Goal: Contribute content: Contribute content

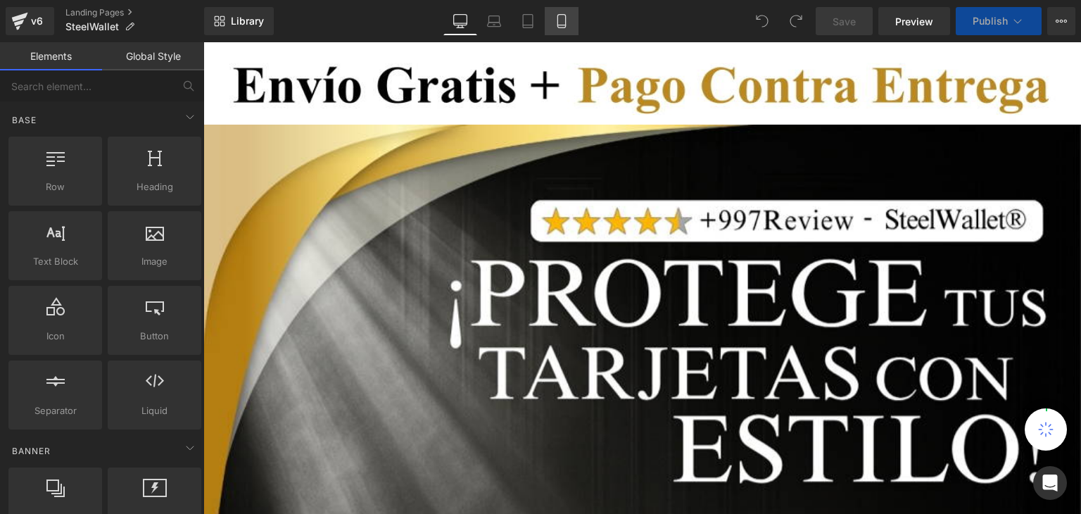
click at [563, 20] on icon at bounding box center [561, 21] width 14 height 14
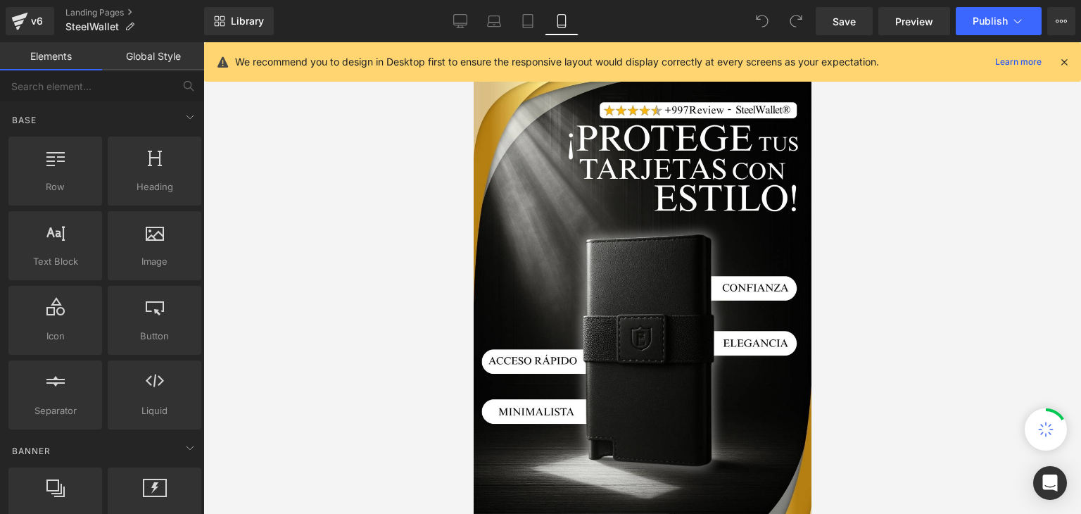
click at [1064, 63] on icon at bounding box center [1064, 62] width 13 height 13
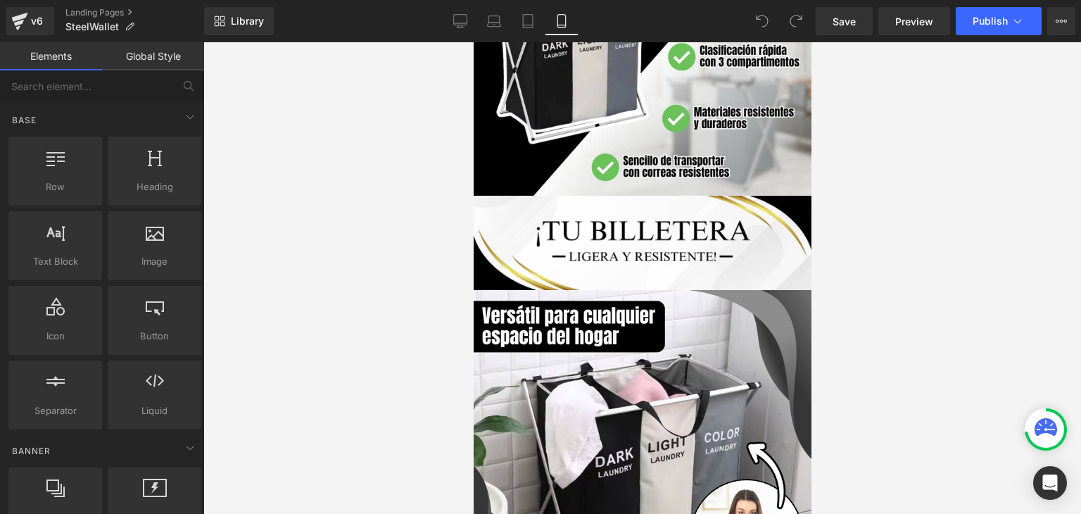
scroll to position [1267, 0]
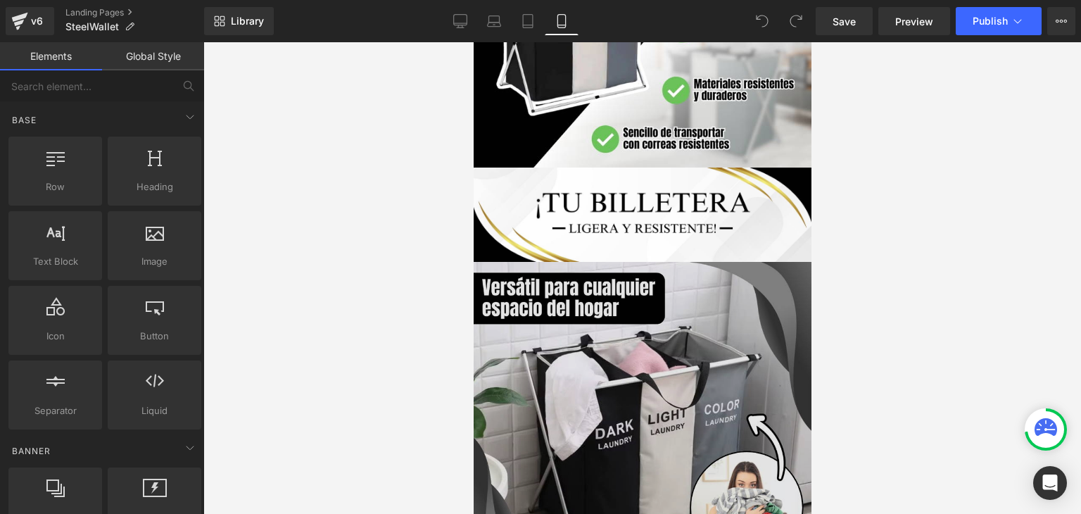
click at [661, 293] on img at bounding box center [642, 431] width 338 height 338
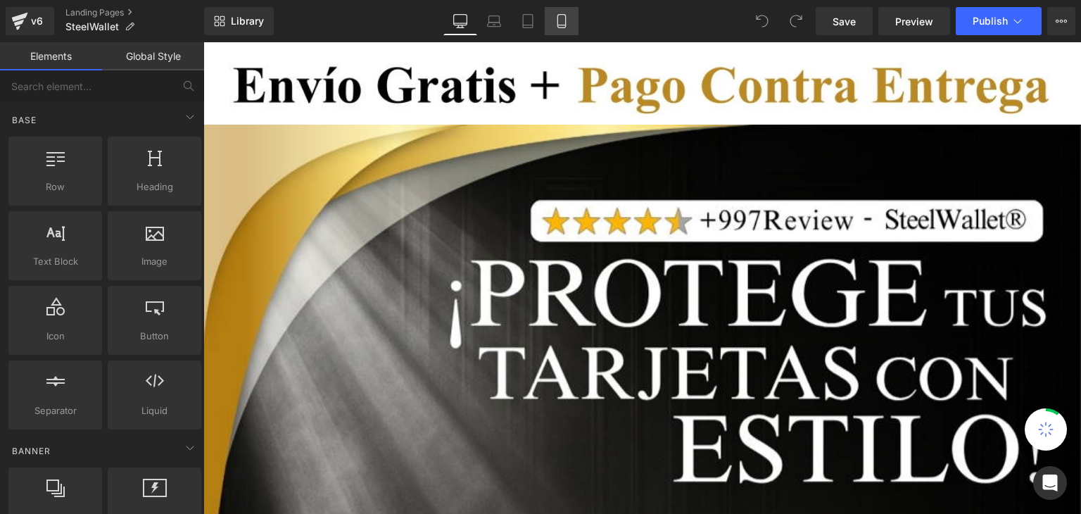
click at [556, 16] on icon at bounding box center [561, 21] width 14 height 14
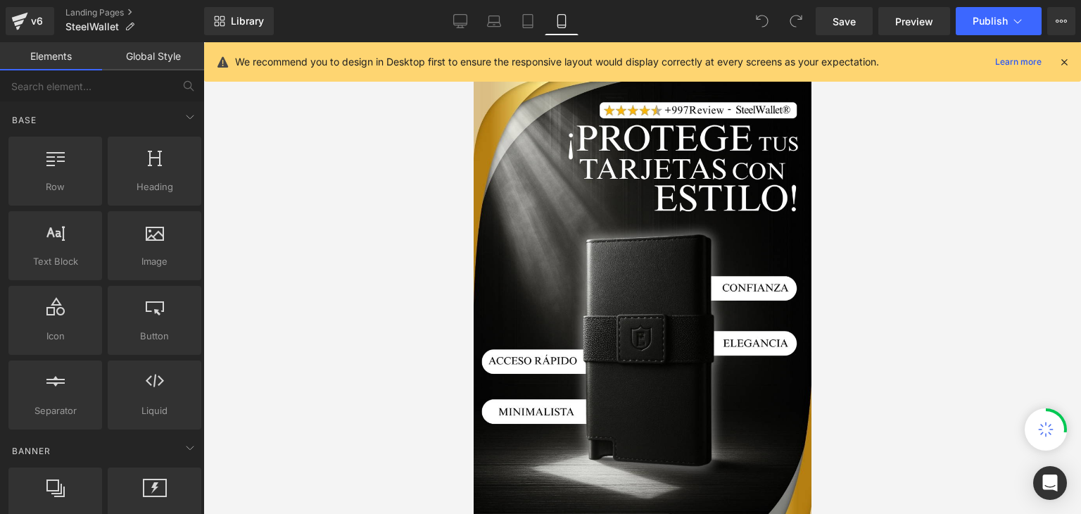
click at [1062, 60] on icon at bounding box center [1064, 62] width 13 height 13
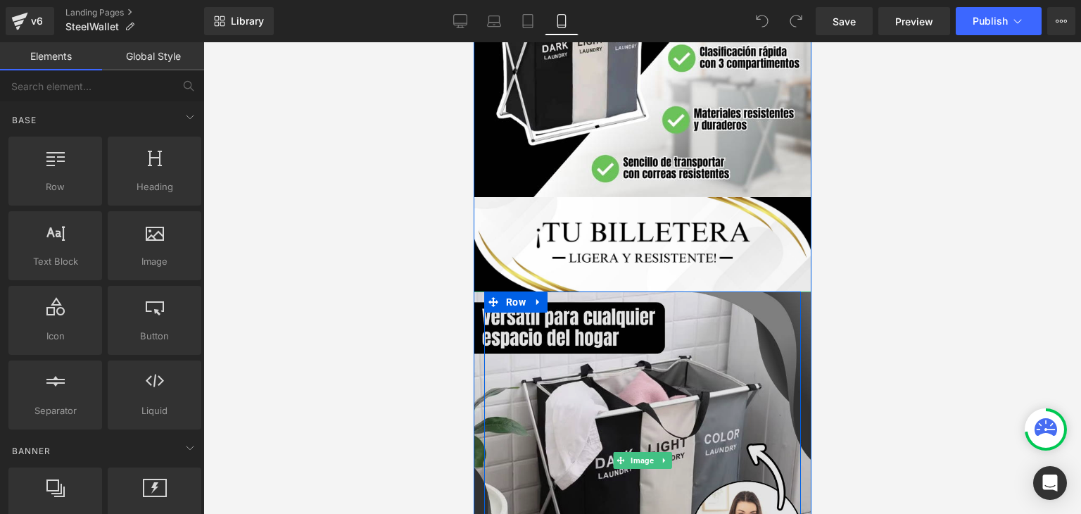
scroll to position [1267, 0]
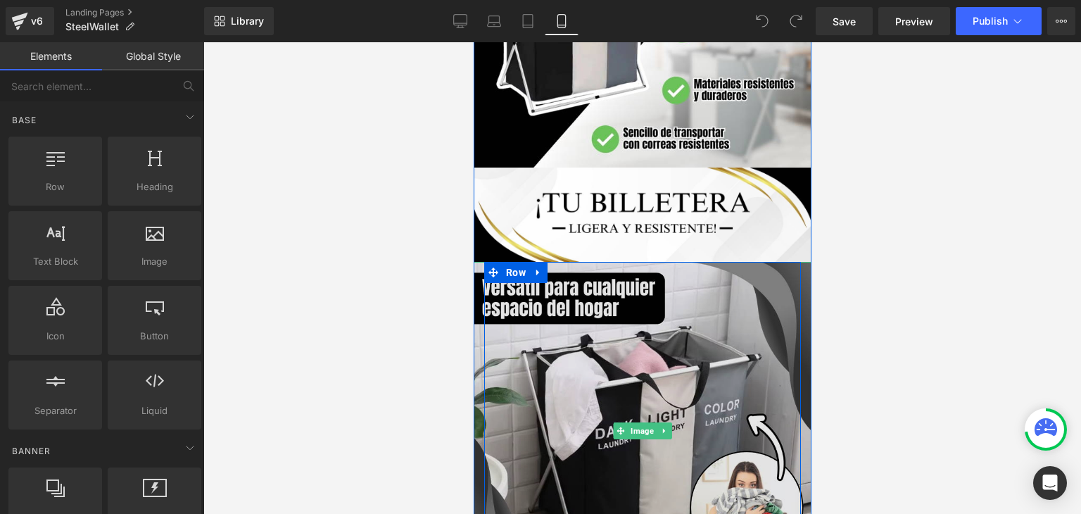
click at [613, 324] on img at bounding box center [642, 431] width 338 height 338
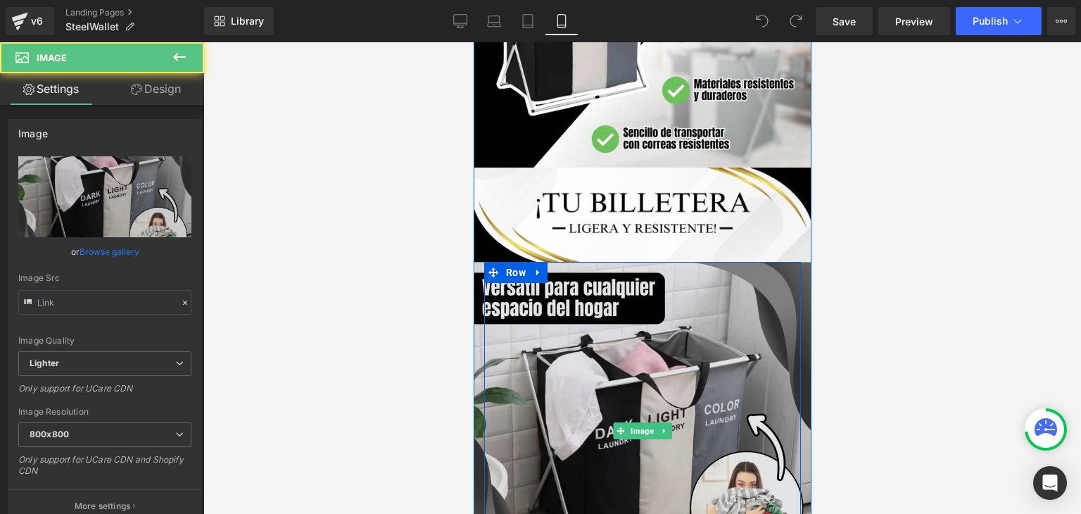
type input "[URL][DOMAIN_NAME]"
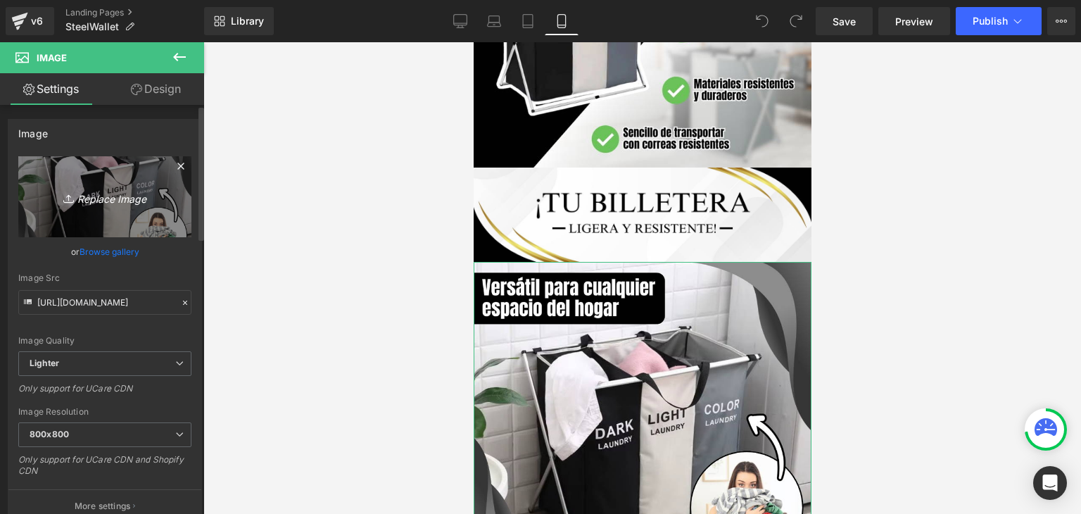
click at [96, 205] on icon "Replace Image" at bounding box center [105, 197] width 113 height 18
type input "C:\fakepath\(Español).webp"
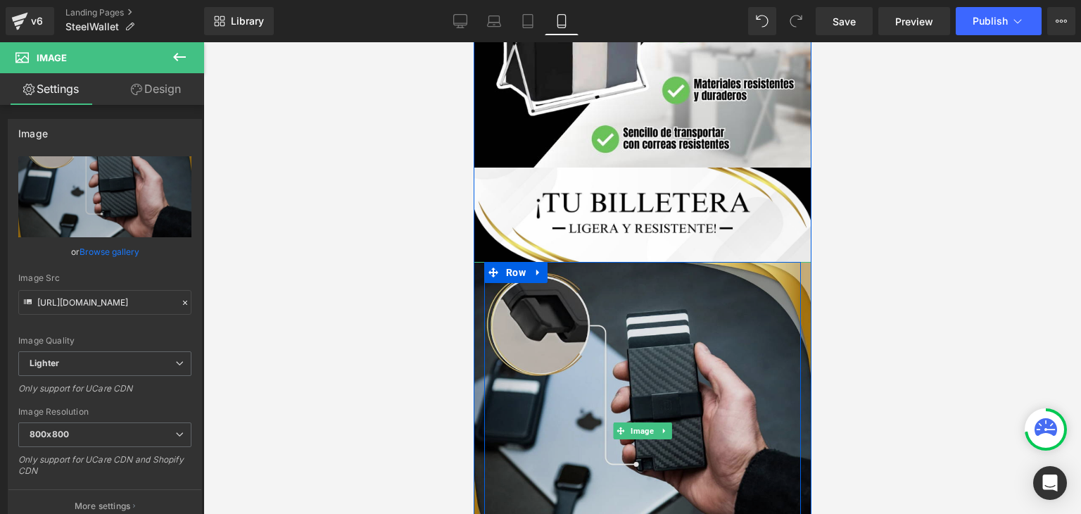
type input "https://ucarecdn.com/74306216-0f31-4449-a522-ffa987ec2cce/-/format/auto/-/previ…"
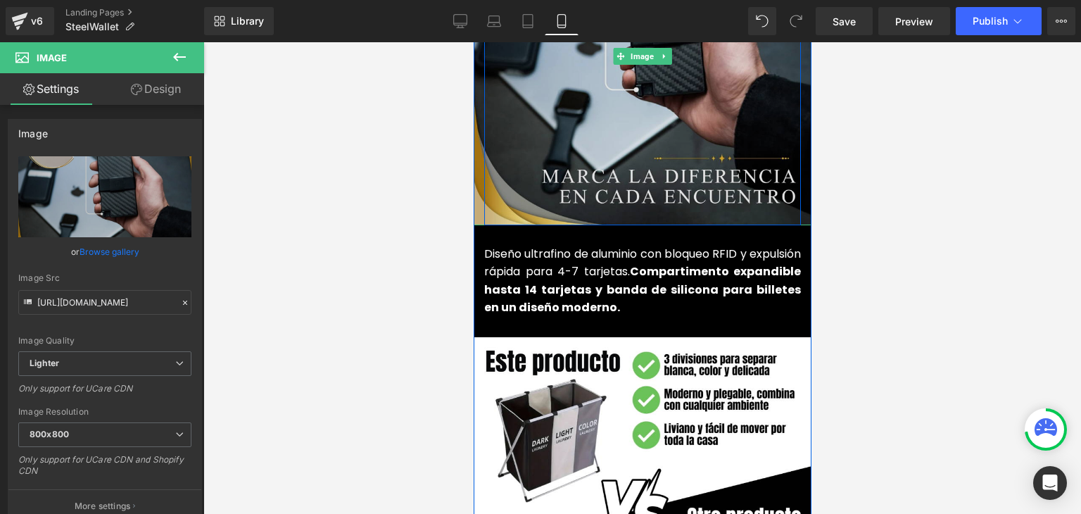
scroll to position [1829, 0]
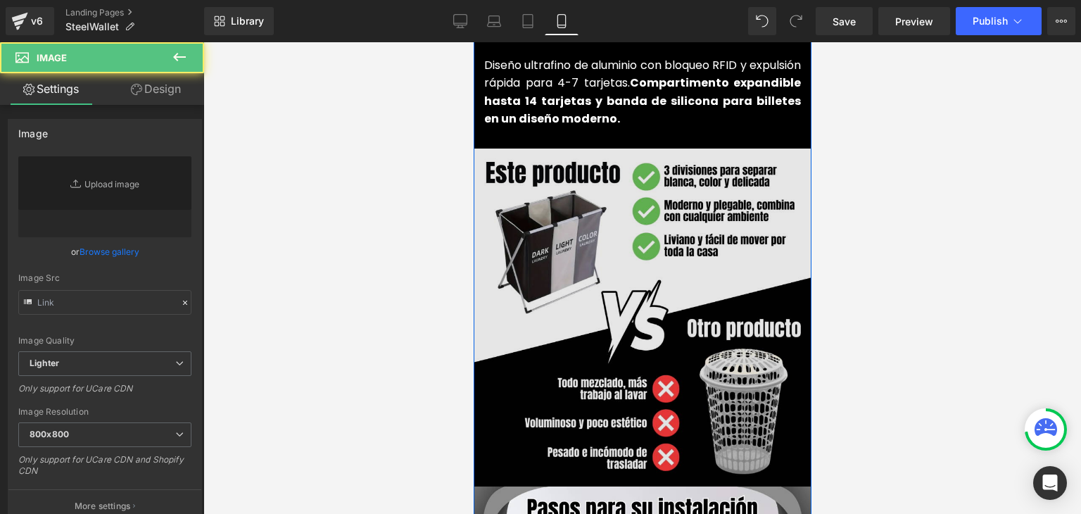
click at [633, 287] on div "Image" at bounding box center [642, 317] width 338 height 338
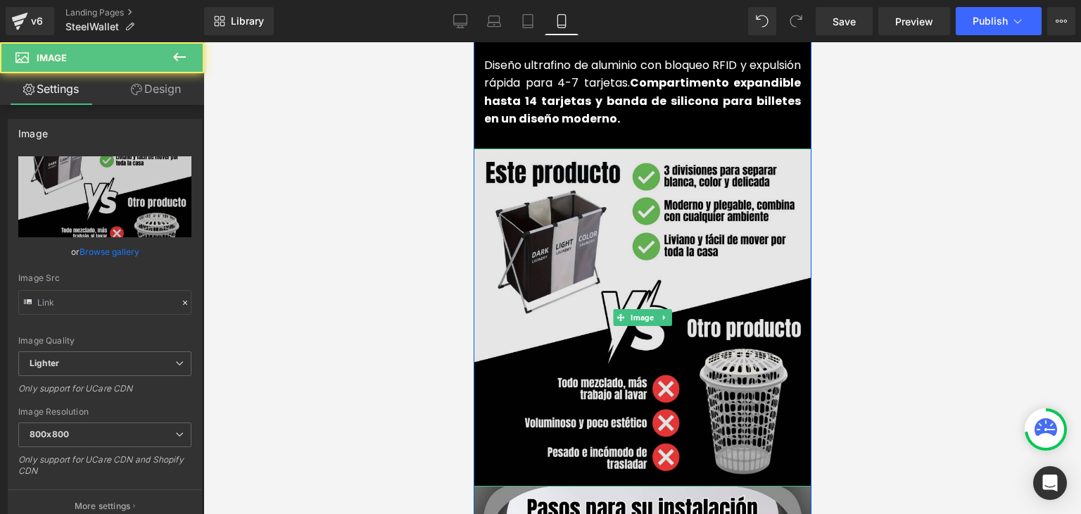
type input "https://ucarecdn.com/45677c4e-c75e-45ed-b14d-eaf1f2991b20/-/format/auto/-/previ…"
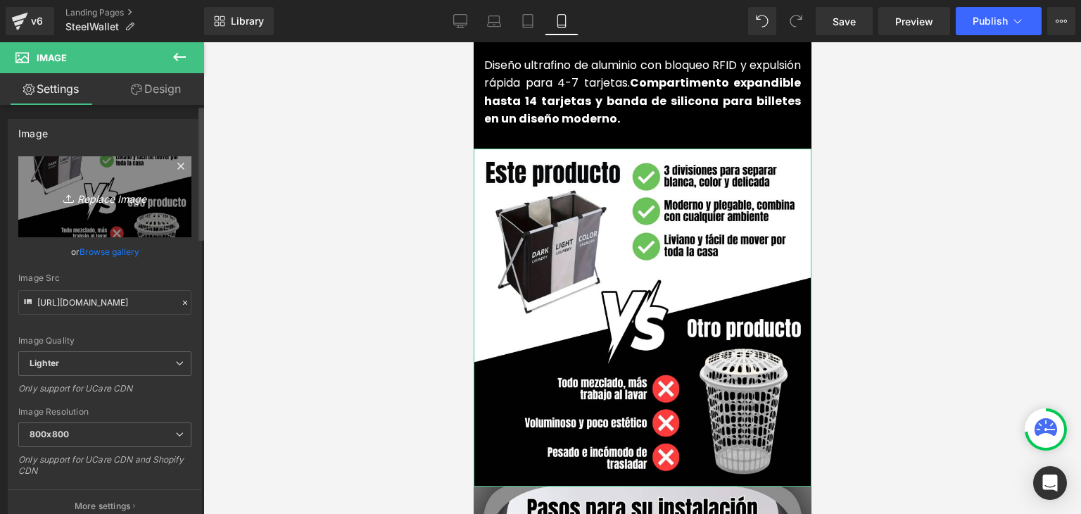
click at [65, 196] on icon at bounding box center [70, 198] width 14 height 14
type input "C:\fakepath\(Español) (Español).webp"
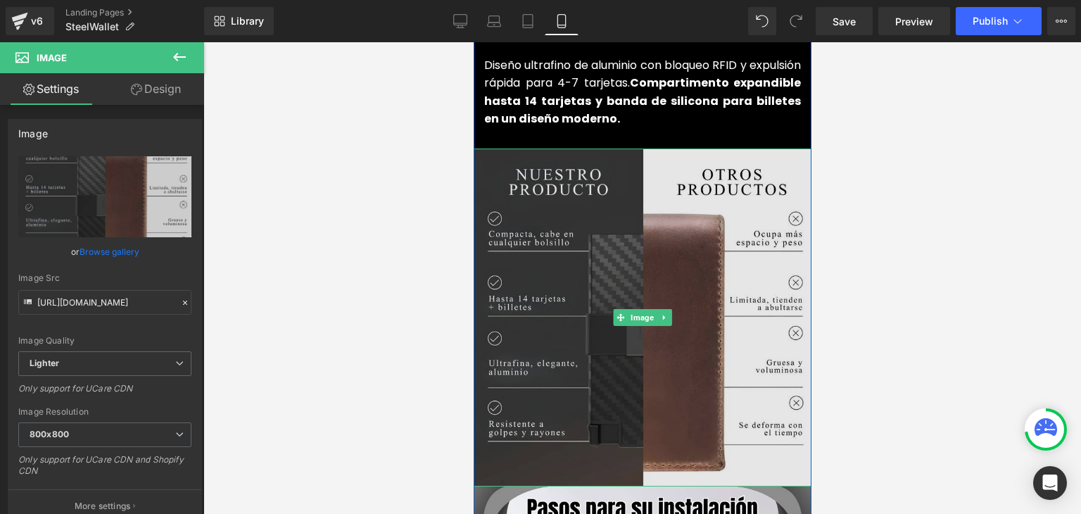
type input "https://ucarecdn.com/7e63a95b-dc6b-4306-8981-12b7092eb521/-/format/auto/-/previ…"
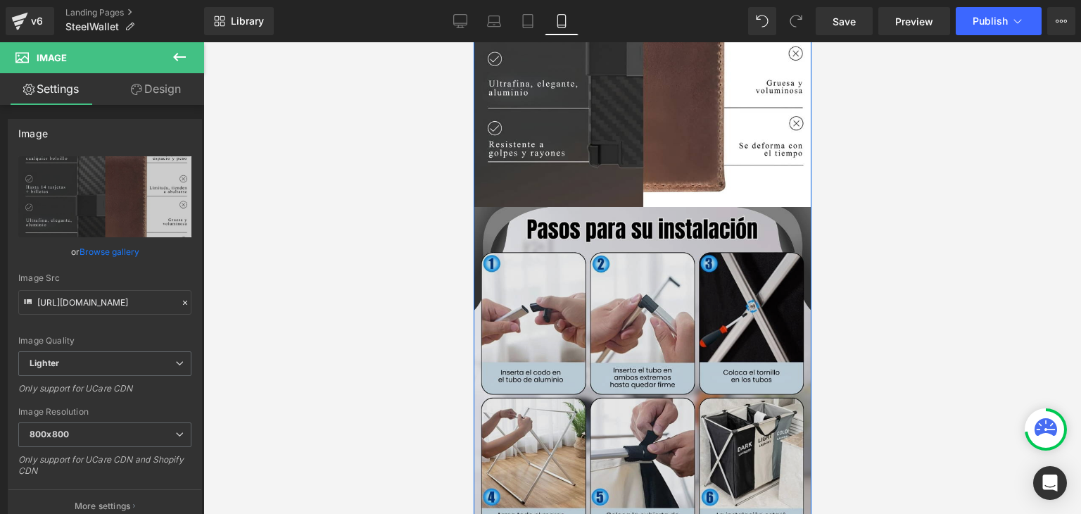
scroll to position [2111, 0]
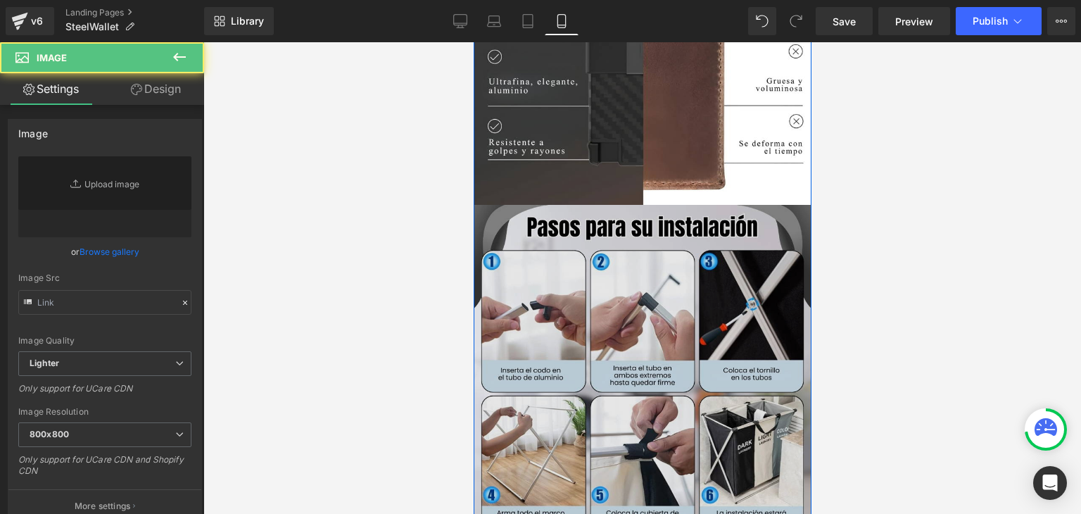
click at [628, 311] on img at bounding box center [642, 374] width 338 height 338
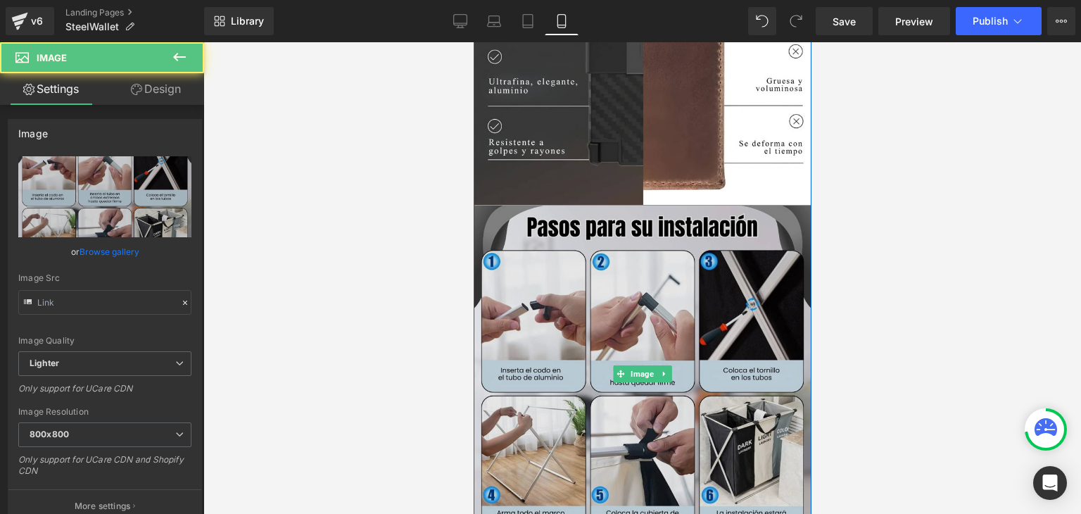
type input "https://ucarecdn.com/d86a6141-5cec-4f38-90fc-c88987fb4733/-/format/auto/-/previ…"
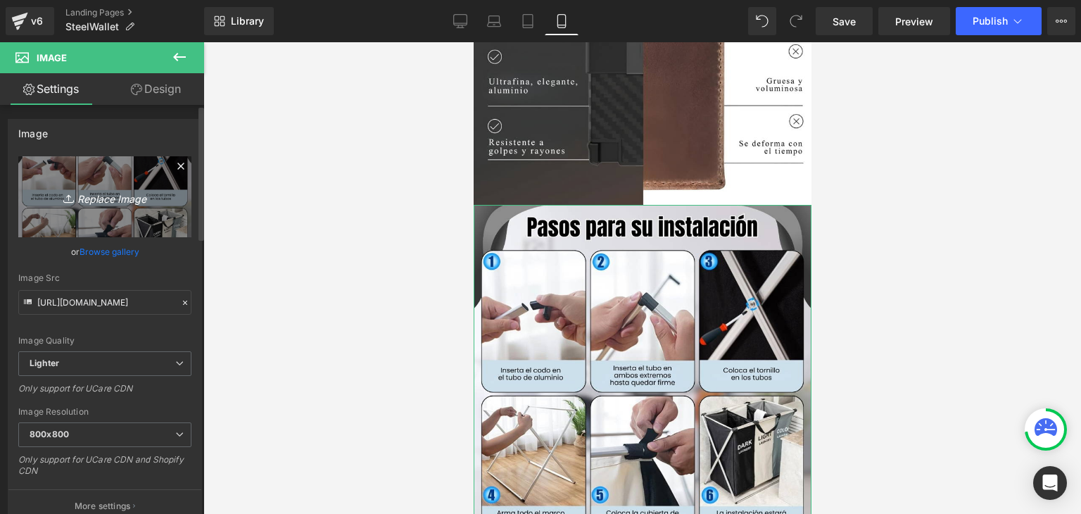
click at [85, 206] on link "Replace Image" at bounding box center [104, 196] width 173 height 81
type input "C:\fakepath\(Español) (2).webp"
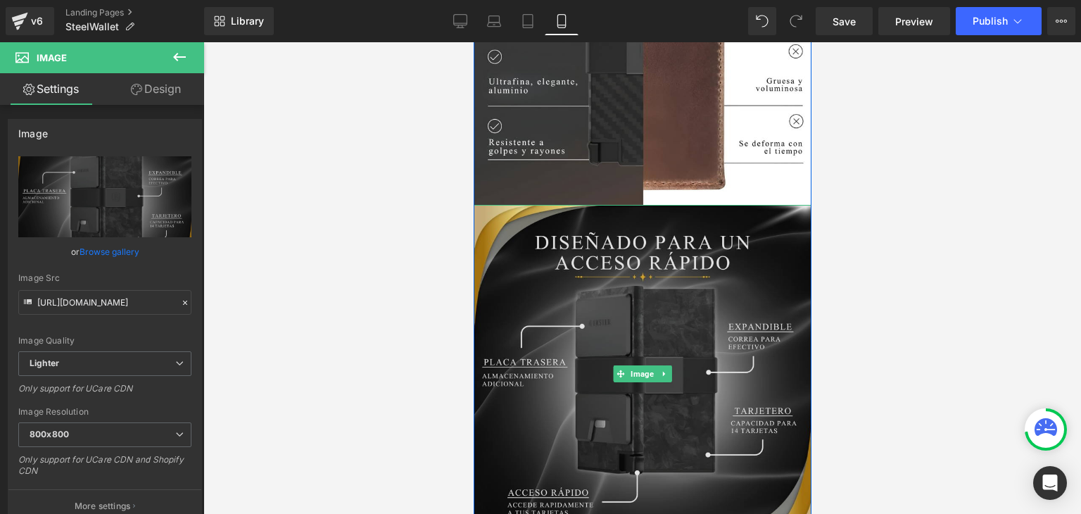
type input "https://ucarecdn.com/85d1af51-fb2a-4b16-9756-7f63173cfdd6/-/format/auto/-/previ…"
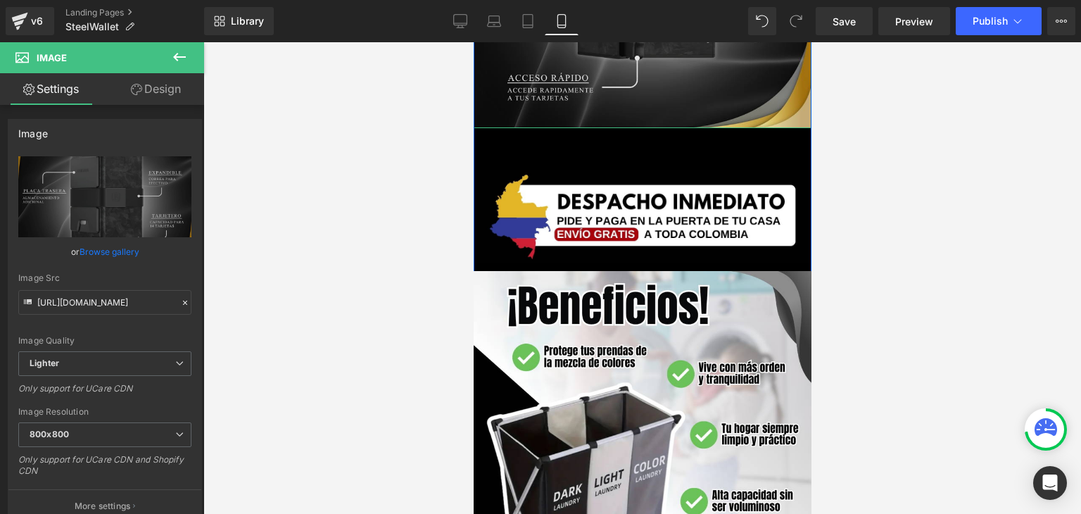
scroll to position [2533, 0]
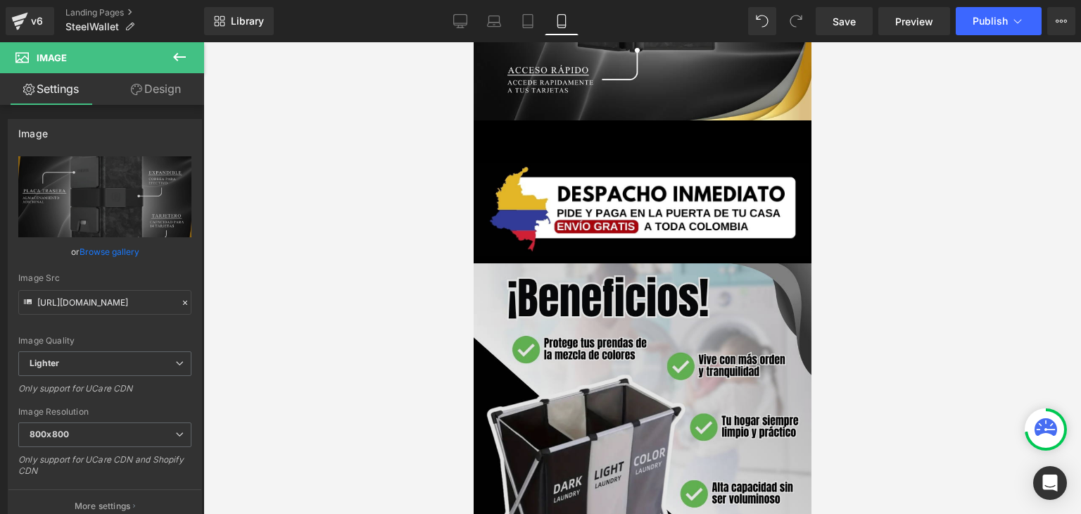
click at [603, 339] on img at bounding box center [642, 432] width 338 height 338
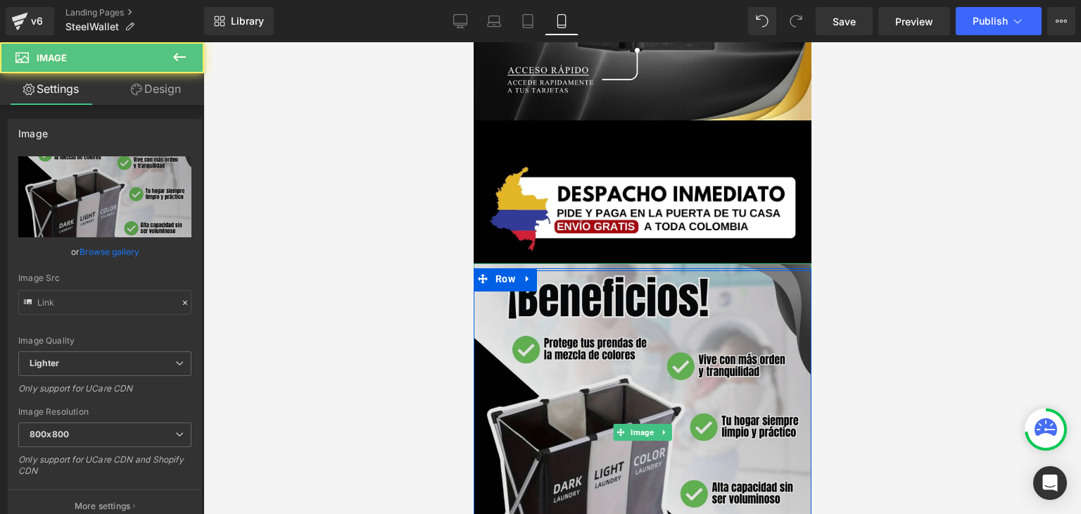
type input "https://ucarecdn.com/92cb52c5-9ace-414b-9d2e-b637e6d572af/-/format/auto/-/previ…"
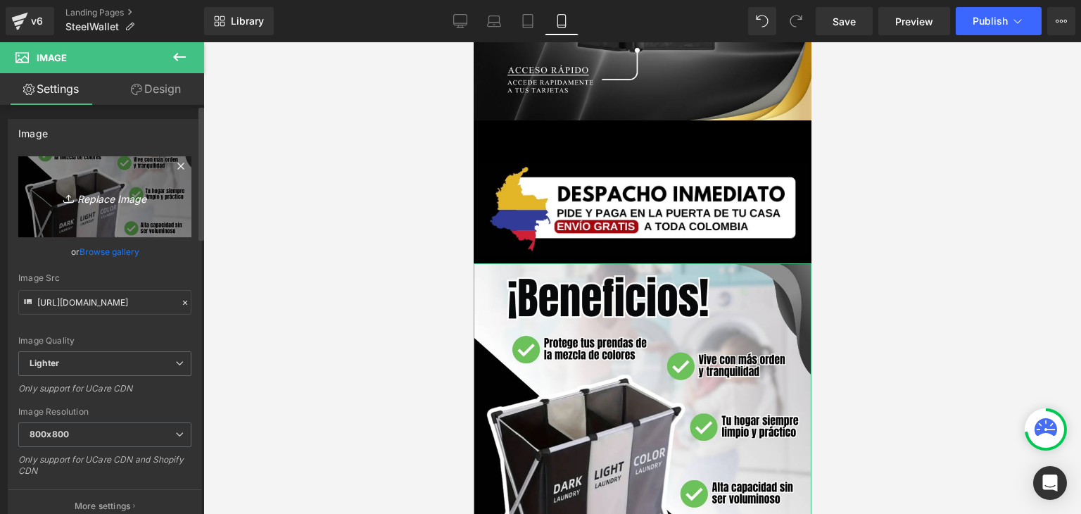
click at [126, 185] on link "Replace Image" at bounding box center [104, 196] width 173 height 81
type input "C:\fakepath\(Español) (6).webp"
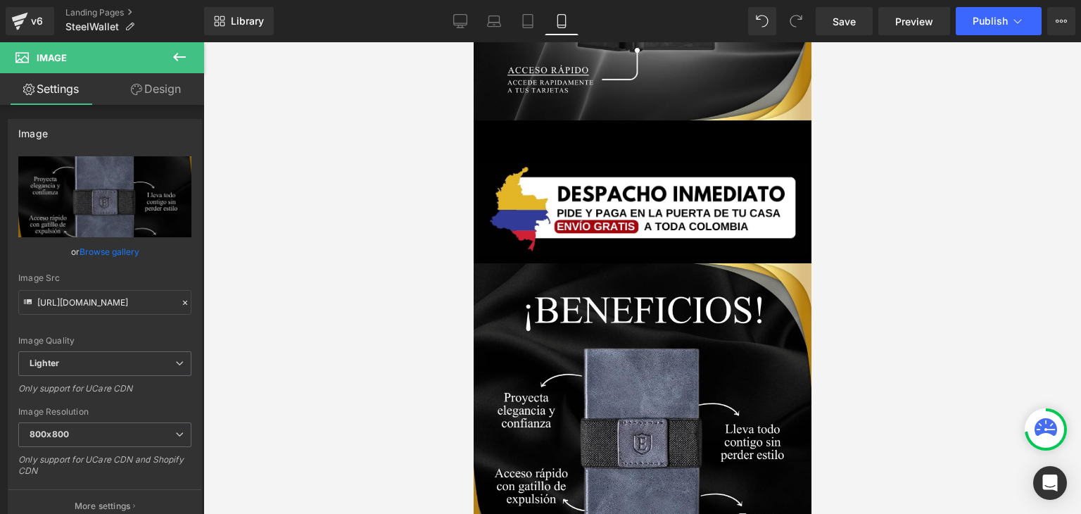
type input "https://ucarecdn.com/81b2c652-570e-4fb1-a6e0-bd17ecfbbdbc/-/format/auto/-/previ…"
click at [999, 18] on span "Publish" at bounding box center [989, 20] width 35 height 11
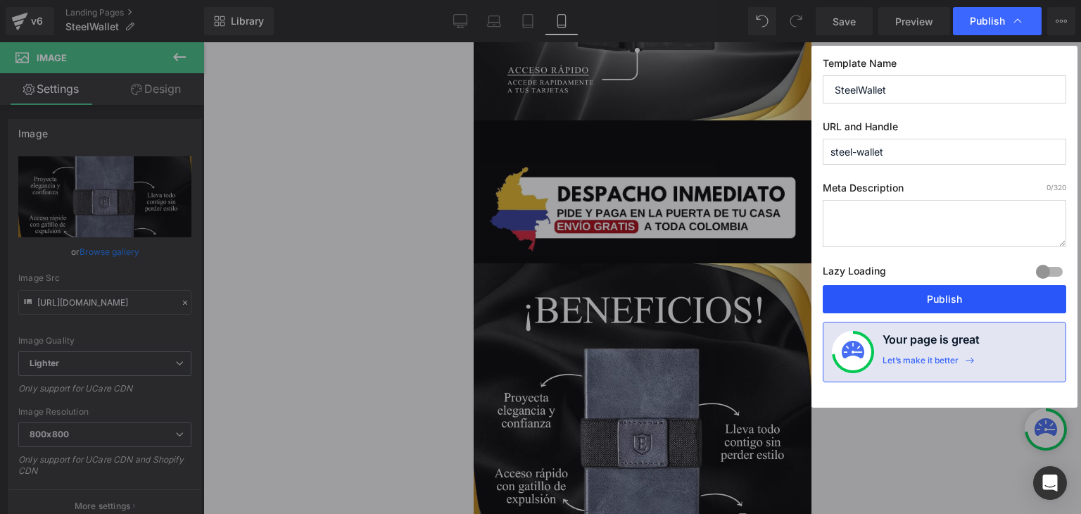
click at [940, 297] on button "Publish" at bounding box center [944, 299] width 243 height 28
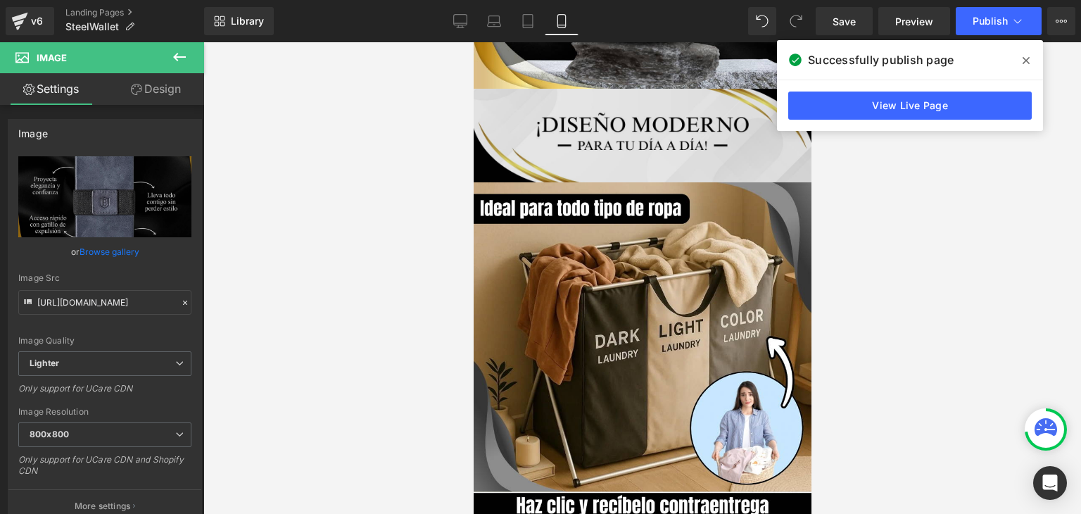
scroll to position [3096, 0]
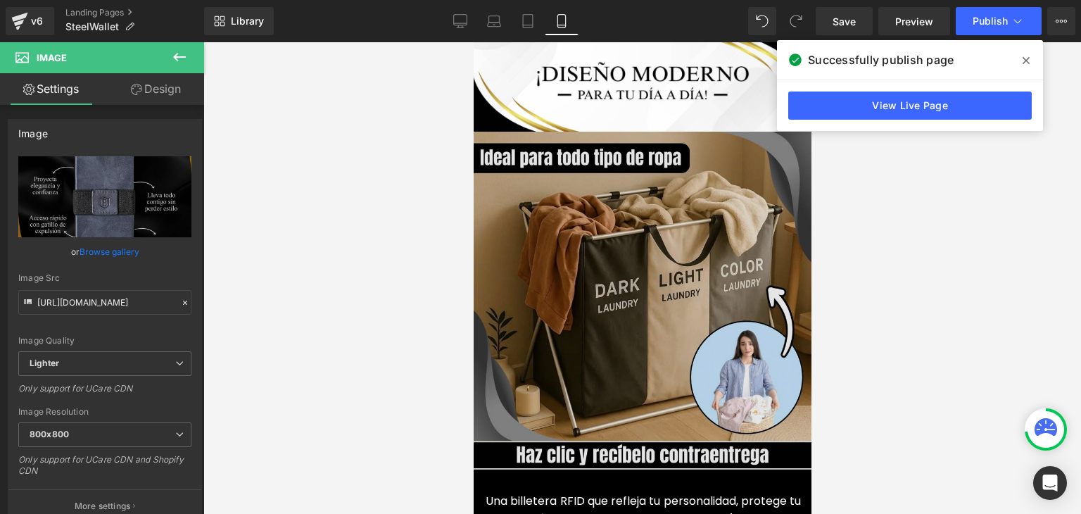
click at [628, 248] on img at bounding box center [642, 301] width 338 height 338
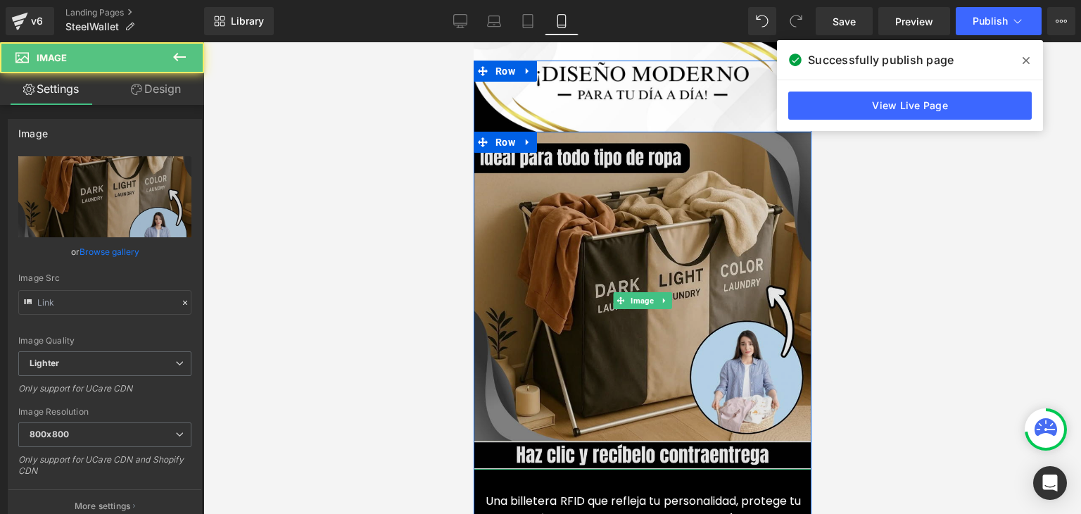
type input "https://ucarecdn.com/d386e53b-27c7-49e4-9102-0780bc81a1bf/-/format/auto/-/previ…"
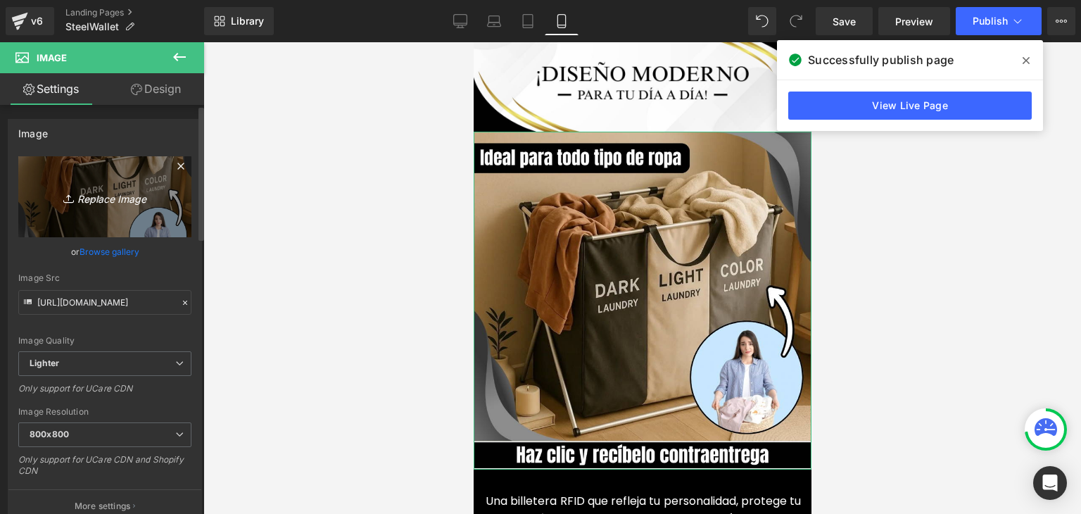
click at [151, 207] on link "Replace Image" at bounding box center [104, 196] width 173 height 81
type input "C:\fakepath\(Español) (3).webp"
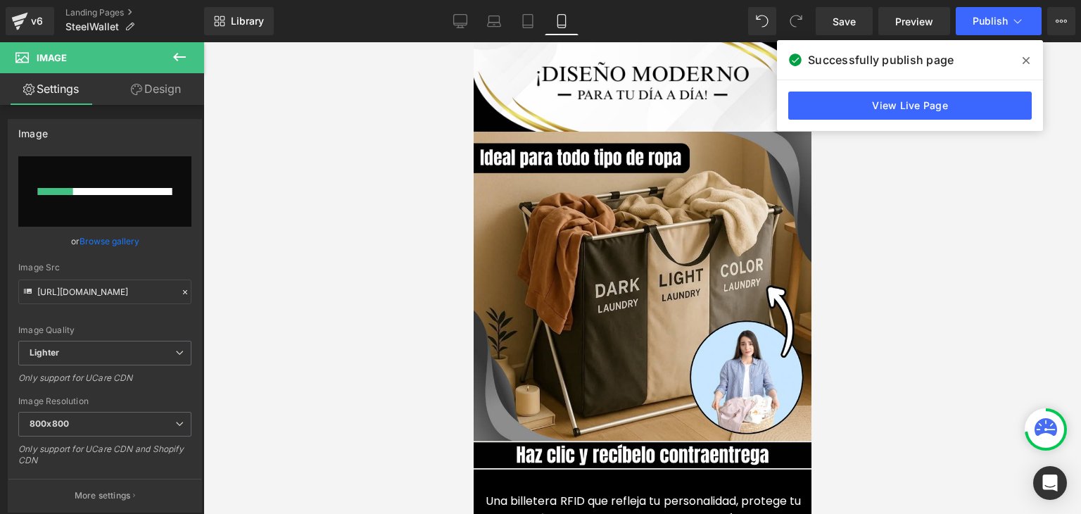
click at [1023, 60] on icon at bounding box center [1025, 60] width 7 height 11
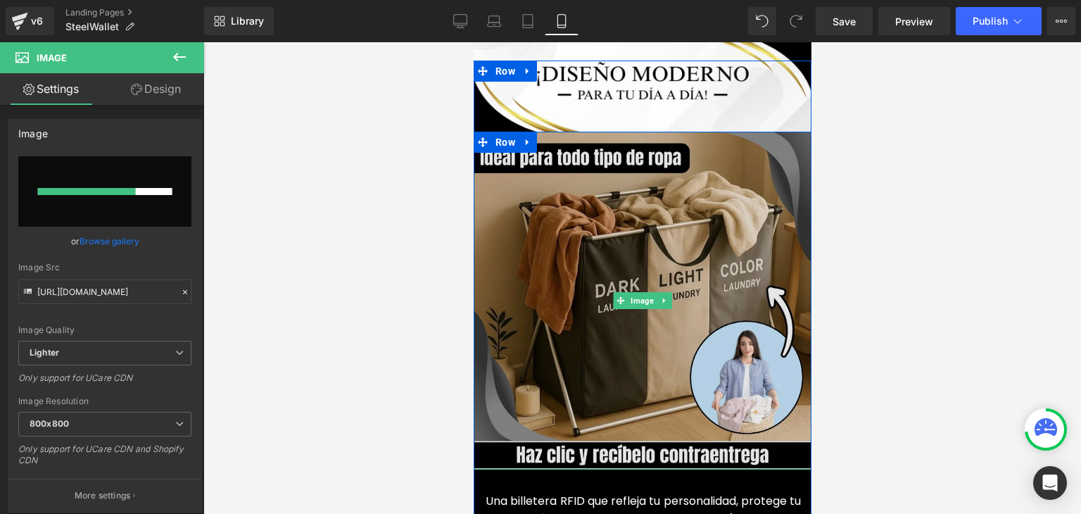
click at [619, 247] on img at bounding box center [642, 301] width 338 height 338
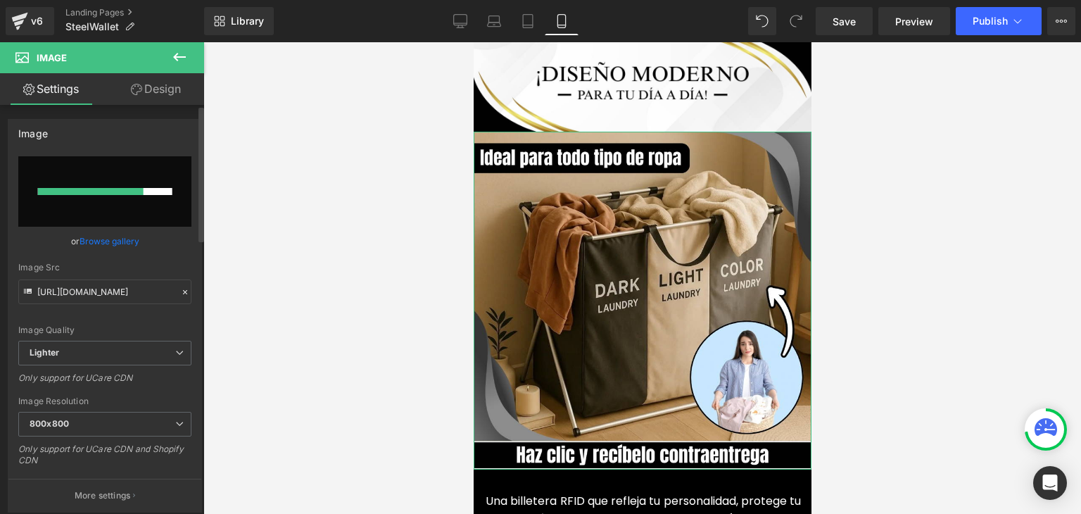
click at [111, 240] on link "Browse gallery" at bounding box center [110, 241] width 60 height 25
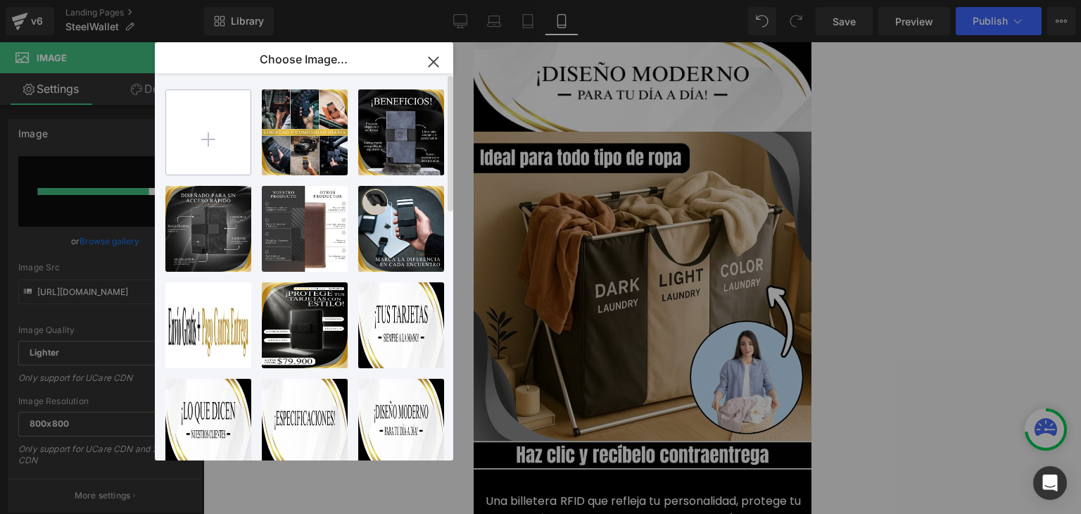
click at [207, 138] on input "file" at bounding box center [208, 132] width 84 height 84
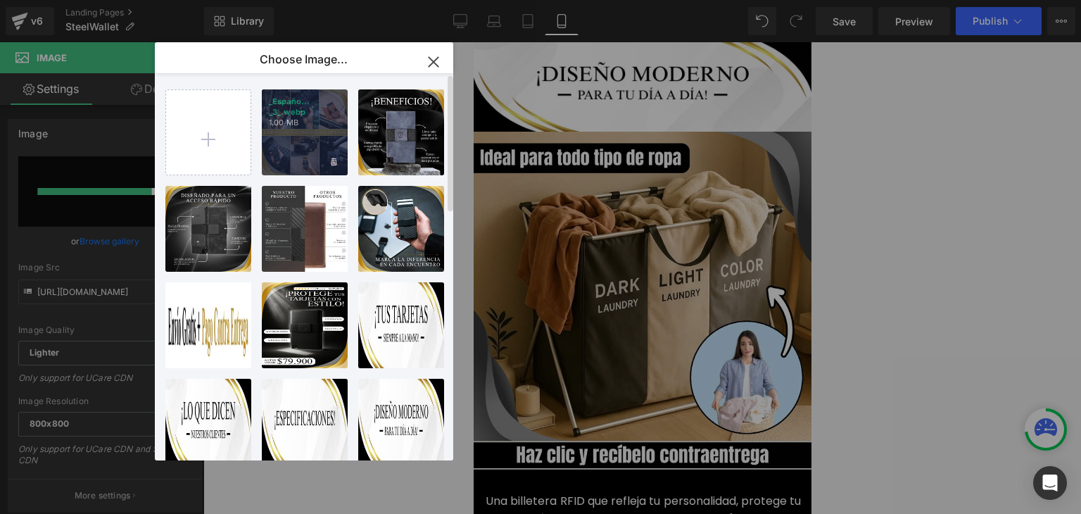
click at [312, 144] on div "_Españo... _3_.webp 1.00 MB" at bounding box center [305, 132] width 86 height 86
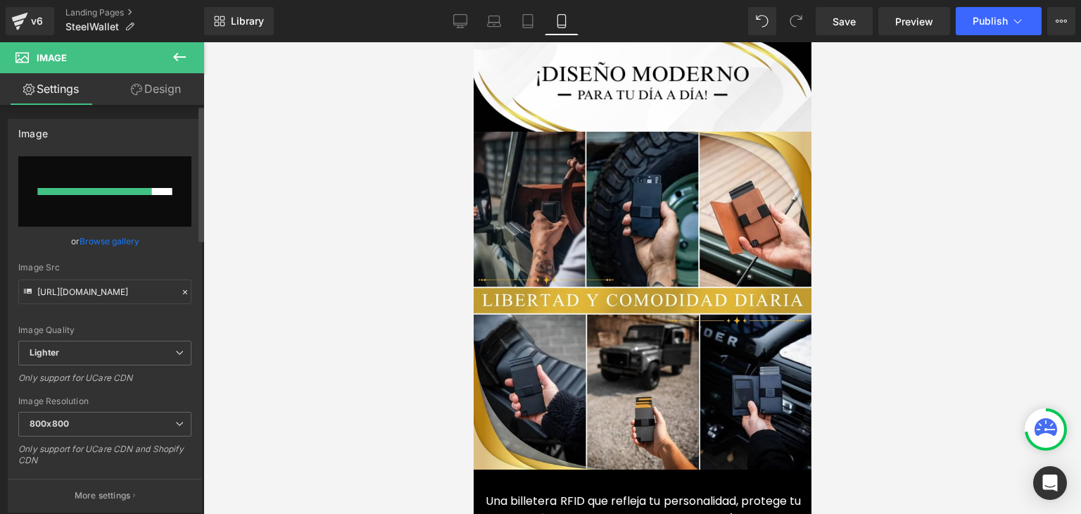
type input "https://ucarecdn.com/1991e946-f664-42a4-b0ce-77f03cb78e49/-/format/auto/-/previ…"
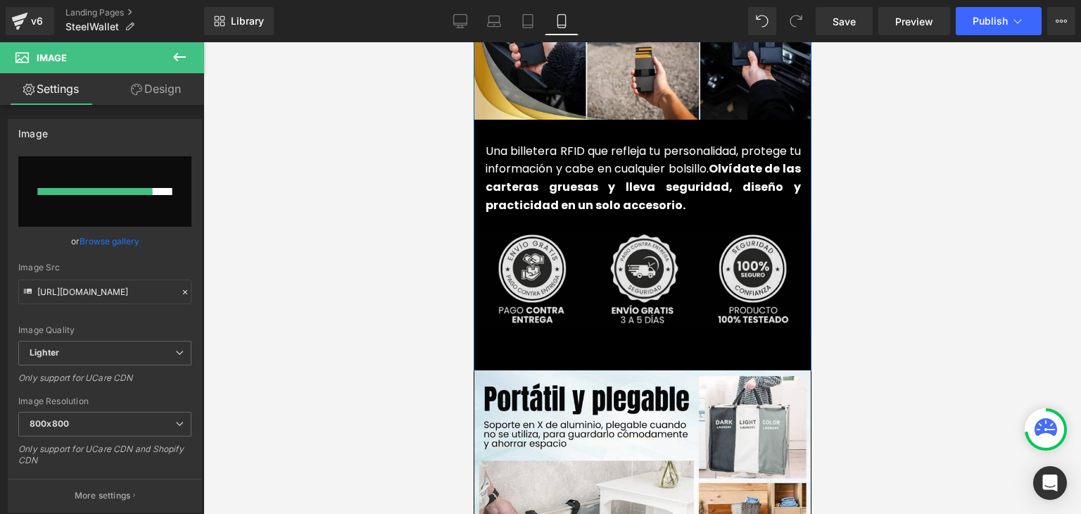
scroll to position [3448, 0]
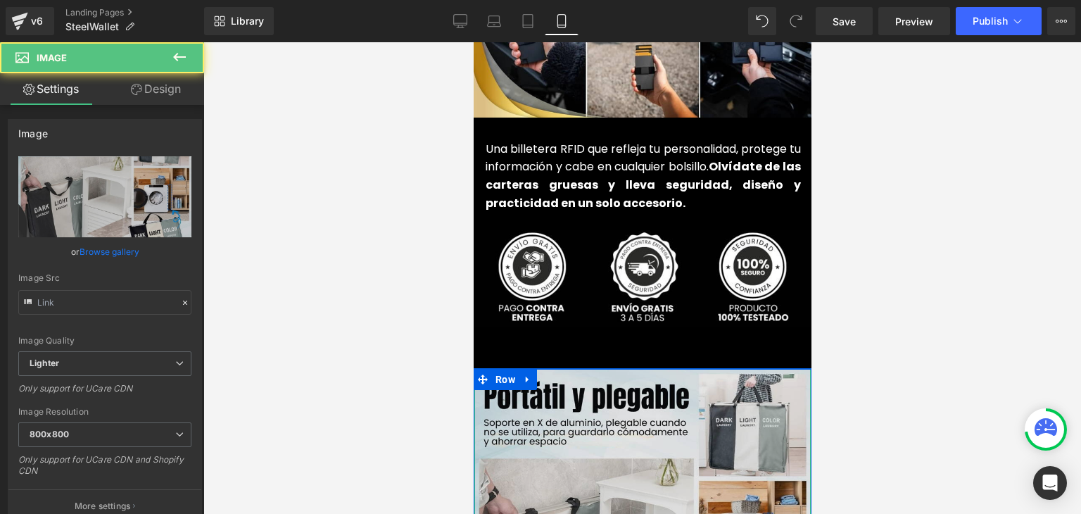
type input "https://ucarecdn.com/c8d262bd-b28f-4a6d-ba79-a3fb2204bf2a/-/format/auto/-/previ…"
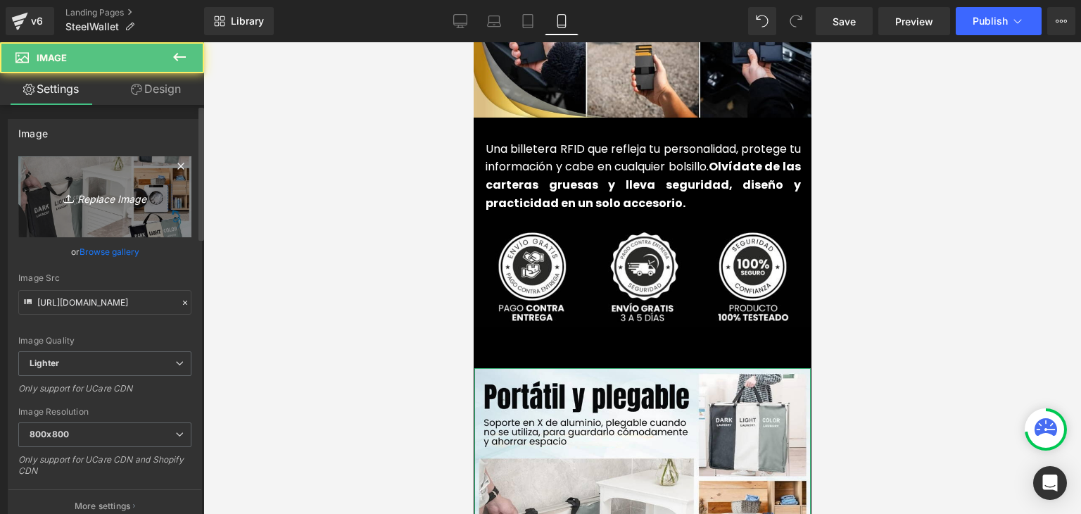
click at [147, 176] on link "Replace Image" at bounding box center [104, 196] width 173 height 81
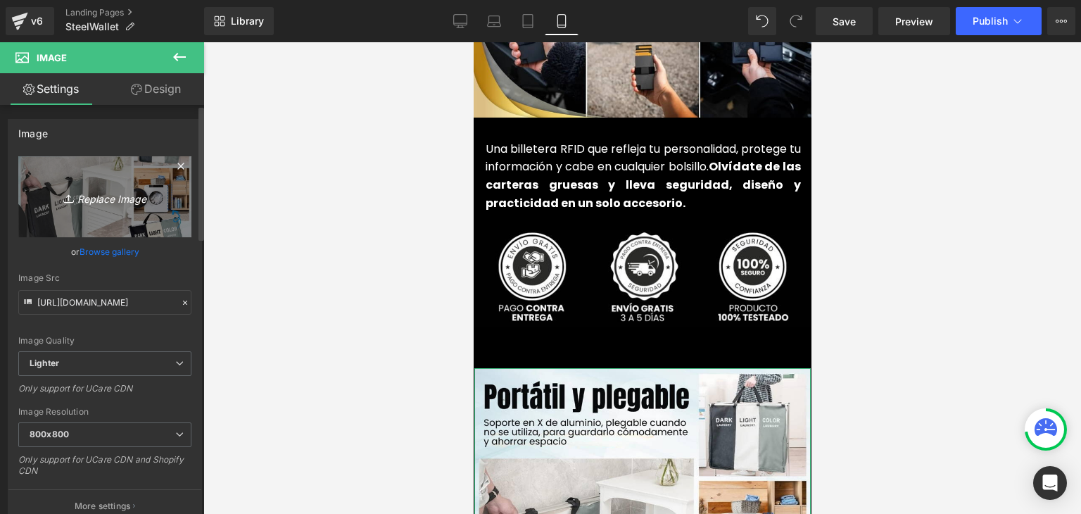
type input "C:\fakepath\(Español) (4).webp"
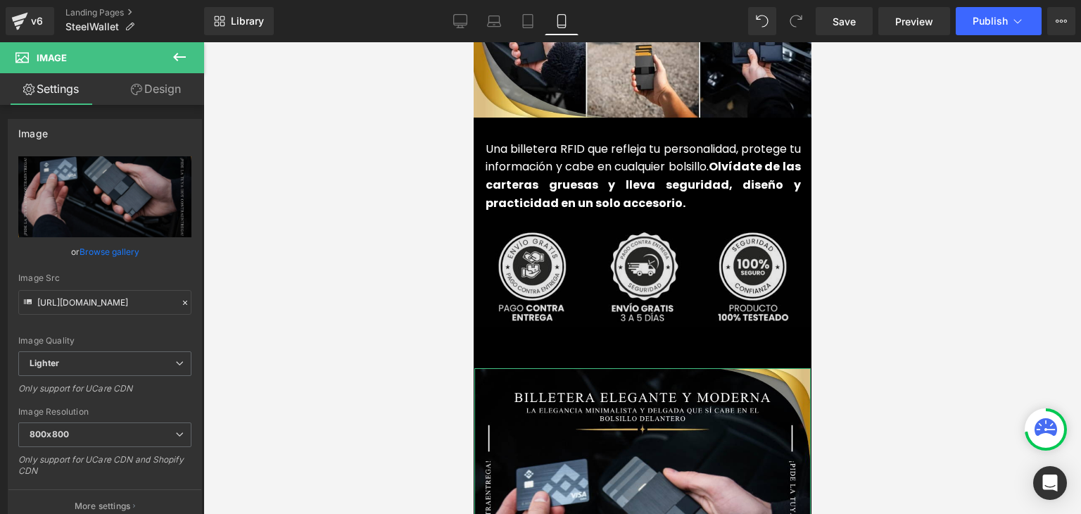
type input "https://ucarecdn.com/a5423edc-2132-45b8-aba7-a2e98ed57577/-/format/auto/-/previ…"
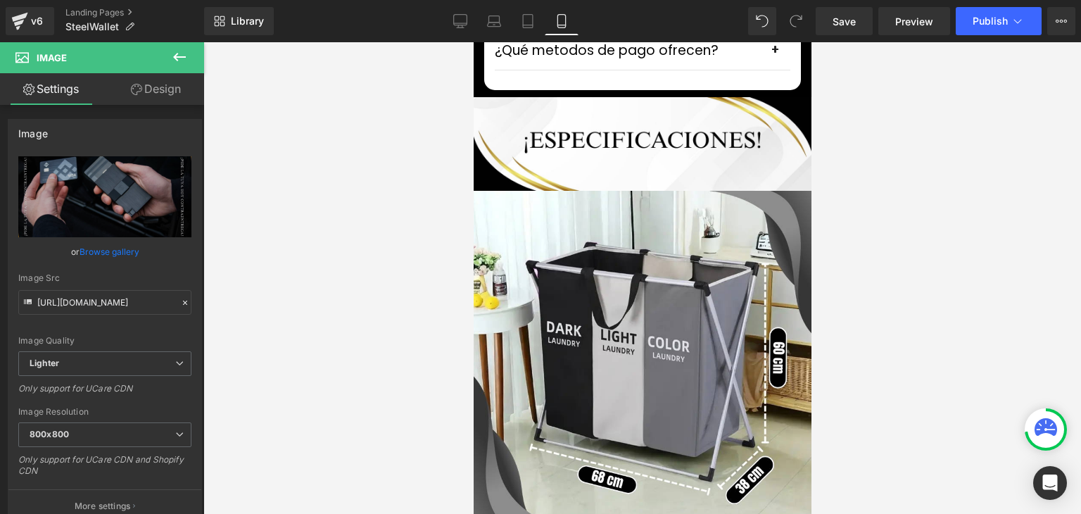
scroll to position [4433, 0]
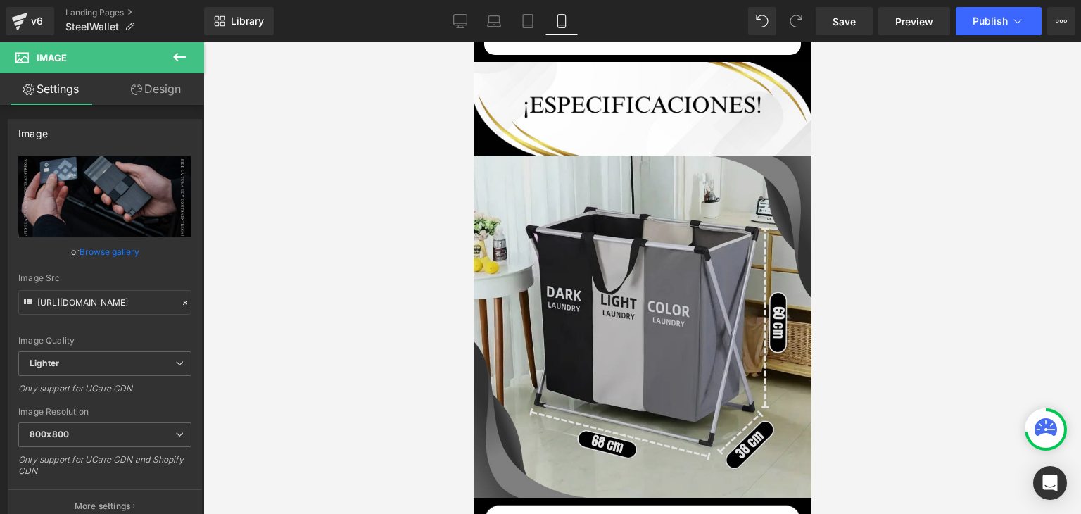
click at [638, 225] on img at bounding box center [642, 330] width 342 height 349
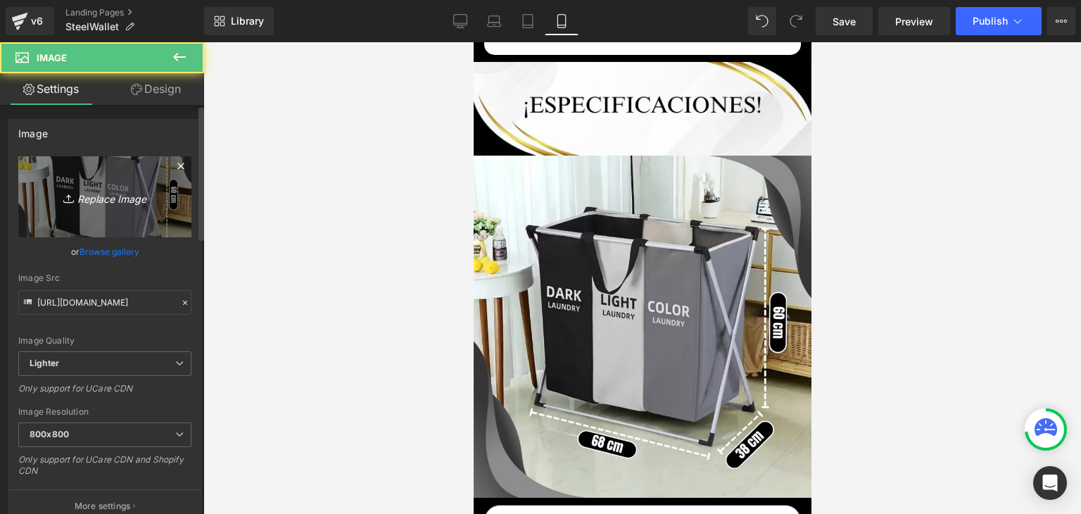
click at [138, 197] on icon "Replace Image" at bounding box center [105, 197] width 113 height 18
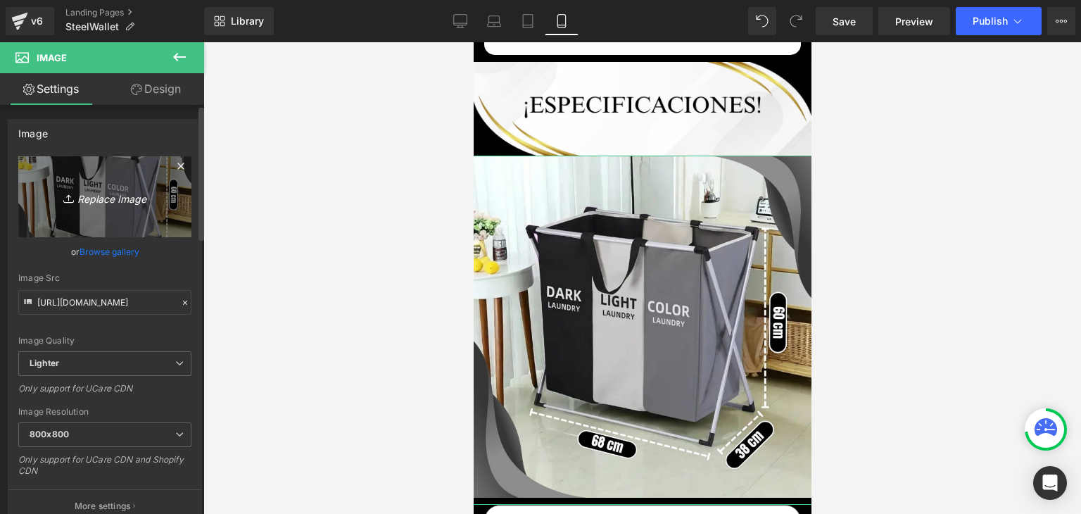
type input "C:\fakepath\(Español) (5).webp"
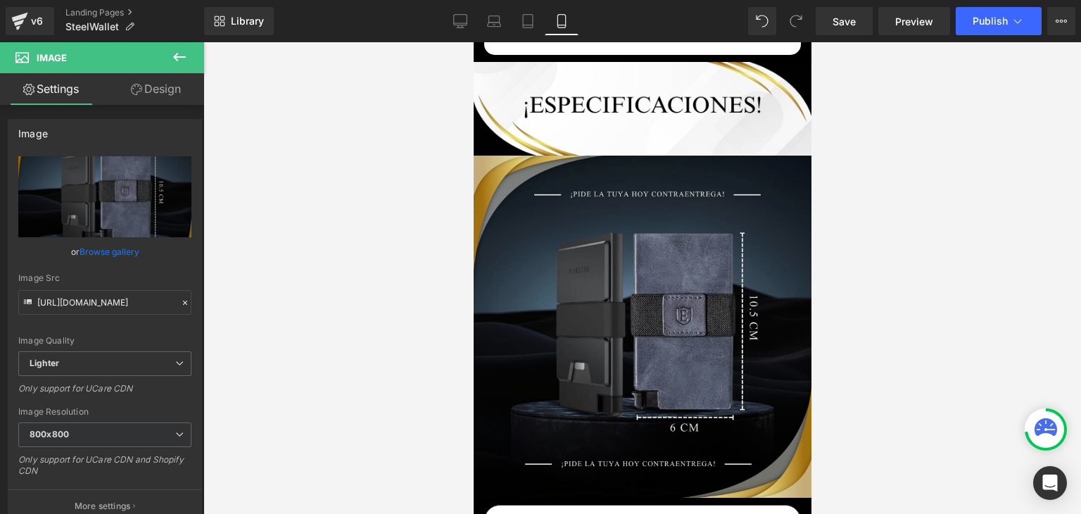
type input "https://ucarecdn.com/04db8870-2585-4ea9-8096-fd2bc723e7ce/-/format/auto/-/previ…"
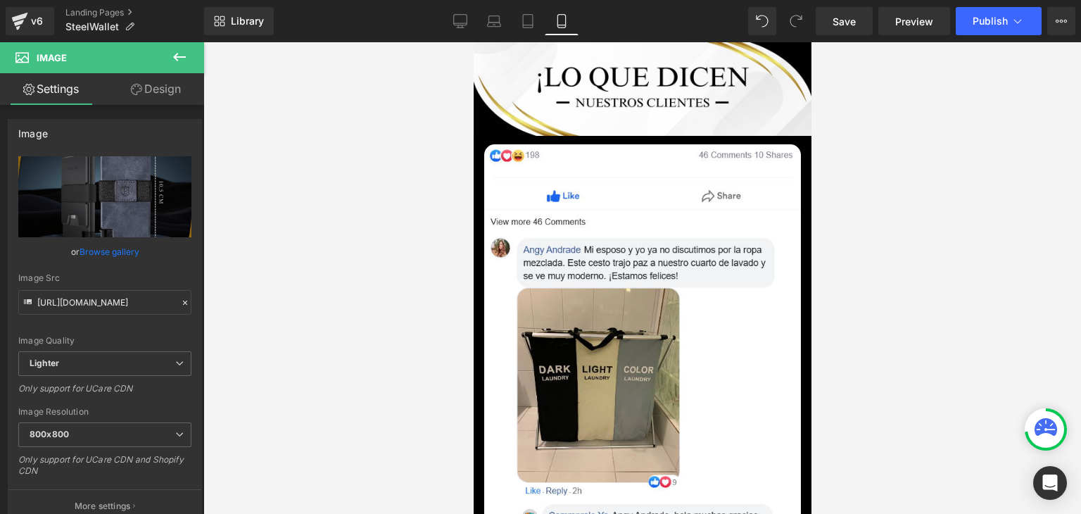
scroll to position [4855, 0]
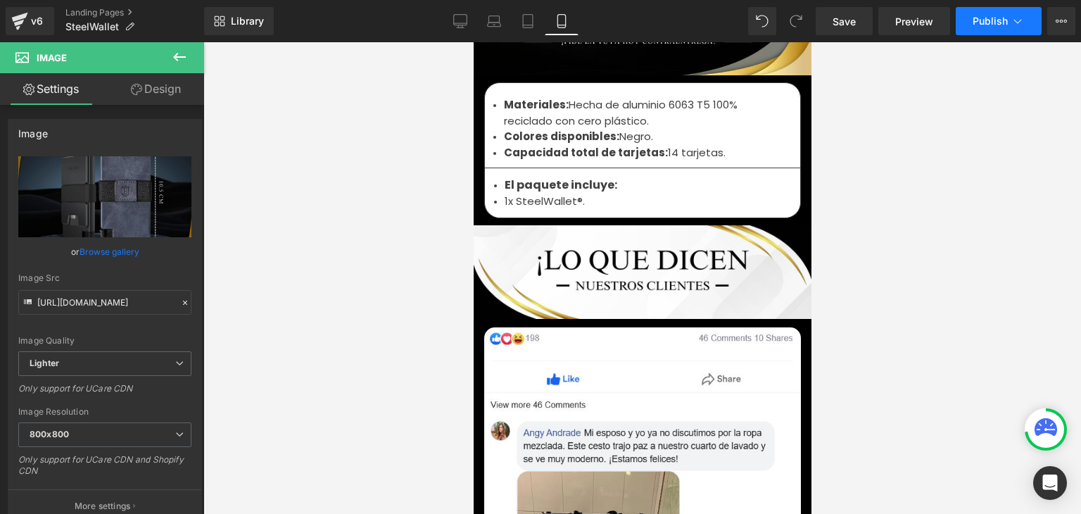
click at [989, 13] on button "Publish" at bounding box center [999, 21] width 86 height 28
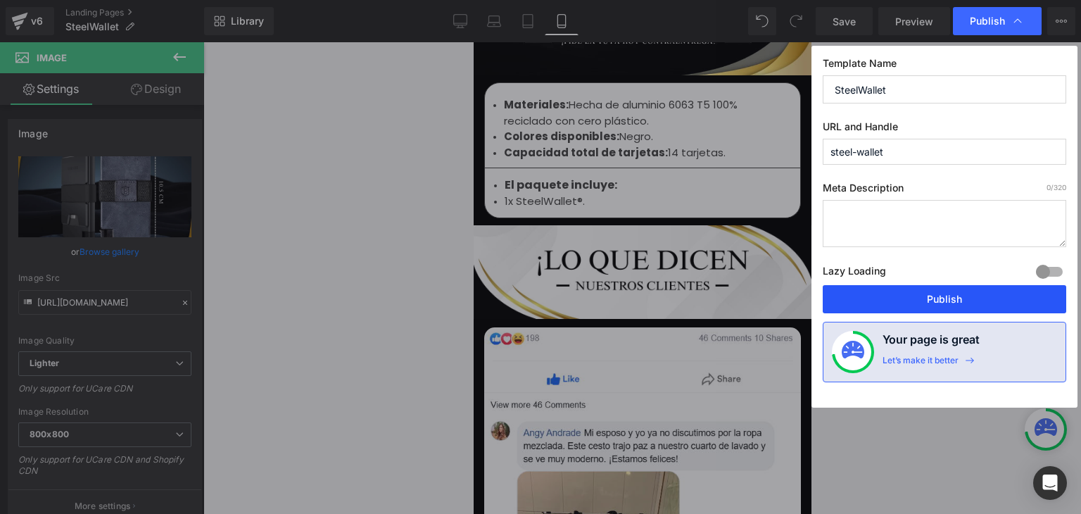
click at [943, 293] on button "Publish" at bounding box center [944, 299] width 243 height 28
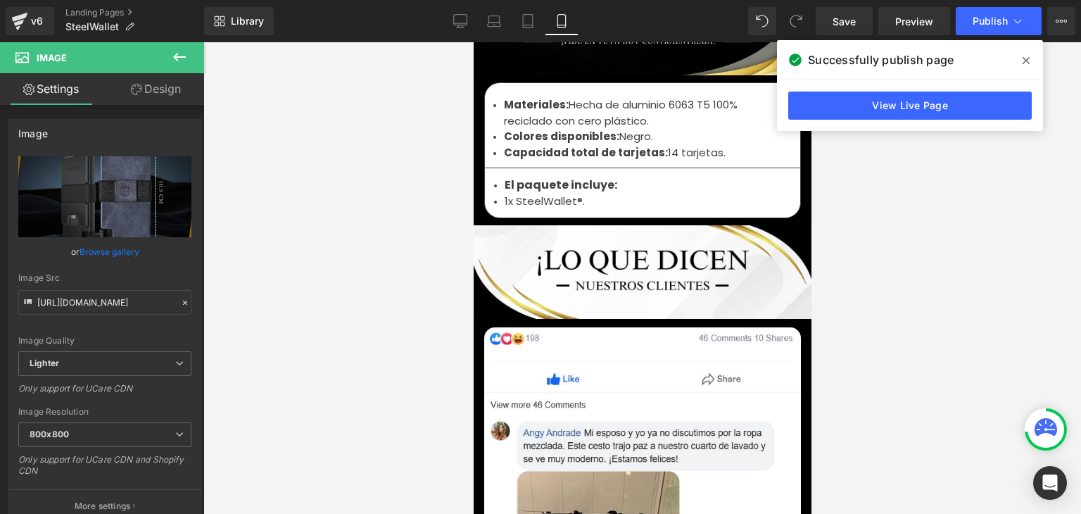
click at [1025, 61] on icon at bounding box center [1025, 60] width 7 height 7
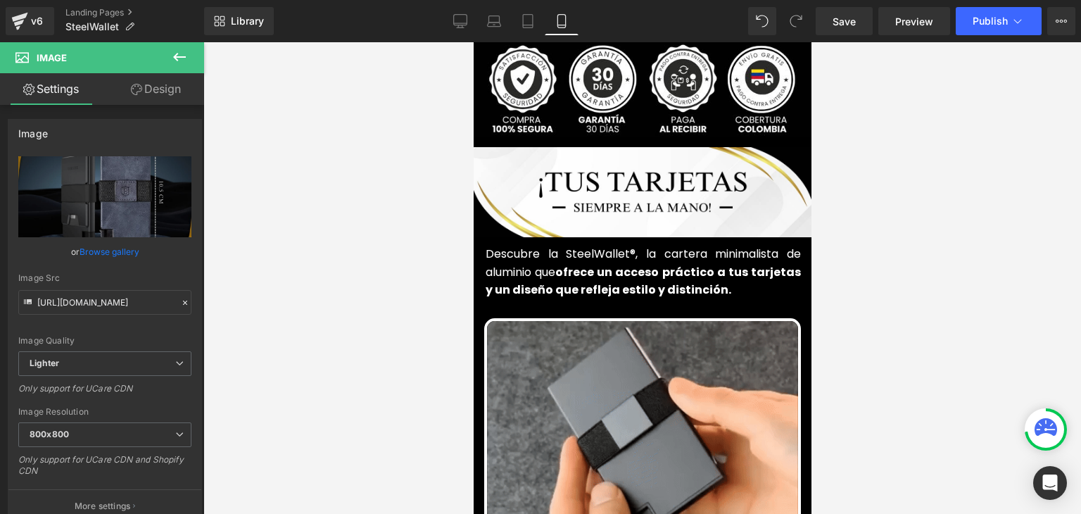
scroll to position [563, 0]
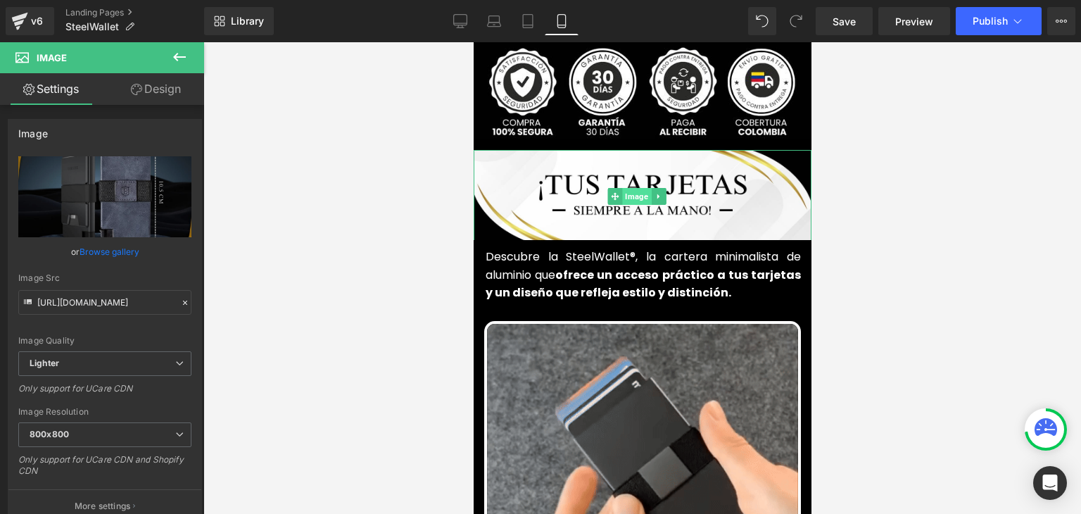
click at [636, 188] on span "Image" at bounding box center [636, 196] width 29 height 17
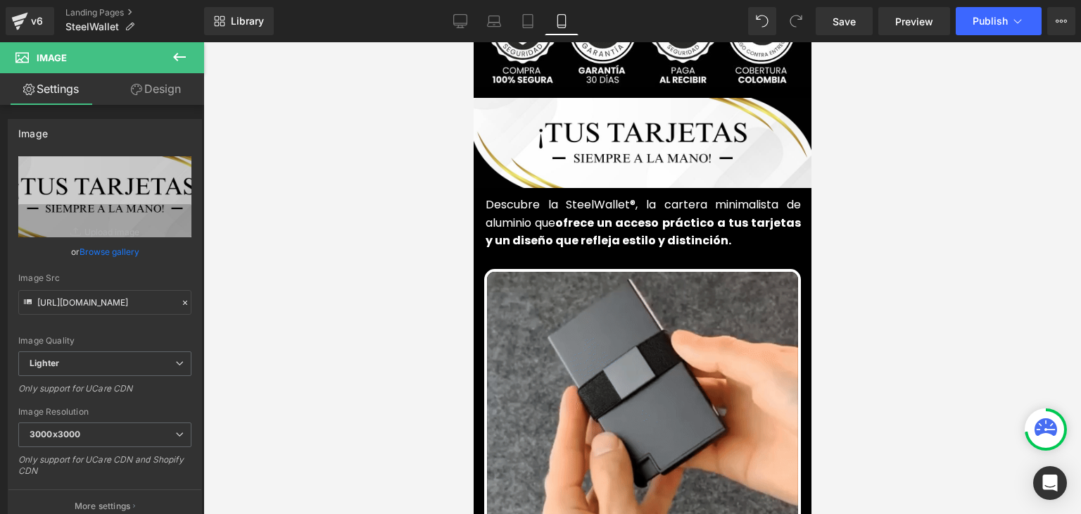
scroll to position [514, 0]
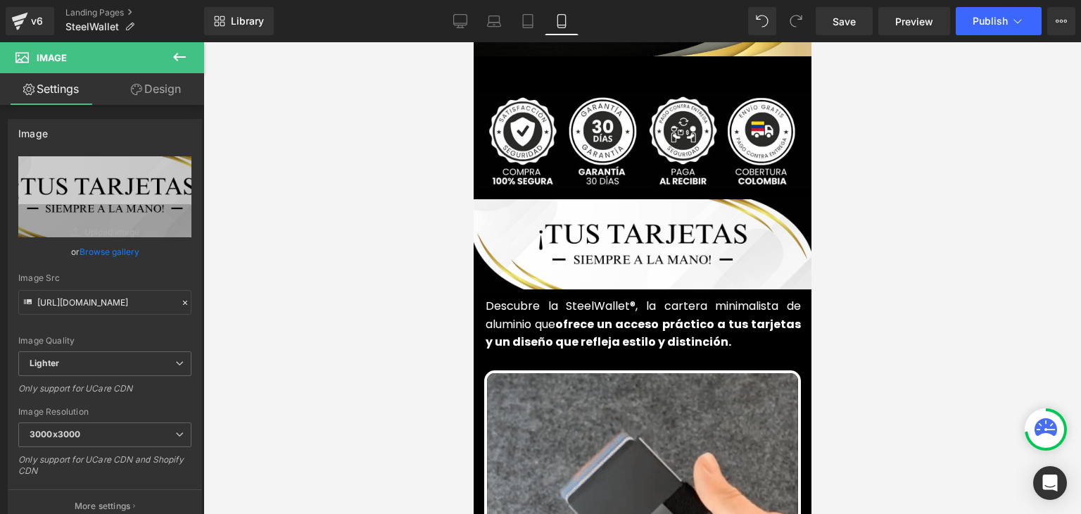
click at [626, 217] on div "Image" at bounding box center [642, 246] width 338 height 94
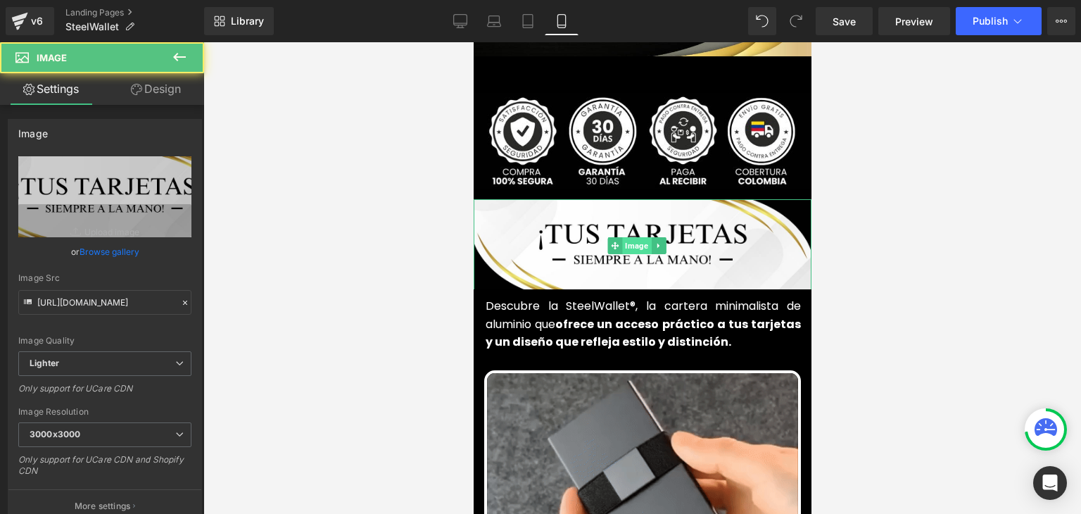
click at [634, 237] on span "Image" at bounding box center [636, 245] width 29 height 17
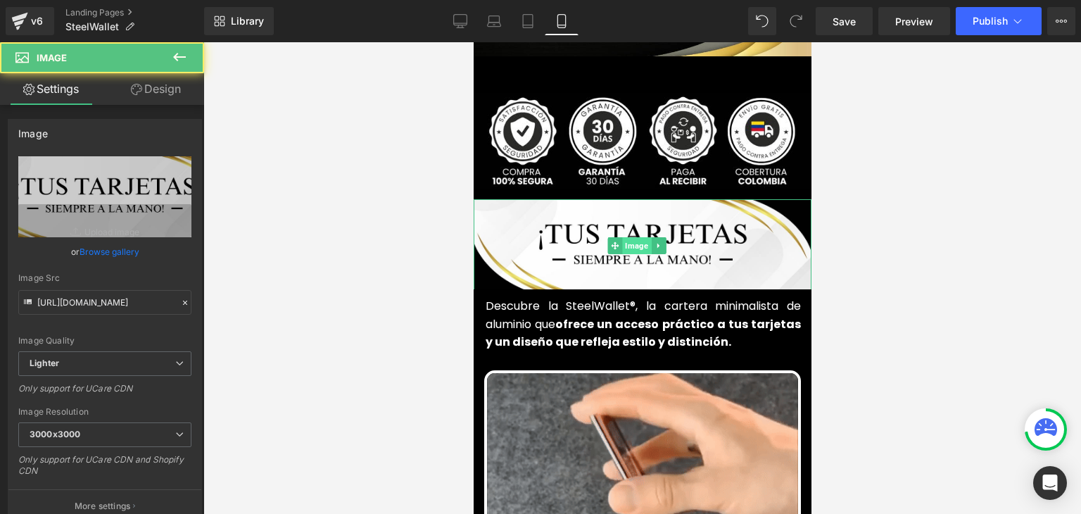
click at [634, 237] on span "Image" at bounding box center [636, 245] width 29 height 17
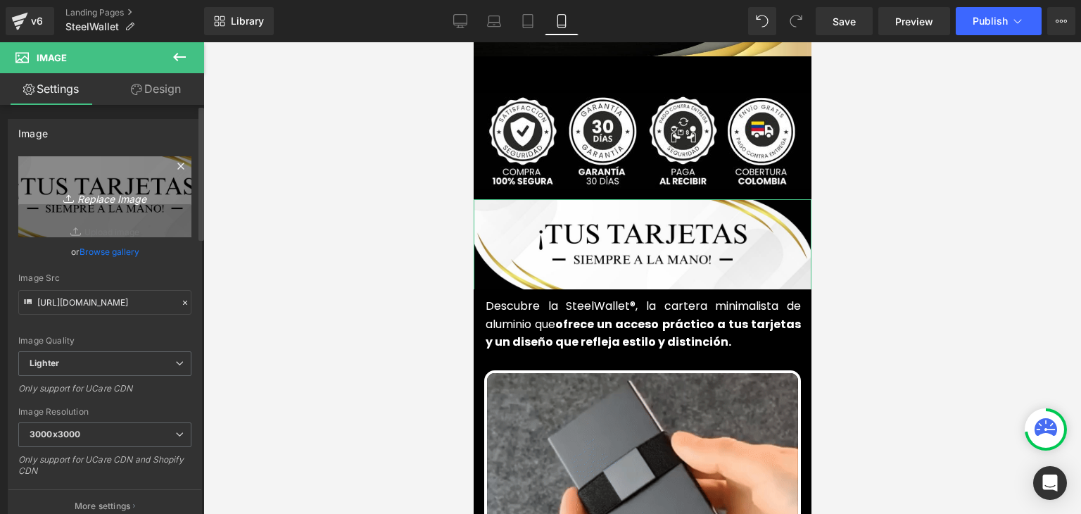
click at [110, 195] on icon "Replace Image" at bounding box center [105, 197] width 113 height 18
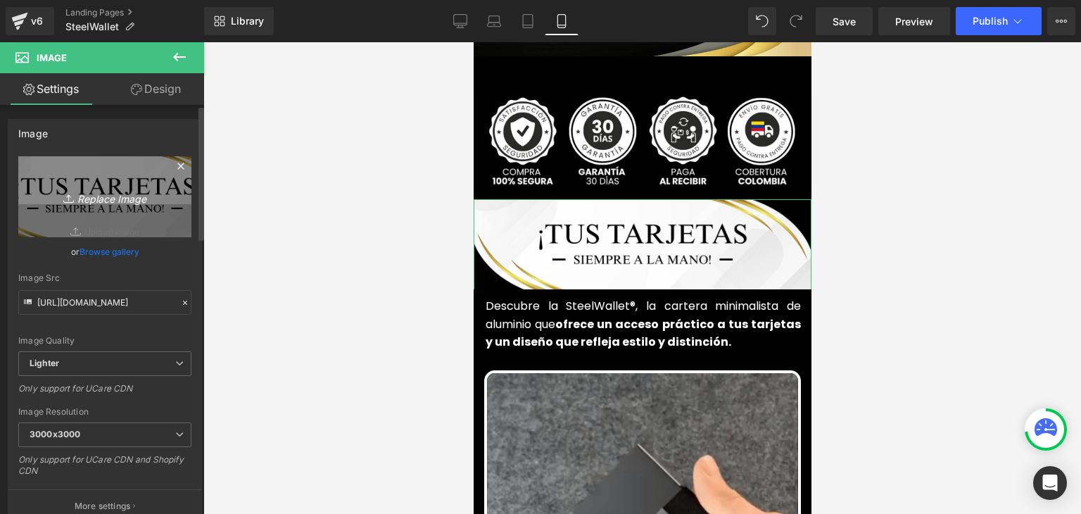
type input "C:\fakepath\87.webp"
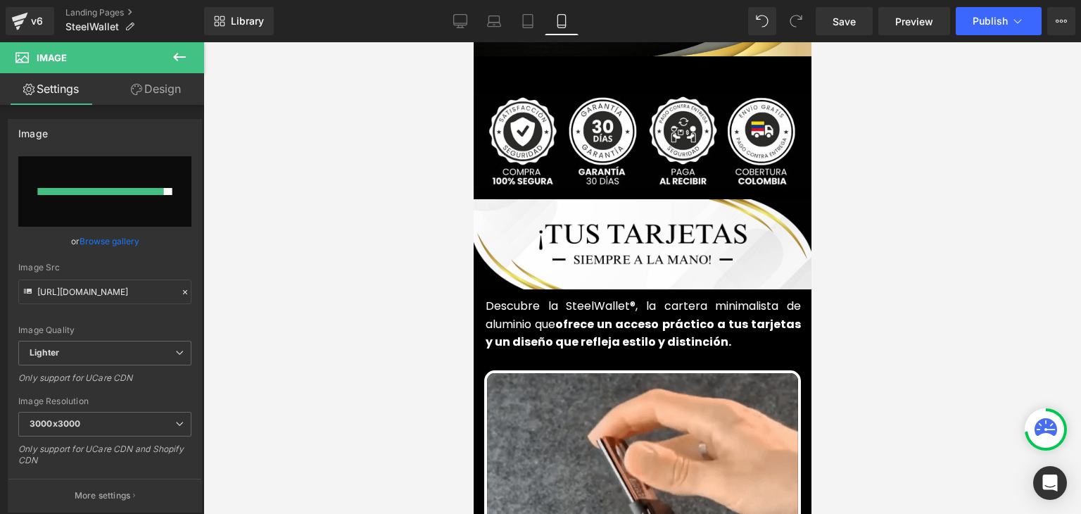
type input "https://ucarecdn.com/2548ef33-61c6-44d6-883b-f3dc40834f41/-/format/auto/-/previ…"
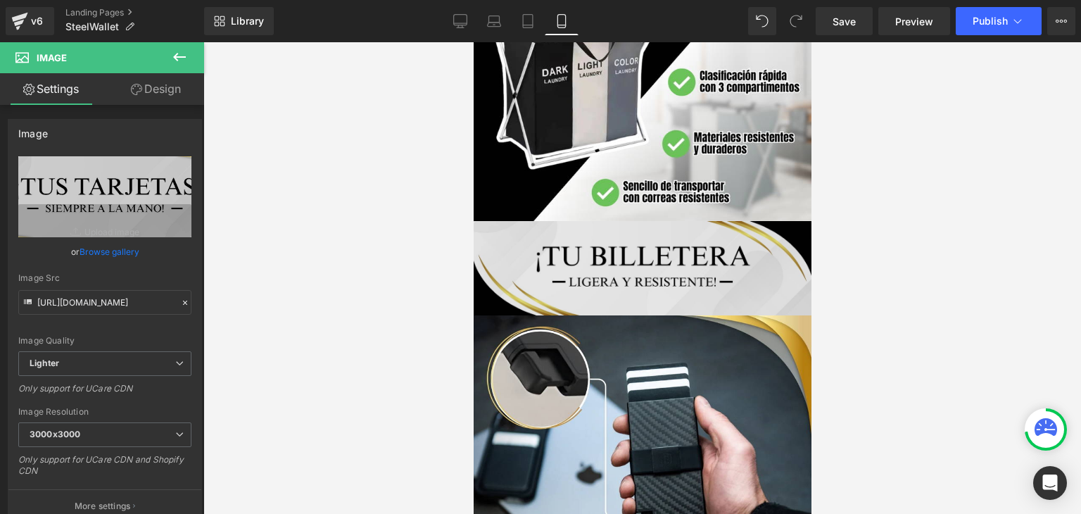
scroll to position [1217, 0]
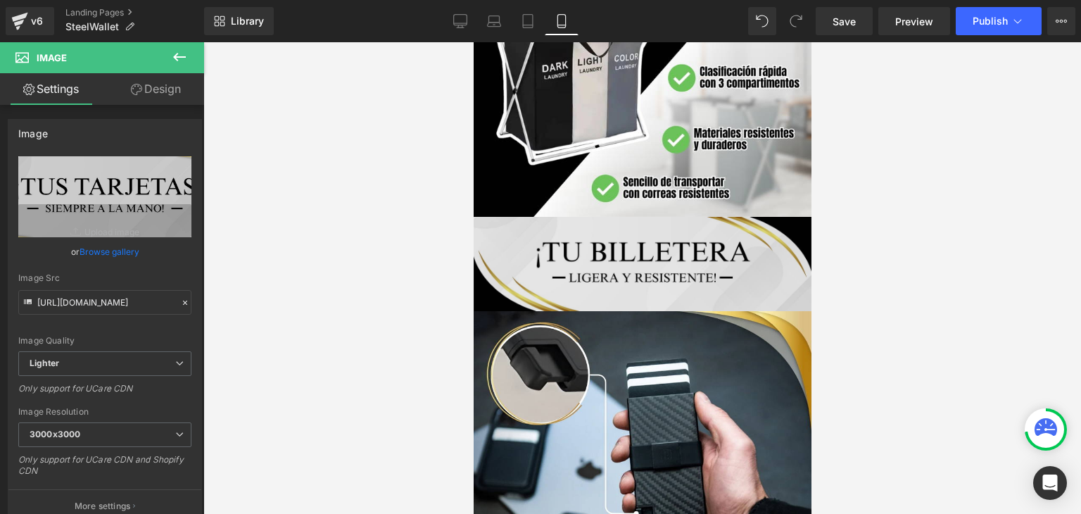
click at [636, 234] on div "Image" at bounding box center [642, 264] width 338 height 94
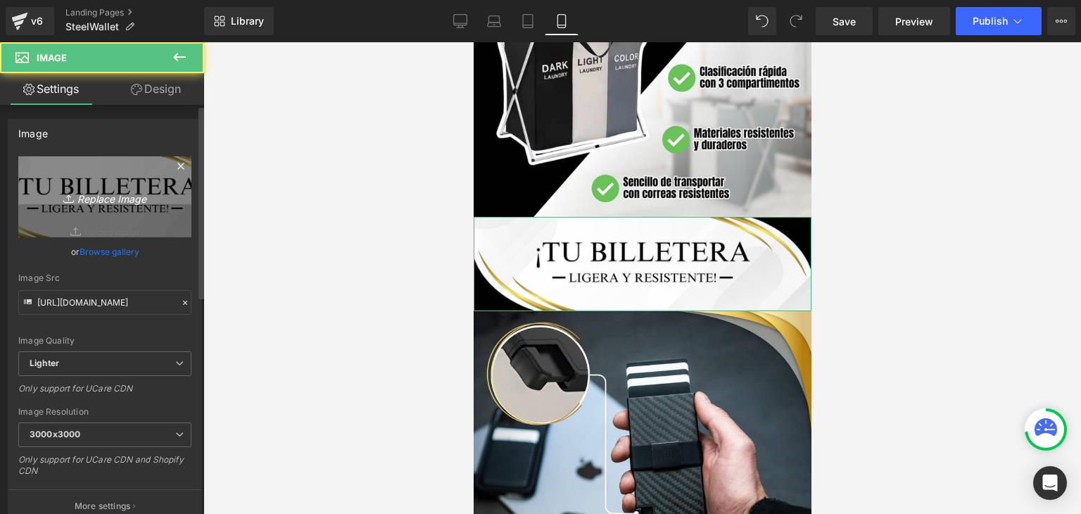
click at [173, 194] on link "Replace Image" at bounding box center [104, 196] width 173 height 81
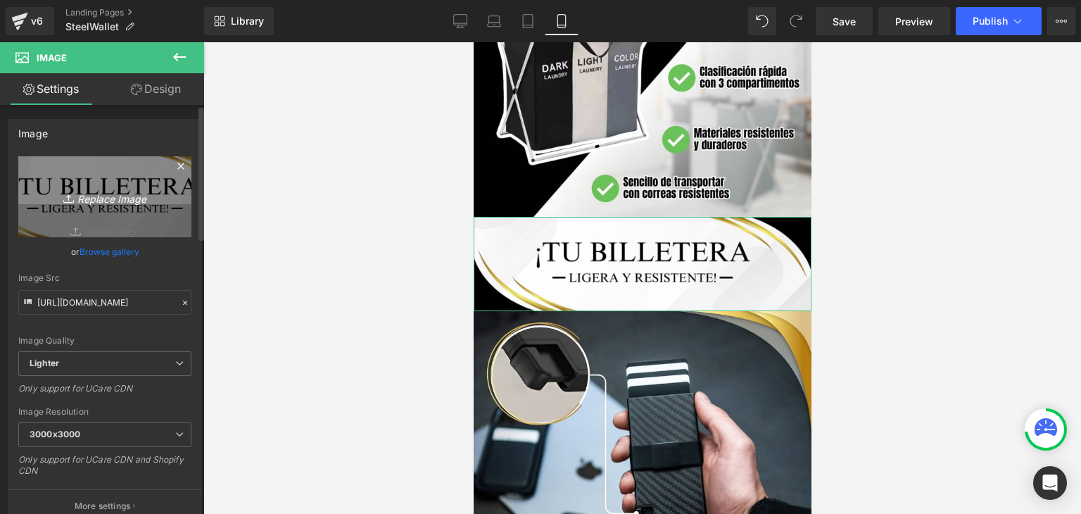
type input "C:\fakepath\88.webp"
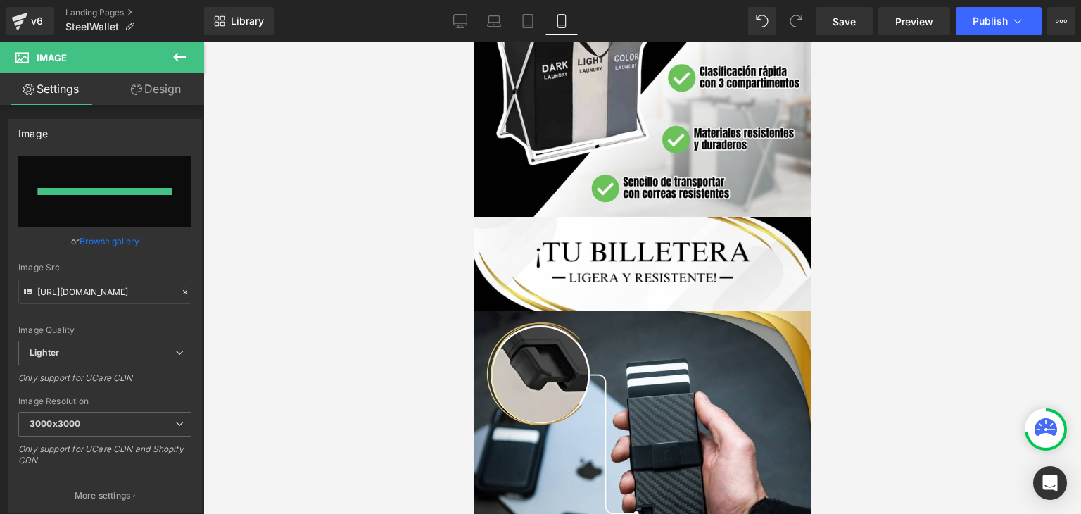
type input "https://ucarecdn.com/7f510943-fe03-43dc-b3e7-1a15a50d57c5/-/format/auto/-/previ…"
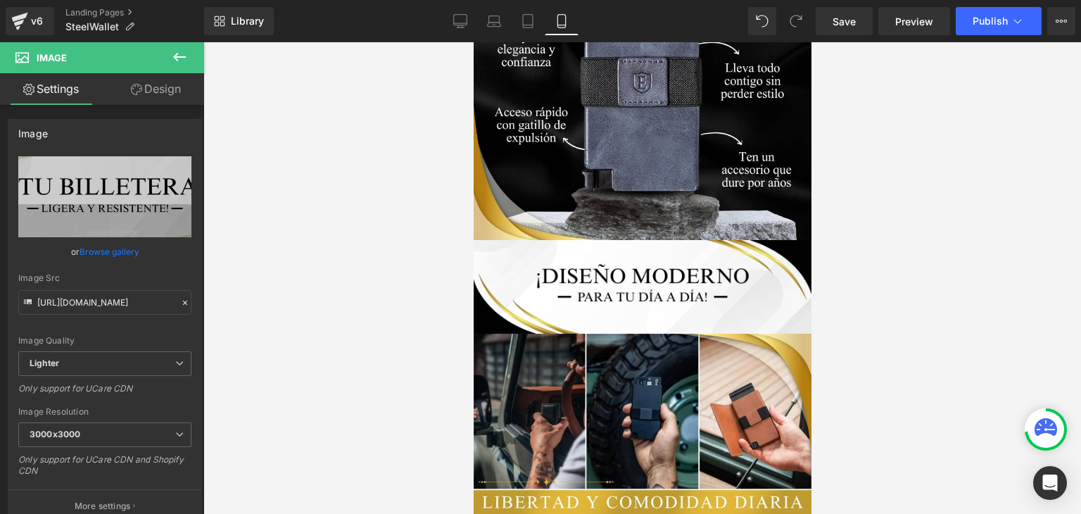
scroll to position [2906, 0]
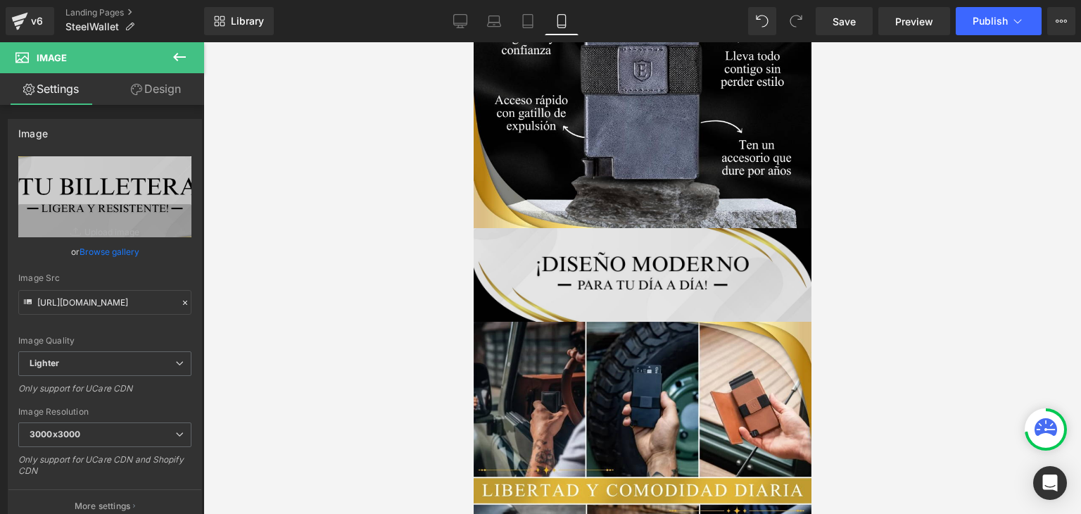
click at [625, 234] on img at bounding box center [642, 275] width 338 height 94
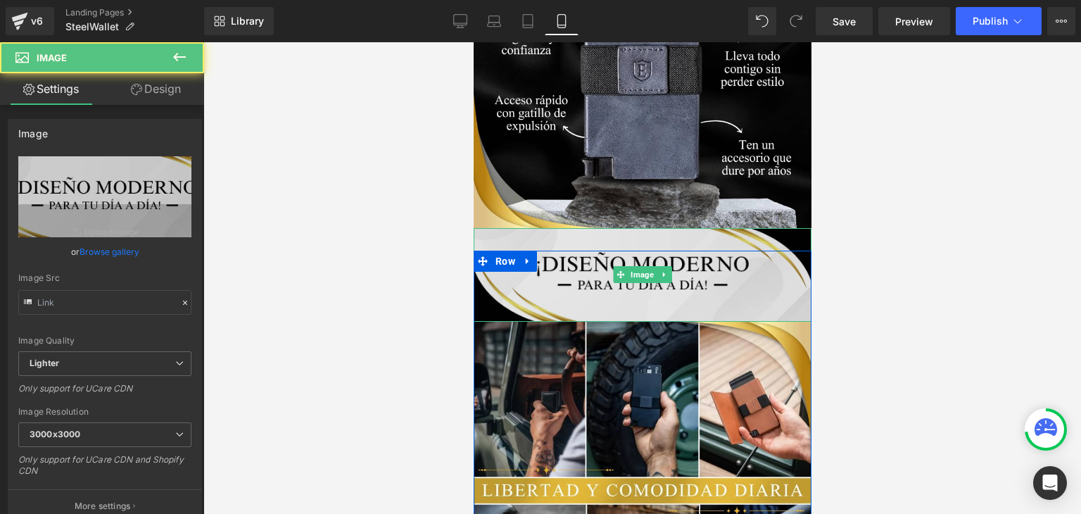
type input "https://ucarecdn.com/a9ffae9f-7dc9-41b2-916e-cb3af8e573b6/-/format/auto/-/previ…"
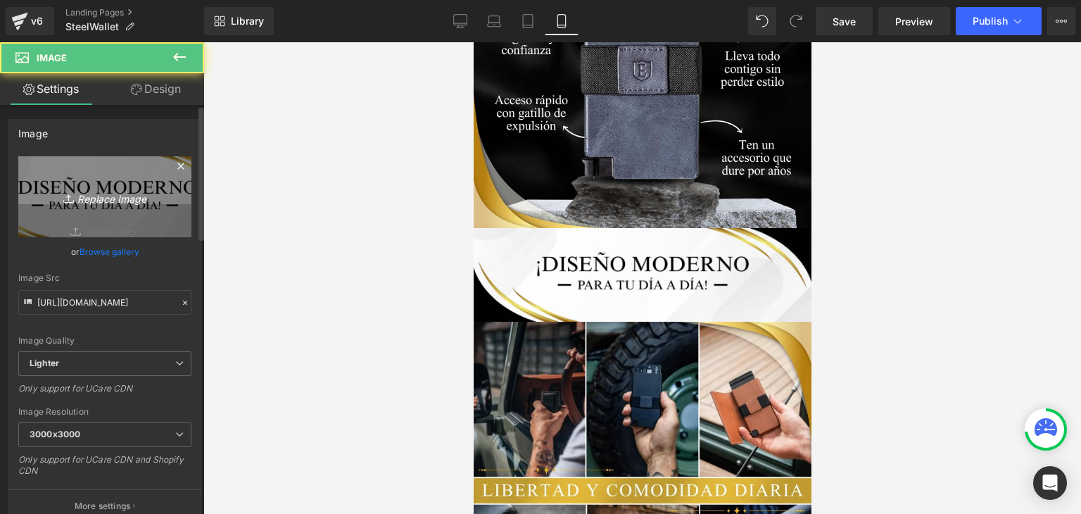
click at [114, 194] on icon "Replace Image" at bounding box center [105, 197] width 113 height 18
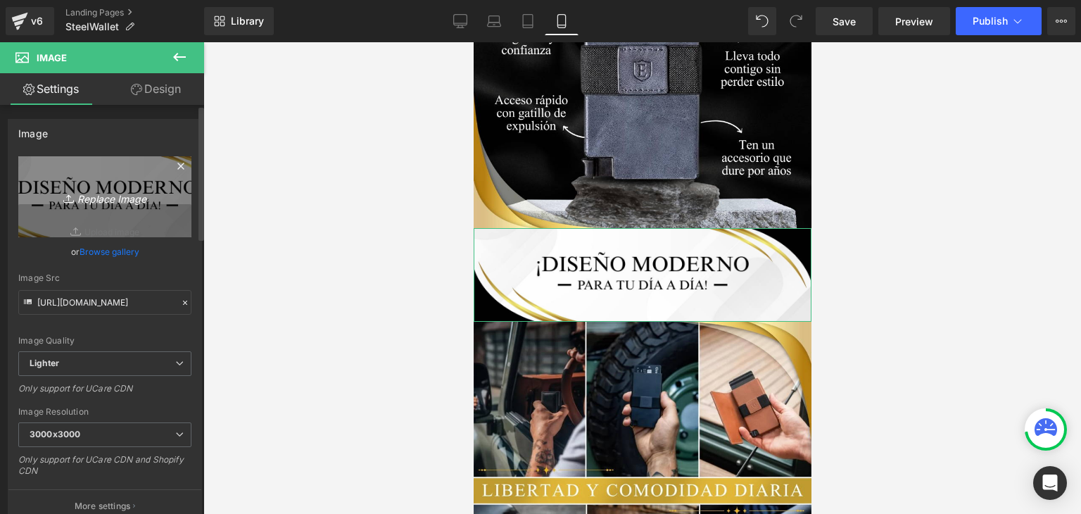
type input "C:\fakepath\89.webp"
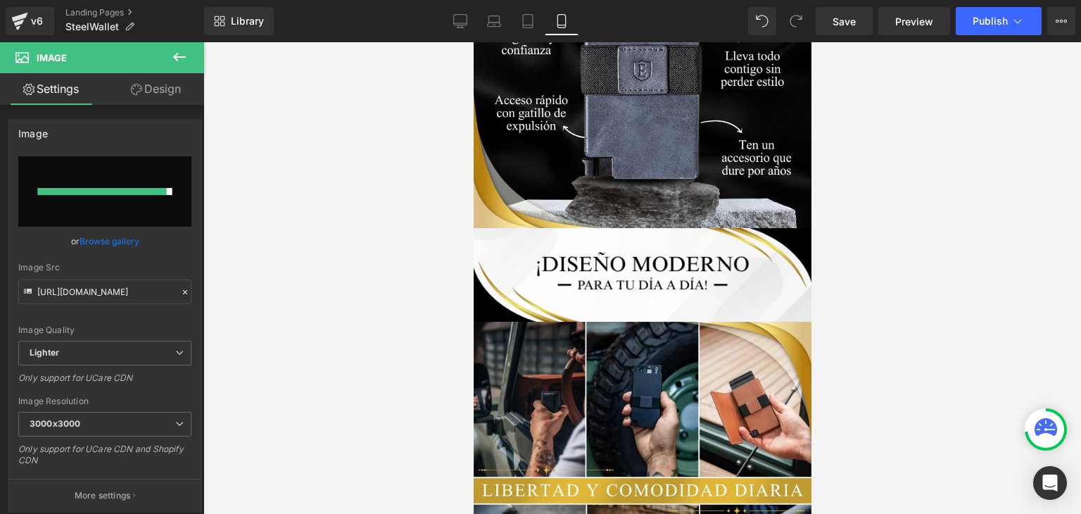
type input "https://ucarecdn.com/6e0819b8-8488-4249-b2a3-cb240a5490f5/-/format/auto/-/previ…"
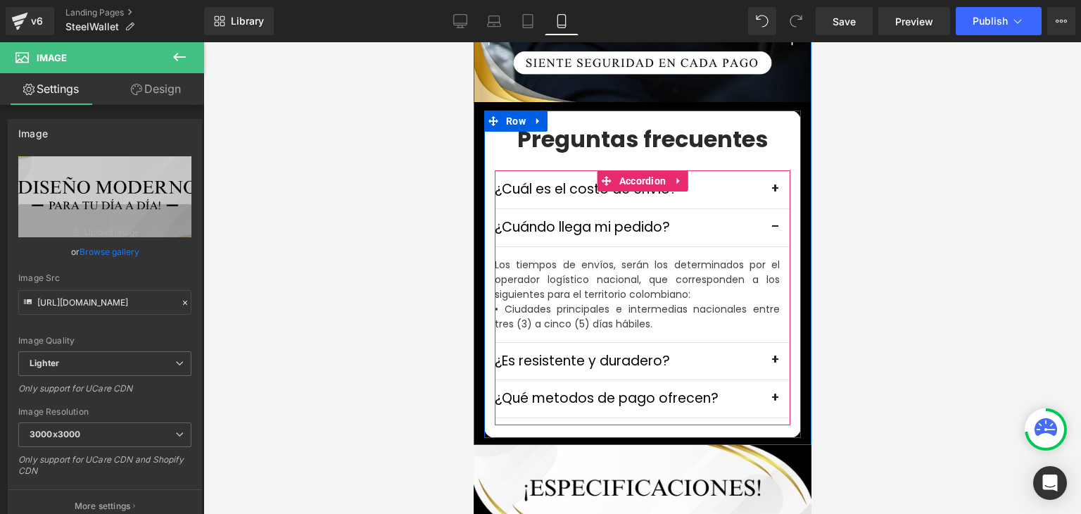
scroll to position [4102, 0]
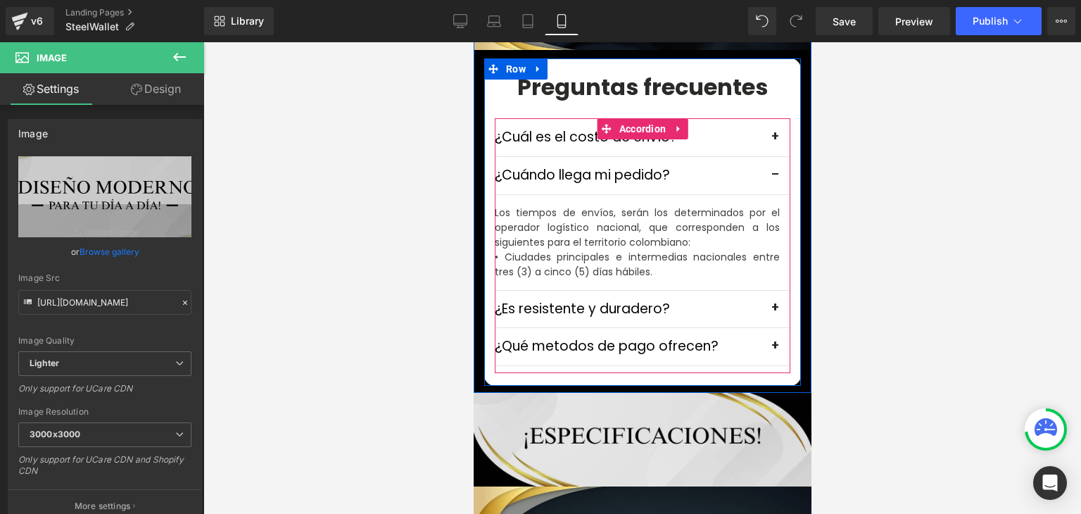
click at [591, 395] on img at bounding box center [642, 440] width 338 height 94
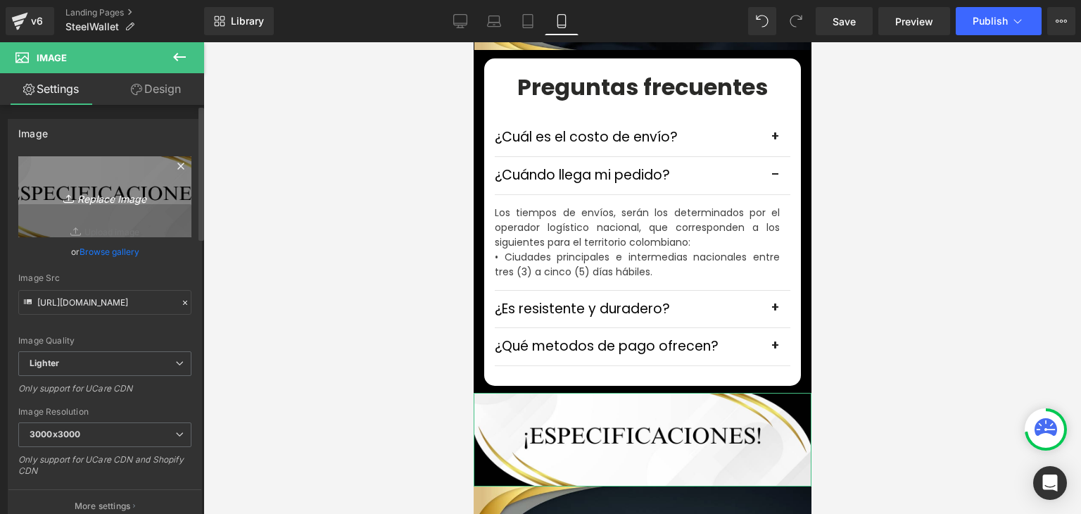
click at [116, 188] on icon "Replace Image" at bounding box center [105, 197] width 113 height 18
type input "C:\fakepath\90.webp"
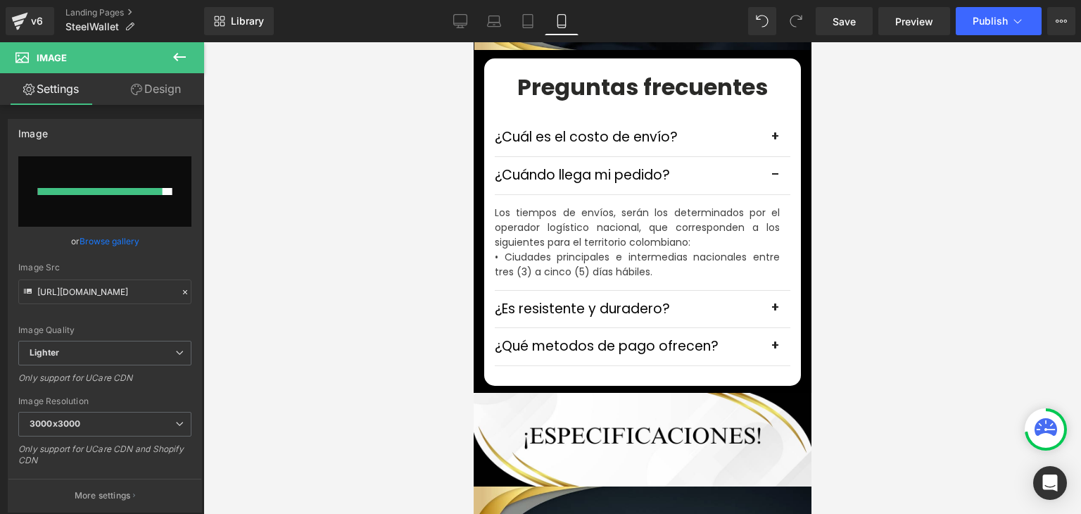
type input "https://ucarecdn.com/1cb7f7c6-06a2-42e5-94c5-40afa481db27/-/format/auto/-/previ…"
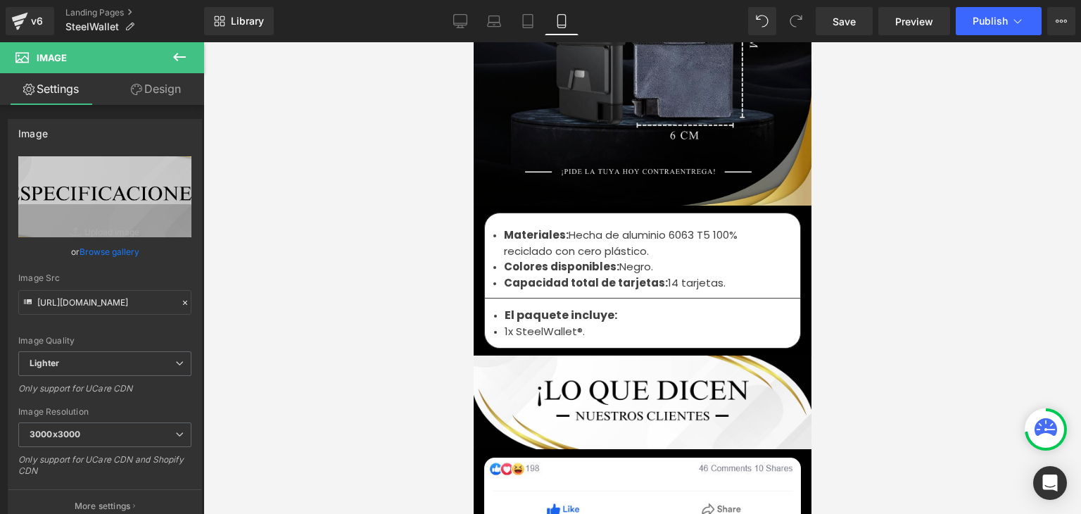
scroll to position [4736, 0]
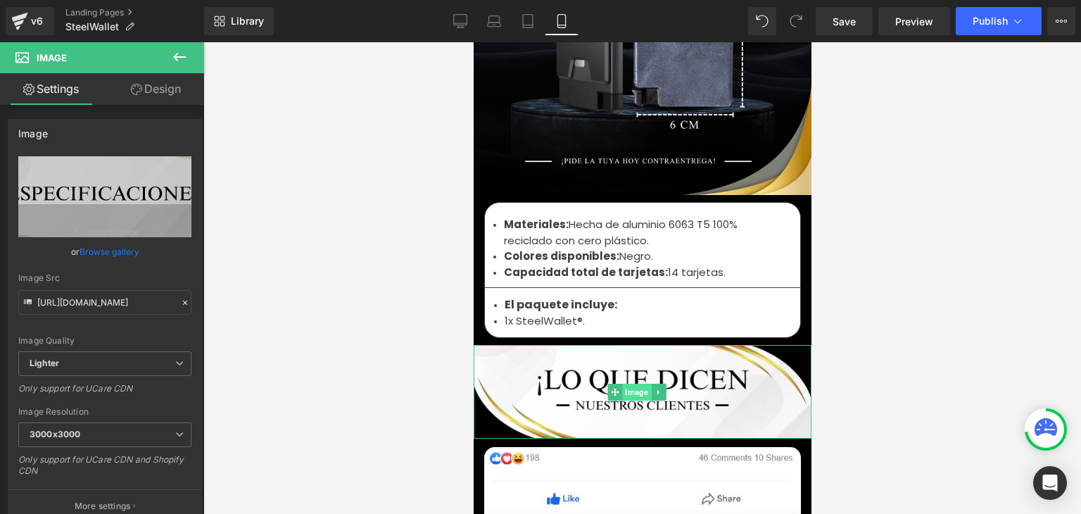
click at [636, 383] on span "Image" at bounding box center [636, 391] width 29 height 17
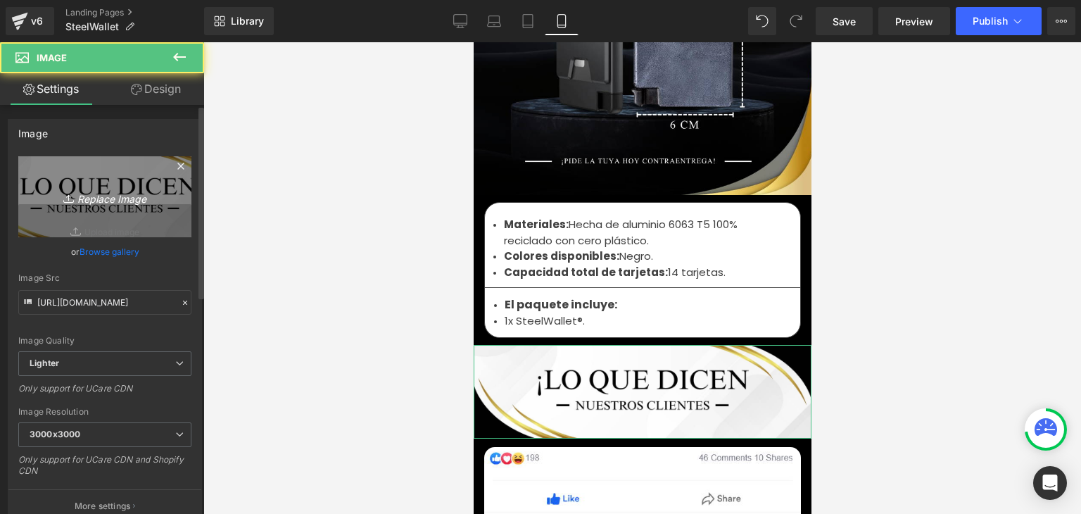
click at [152, 201] on icon "Replace Image" at bounding box center [105, 197] width 113 height 18
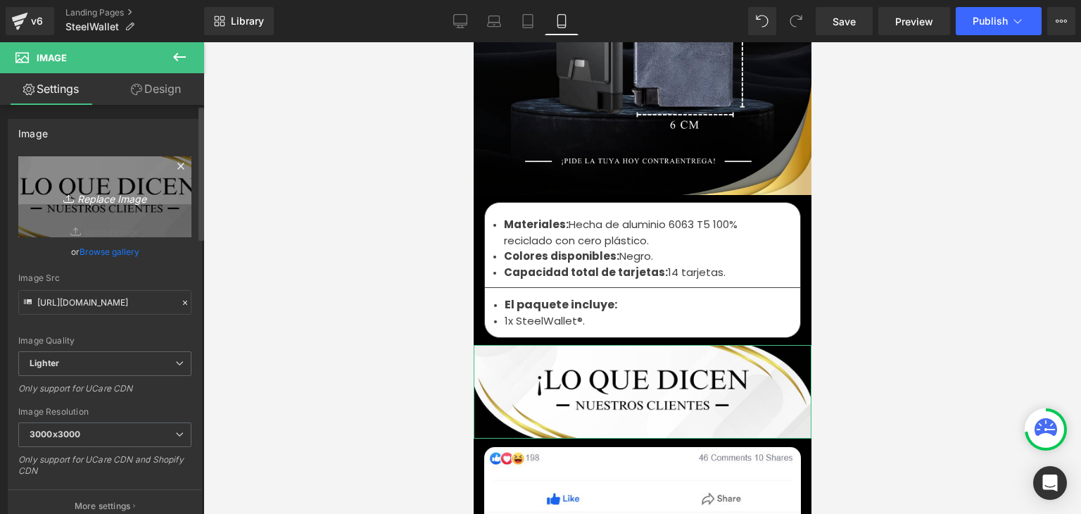
type input "C:\fakepath\91.webp"
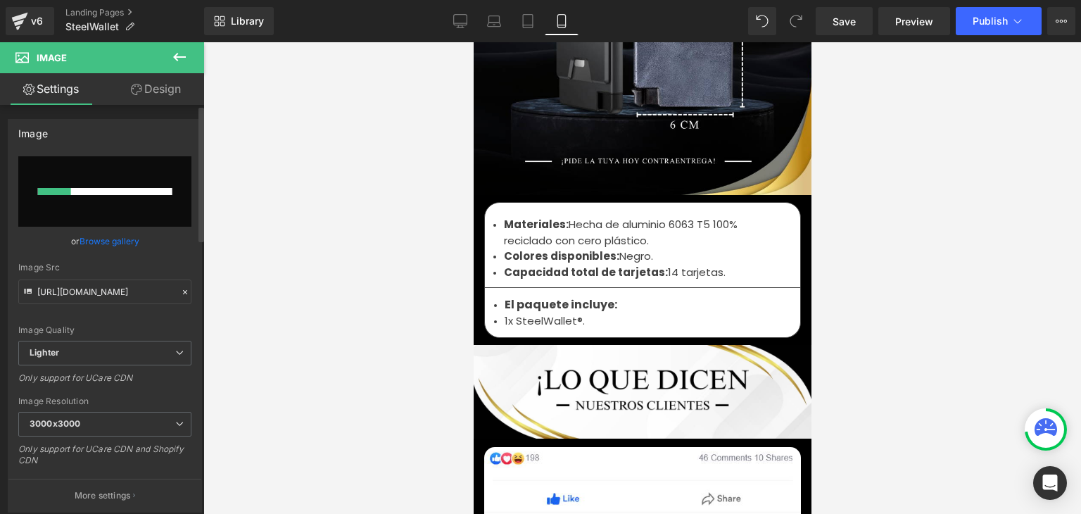
type input "https://ucarecdn.com/4b01662a-a0e3-4d36-86be-a85ce8b6265e/-/format/auto/-/previ…"
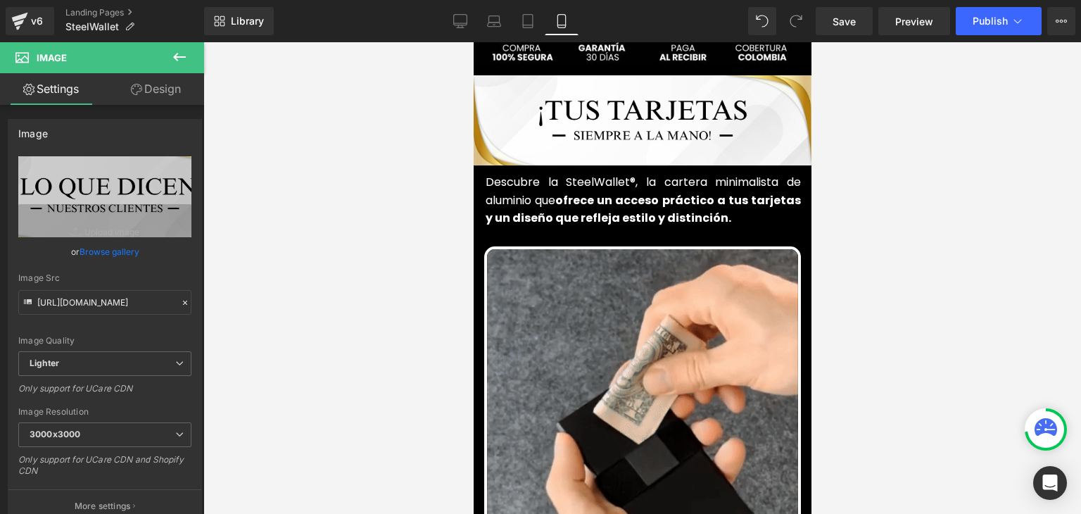
scroll to position [514, 0]
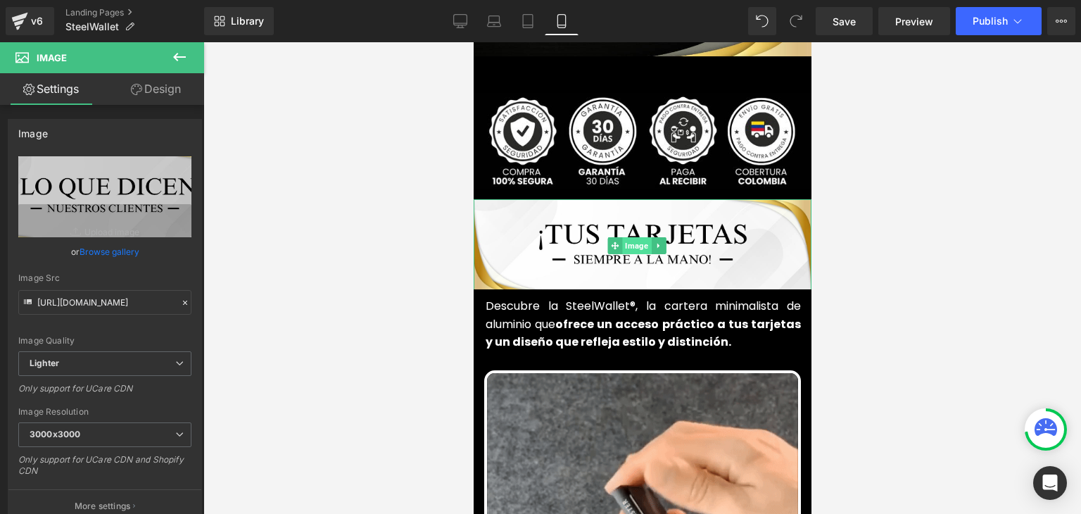
click at [622, 215] on img at bounding box center [642, 246] width 338 height 94
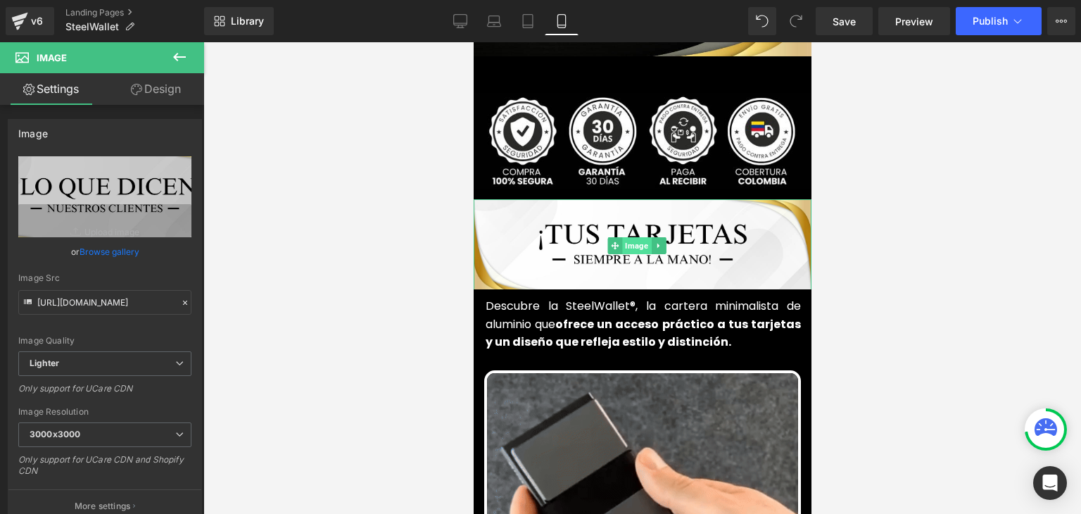
click at [640, 237] on span "Image" at bounding box center [636, 245] width 29 height 17
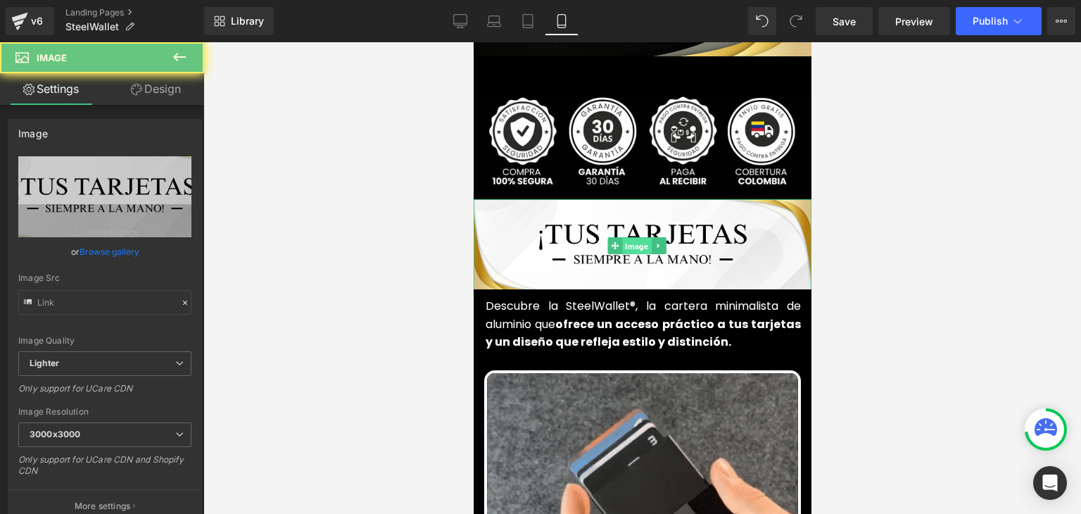
type input "https://ucarecdn.com/2548ef33-61c6-44d6-883b-f3dc40834f41/-/format/auto/-/previ…"
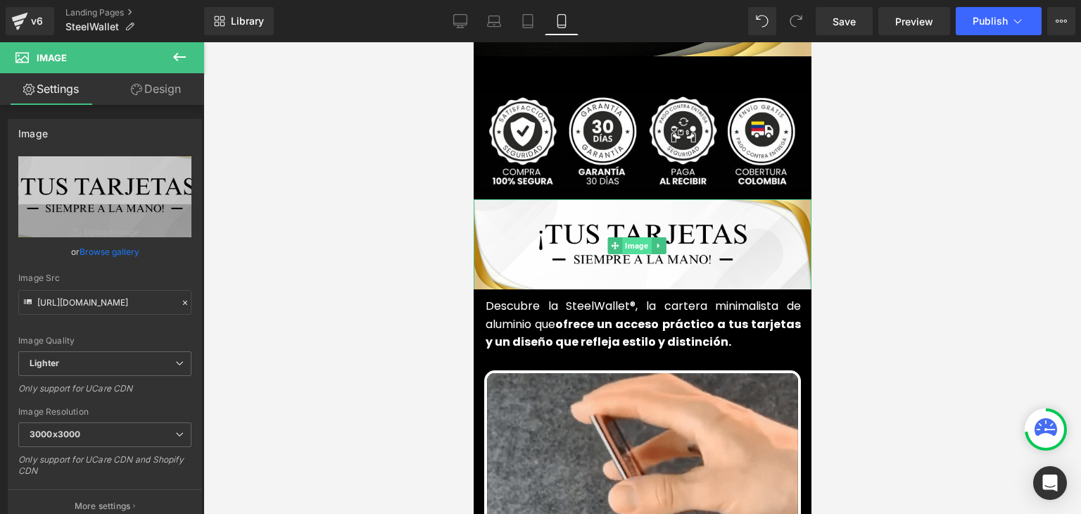
click at [635, 237] on span "Image" at bounding box center [636, 245] width 29 height 17
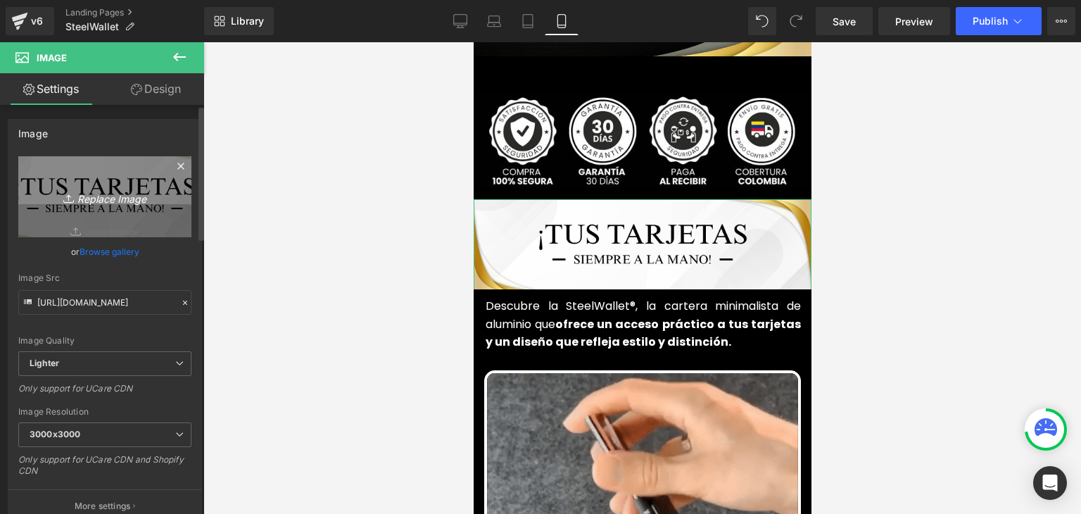
click at [93, 200] on icon "Replace Image" at bounding box center [105, 197] width 113 height 18
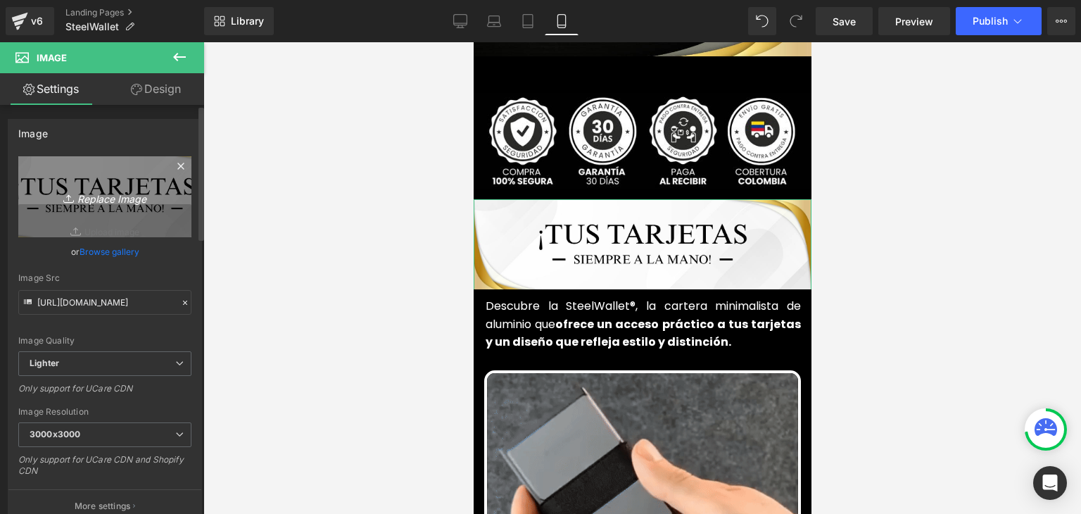
type input "C:\fakepath\87.webp"
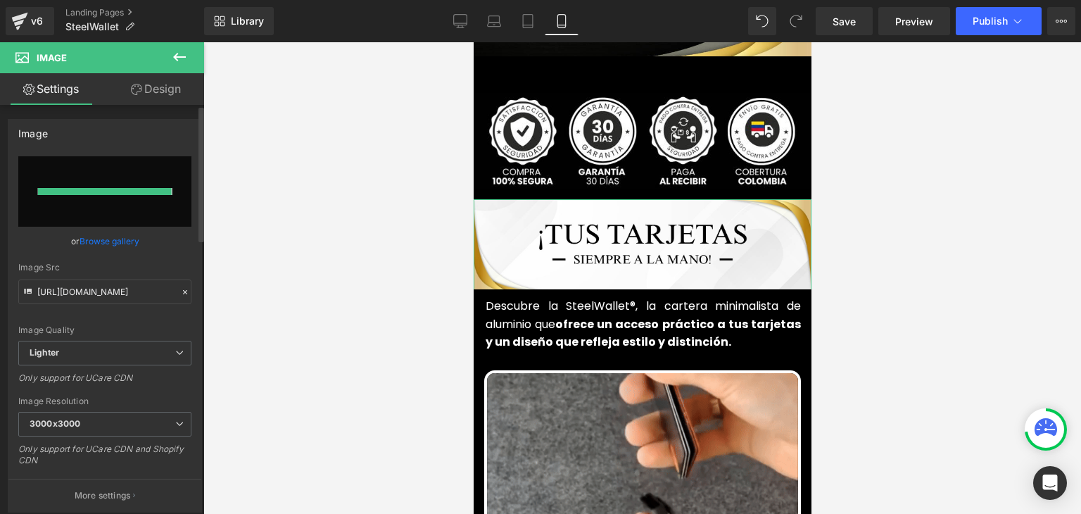
type input "https://ucarecdn.com/75a18891-ca2d-4b34-8d1e-b11db3b1db4c/-/format/auto/-/previ…"
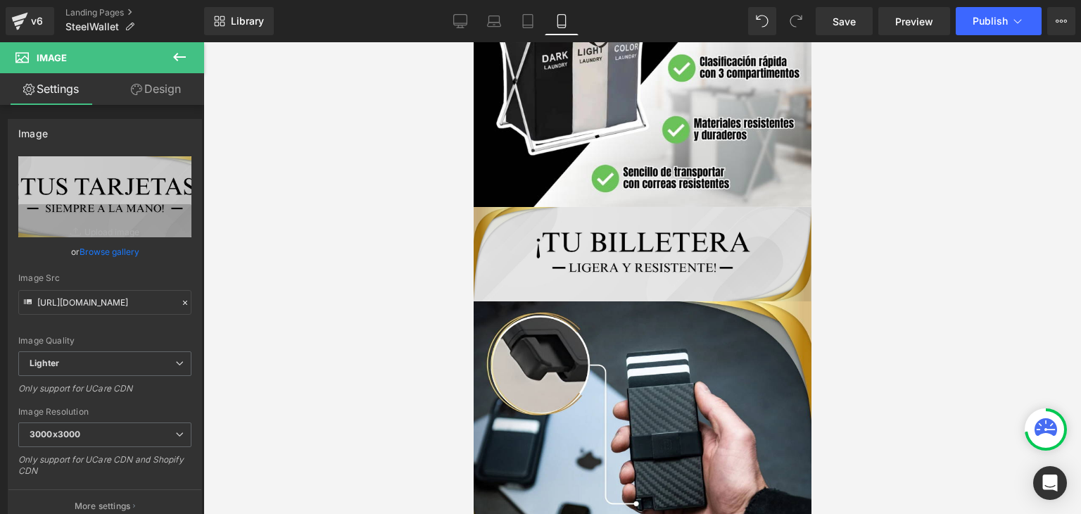
scroll to position [1217, 0]
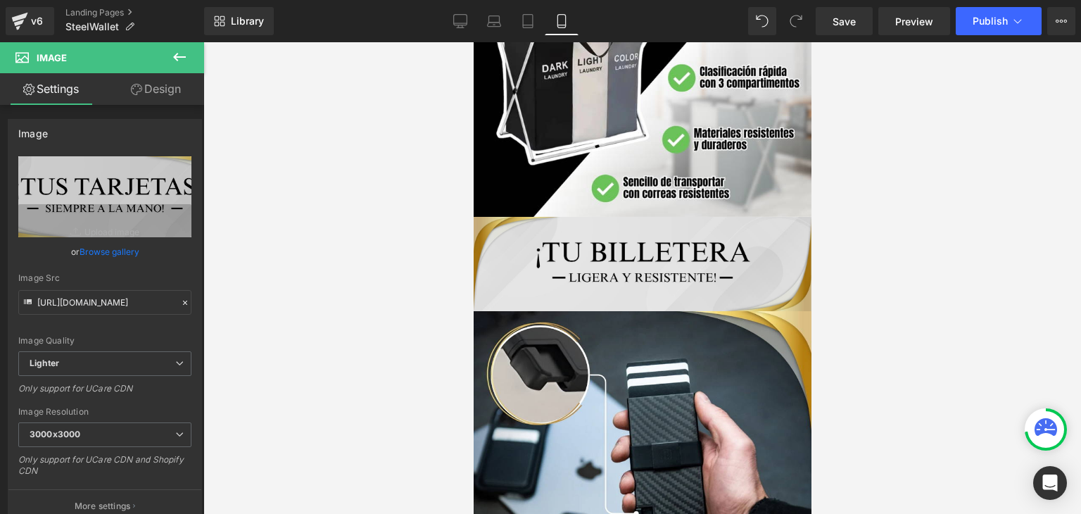
click at [645, 237] on div "Image" at bounding box center [642, 264] width 338 height 94
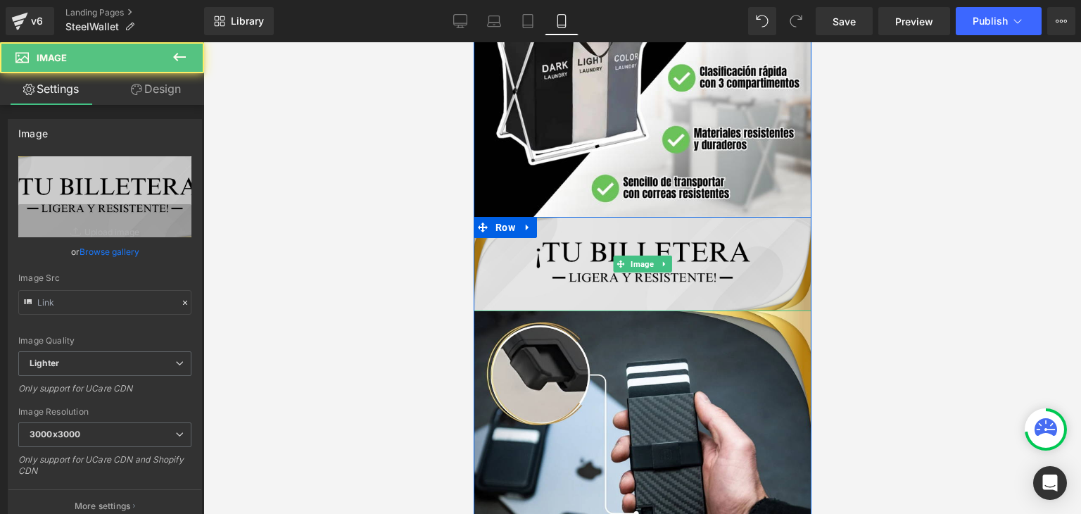
type input "https://ucarecdn.com/7f510943-fe03-43dc-b3e7-1a15a50d57c5/-/format/auto/-/previ…"
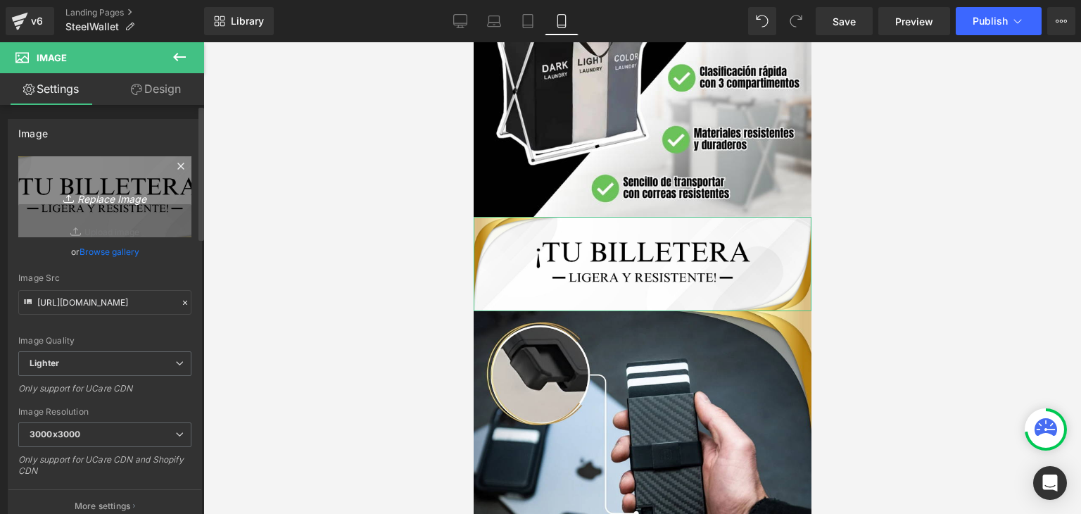
click at [128, 191] on icon "Replace Image" at bounding box center [105, 197] width 113 height 18
type input "C:\fakepath\88.webp"
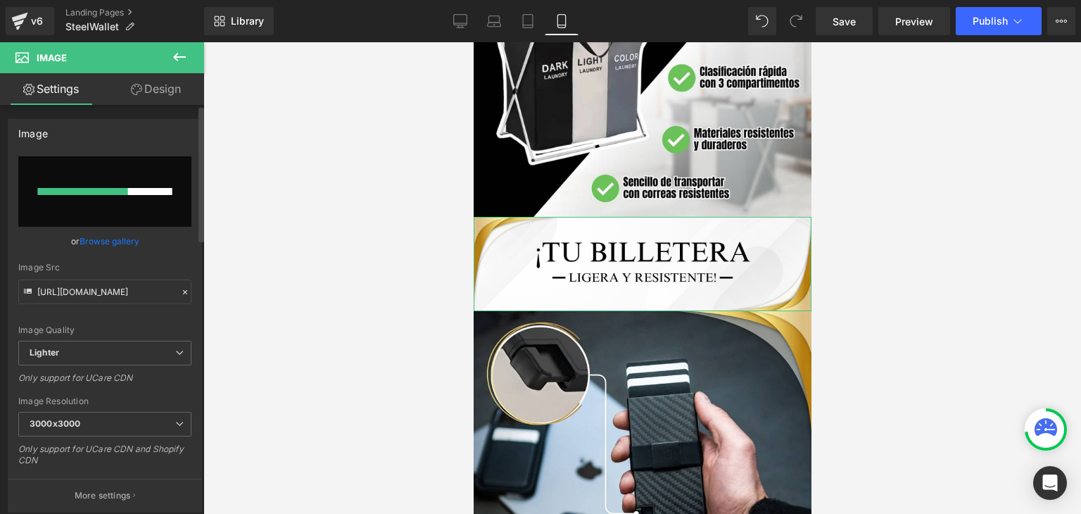
click at [134, 239] on link "Browse gallery" at bounding box center [110, 241] width 60 height 25
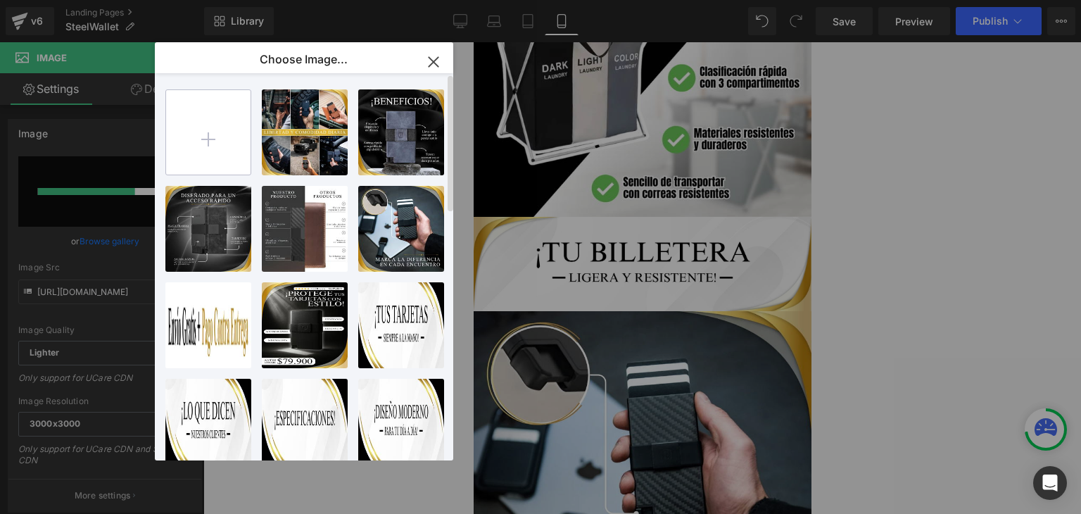
click at [212, 138] on input "file" at bounding box center [208, 132] width 84 height 84
type input "C:\fakepath\88.webp"
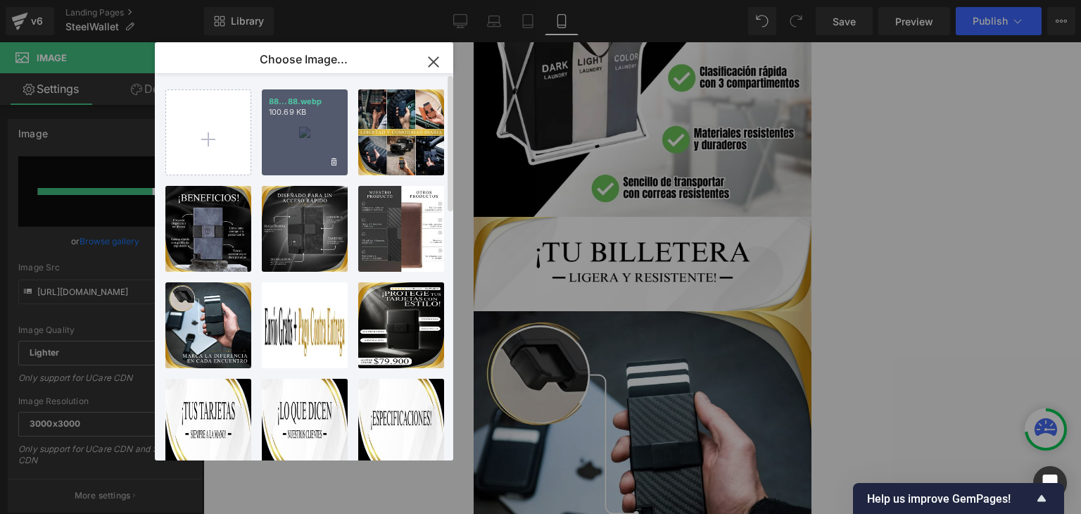
click at [299, 139] on div "88...88.webp 100.69 KB" at bounding box center [305, 132] width 86 height 86
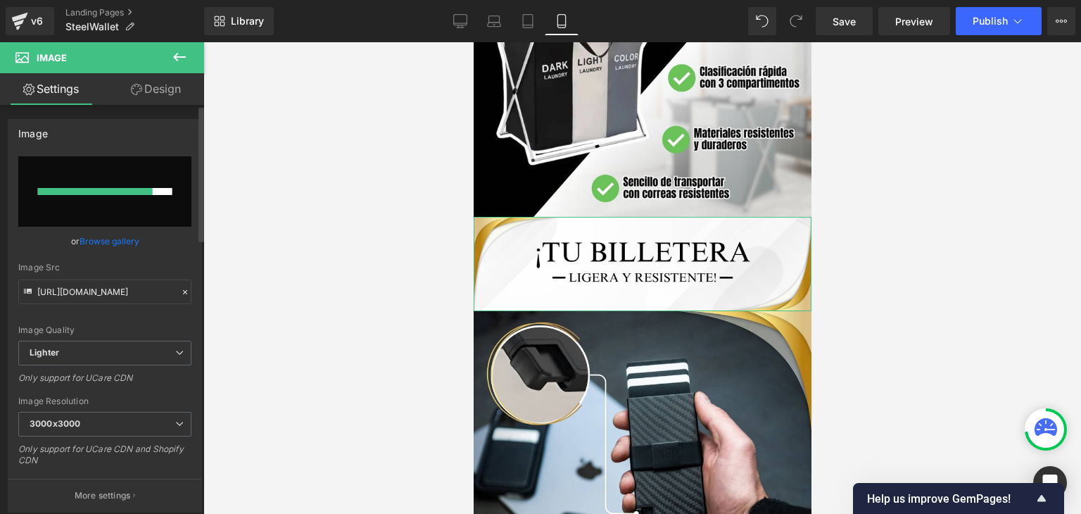
click at [118, 237] on link "Browse gallery" at bounding box center [110, 241] width 60 height 25
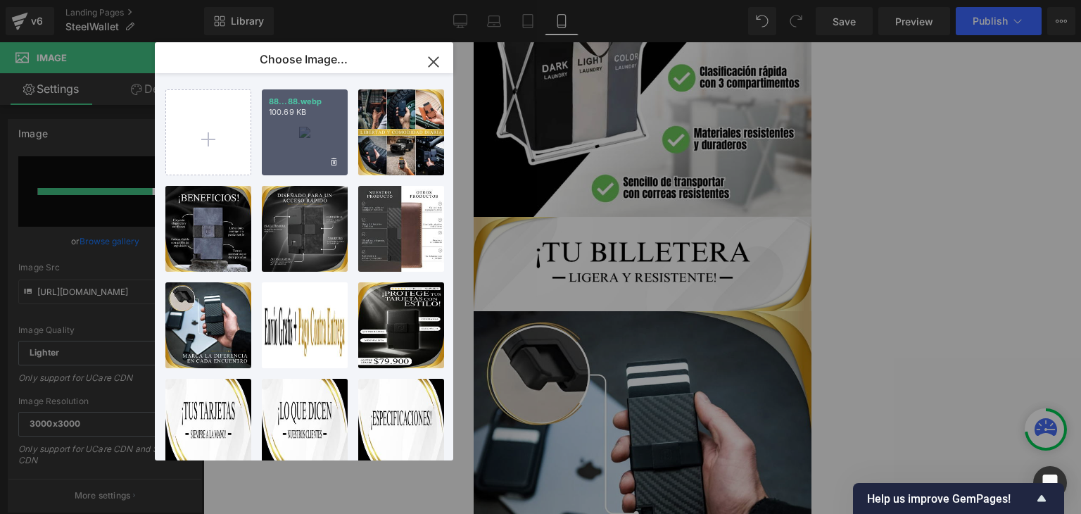
click at [311, 138] on div "88...88.webp 100.69 KB" at bounding box center [305, 132] width 86 height 86
type input "https://ucarecdn.com/79085635-d63d-463e-9794-9594babc7fe1/-/format/auto/-/previ…"
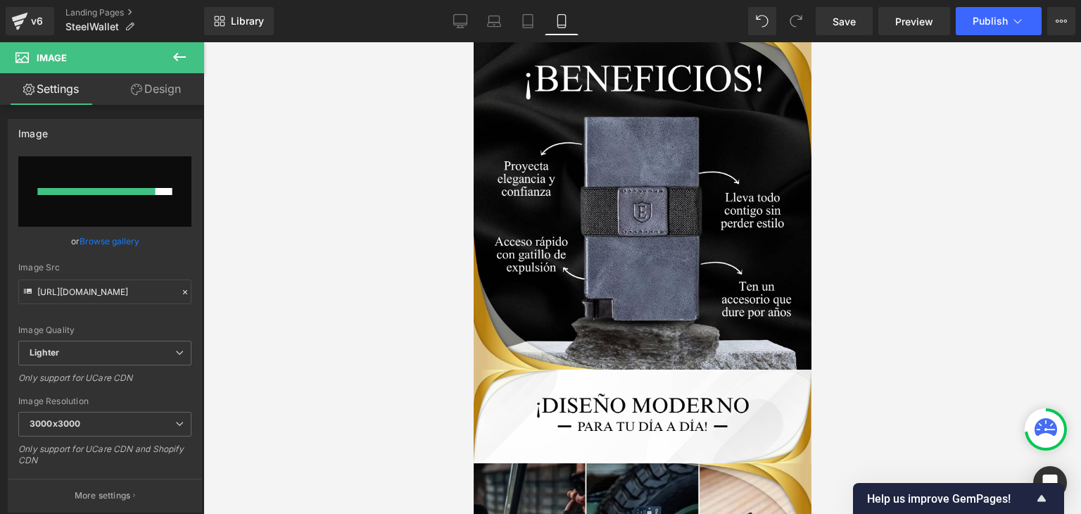
scroll to position [2765, 0]
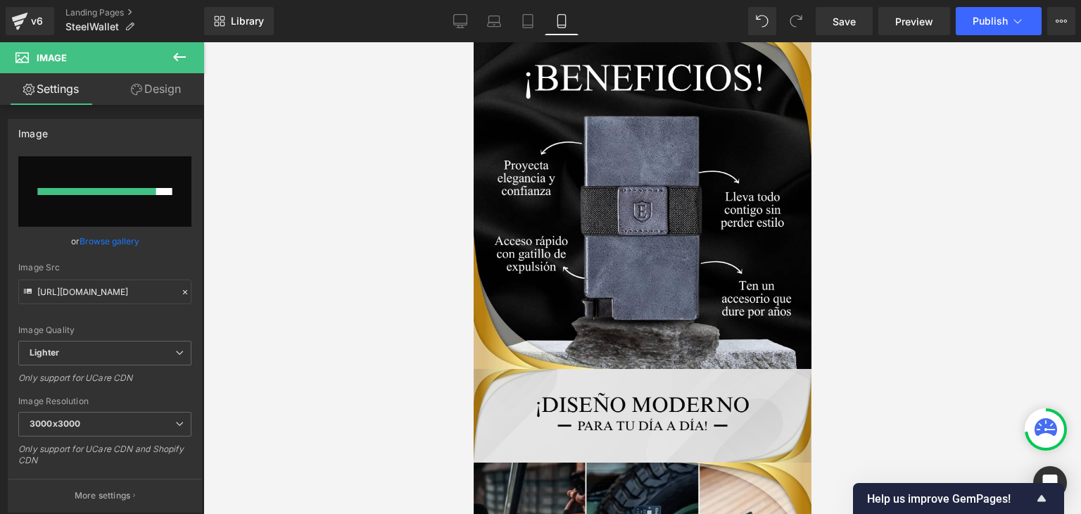
click at [626, 379] on img at bounding box center [642, 416] width 338 height 94
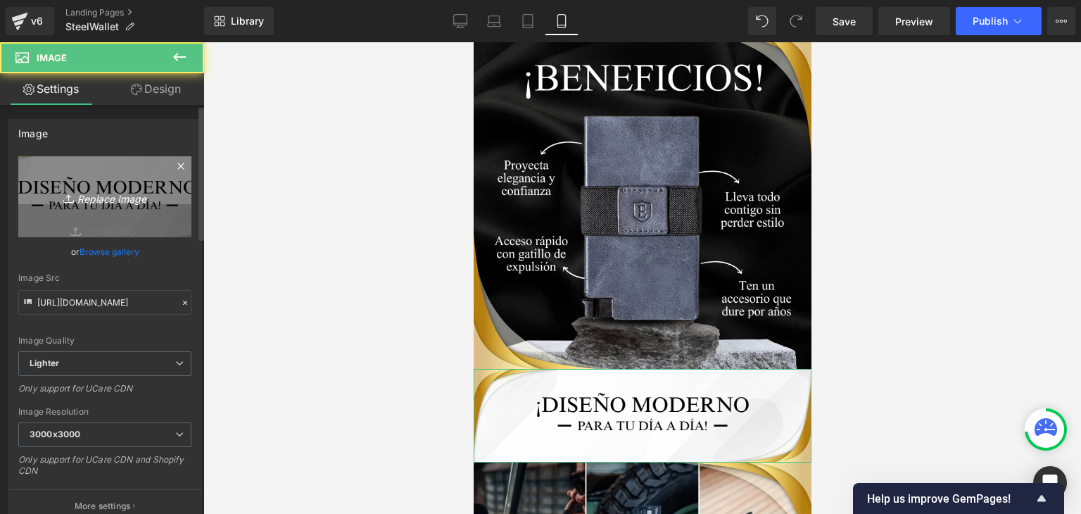
click at [61, 184] on link "Replace Image" at bounding box center [104, 196] width 173 height 81
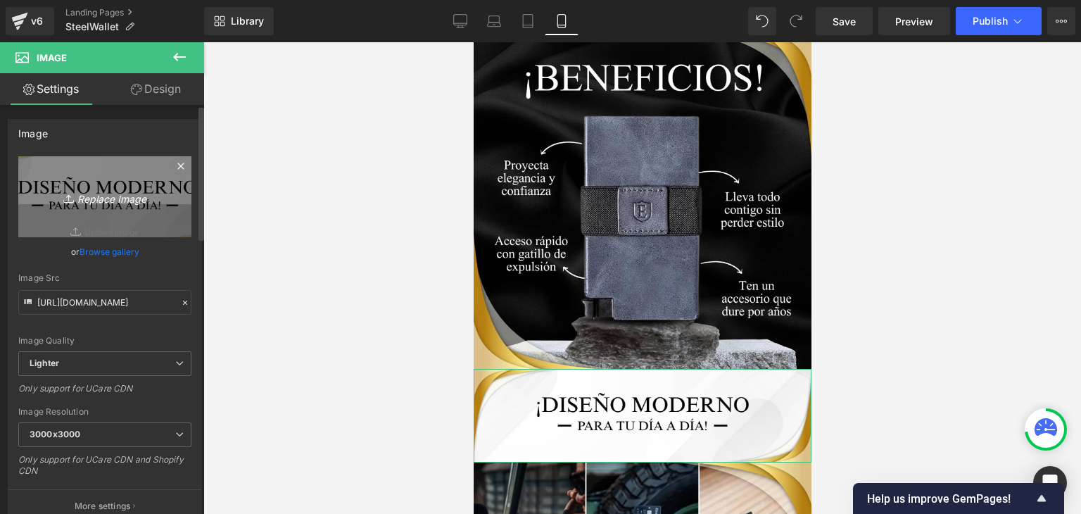
type input "C:\fakepath\89.webp"
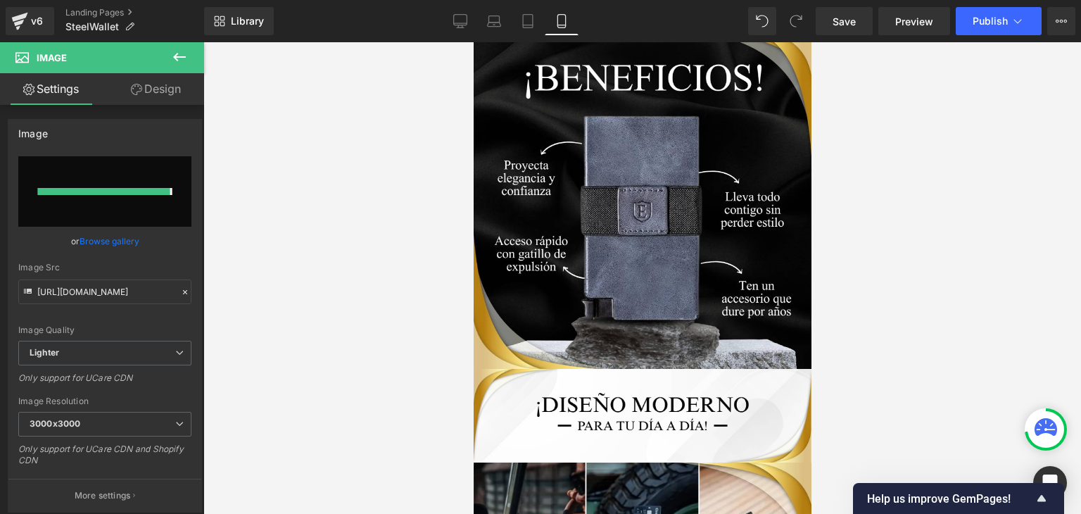
type input "https://ucarecdn.com/bfe878ea-a4bd-4fd3-8a5d-ca7a564e230c/-/format/auto/-/previ…"
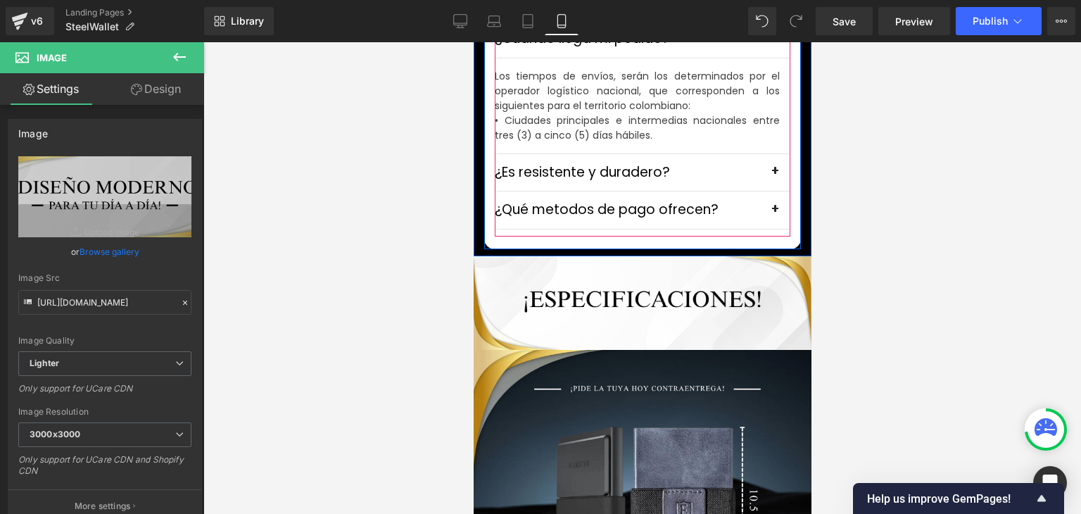
scroll to position [4243, 0]
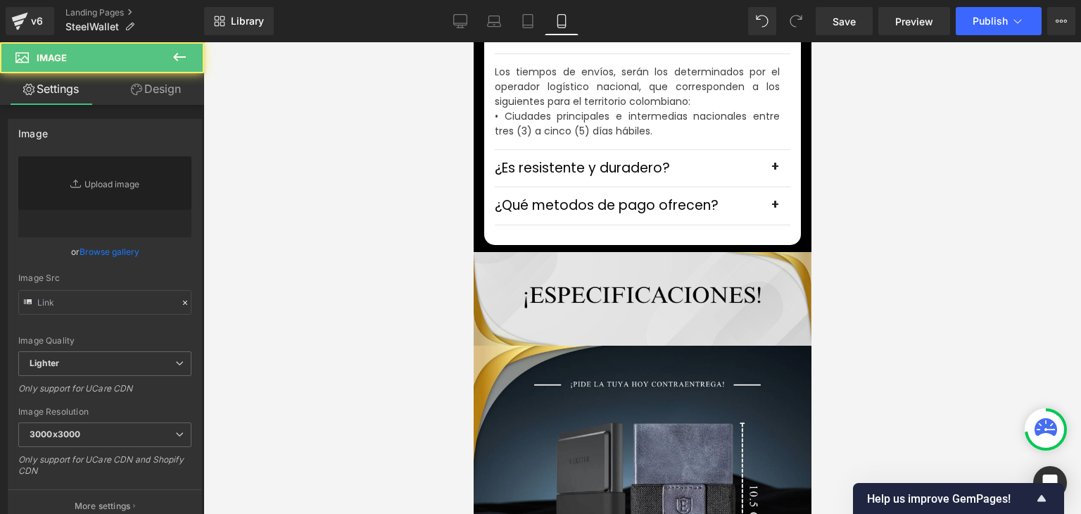
click at [641, 270] on div "Image" at bounding box center [642, 299] width 338 height 94
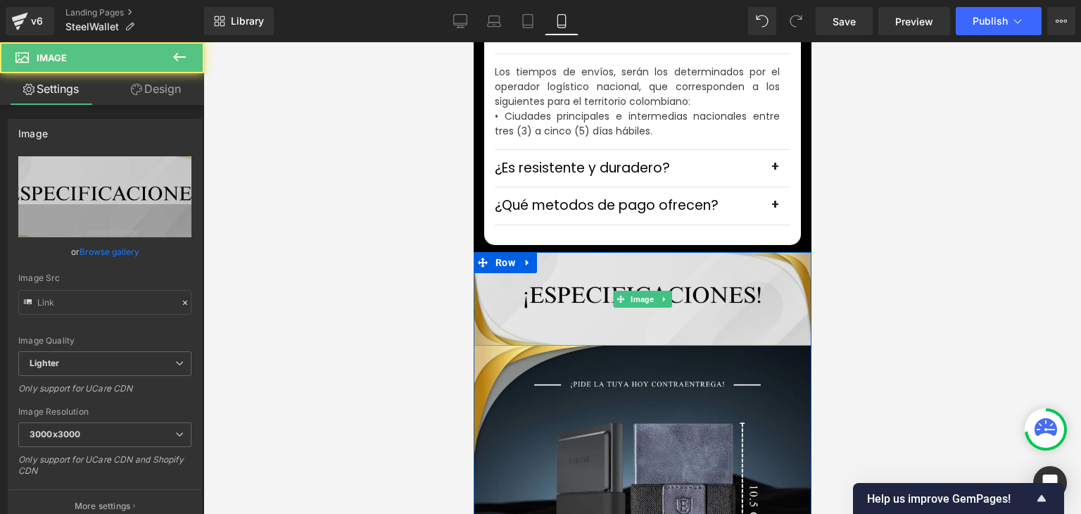
type input "https://ucarecdn.com/1cb7f7c6-06a2-42e5-94c5-40afa481db27/-/format/auto/-/previ…"
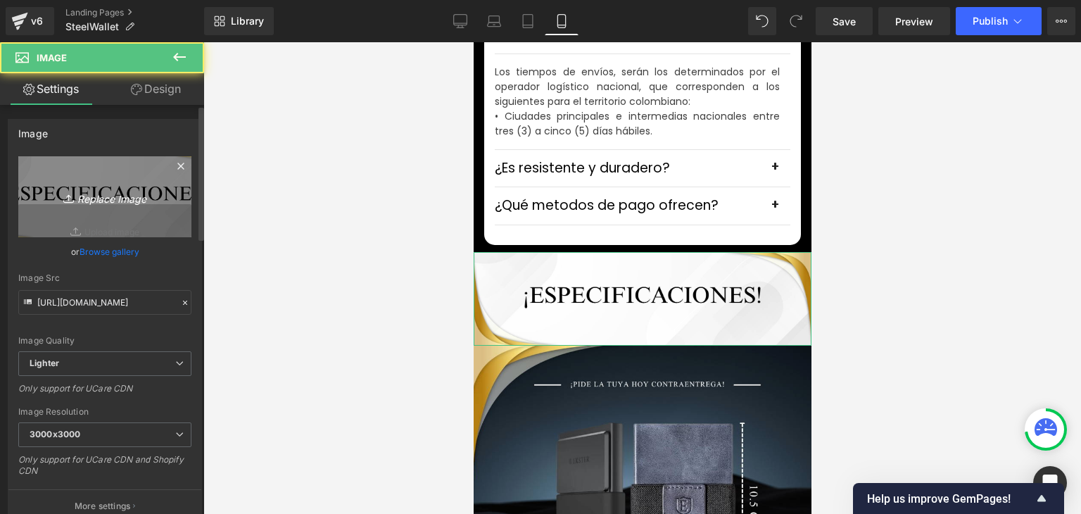
click at [122, 196] on icon "Replace Image" at bounding box center [105, 197] width 113 height 18
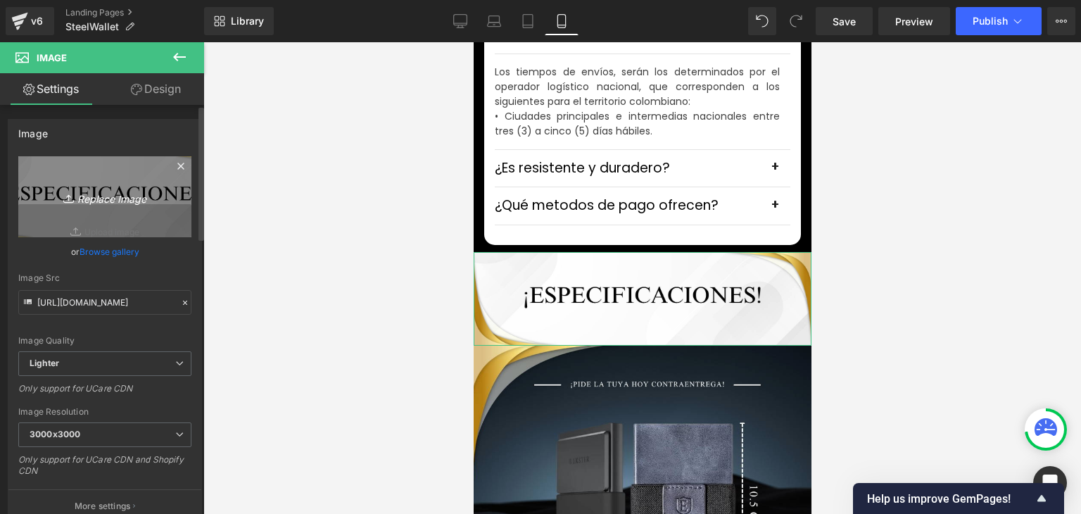
type input "C:\fakepath\90.webp"
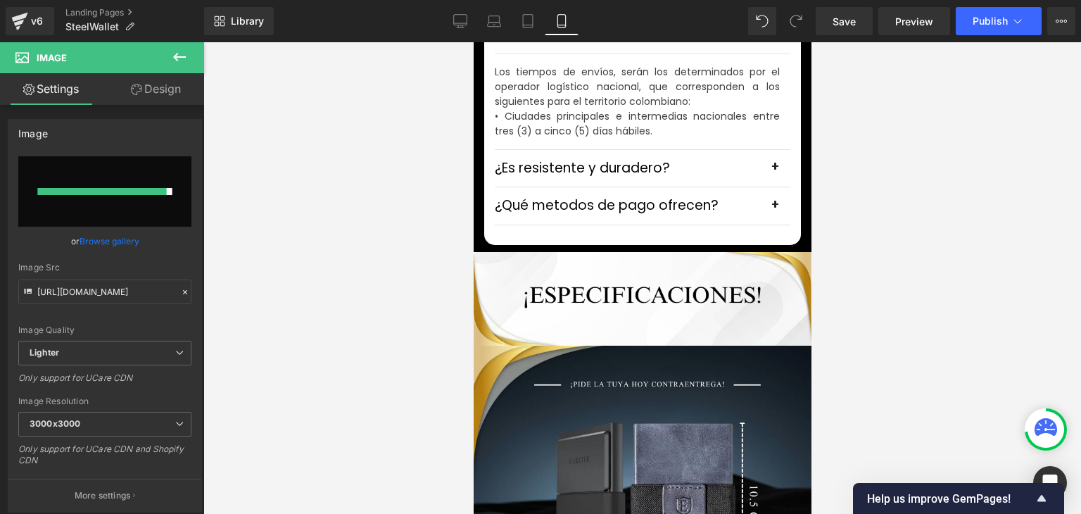
type input "https://ucarecdn.com/82024711-fce9-435a-933d-0f874f0d124e/-/format/auto/-/previ…"
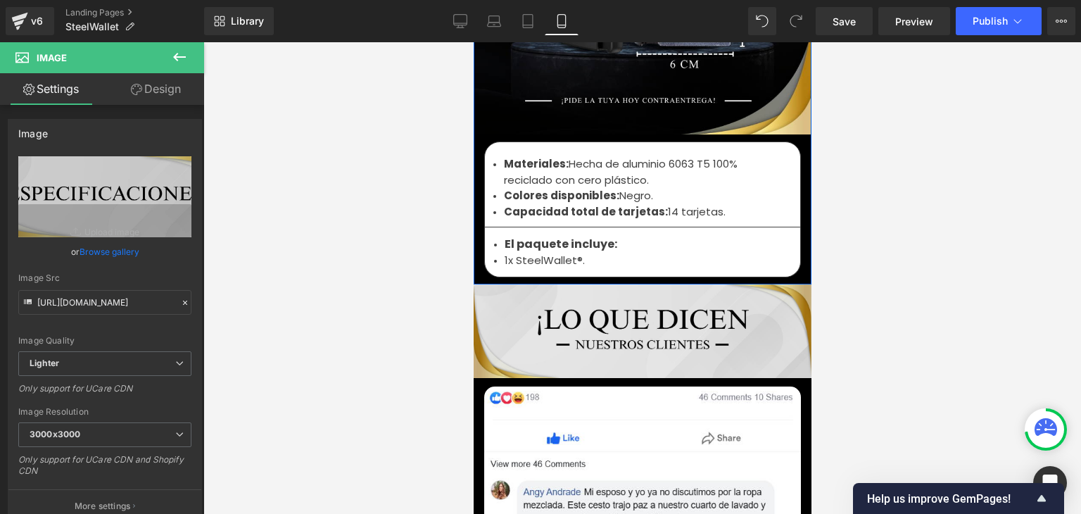
scroll to position [4806, 0]
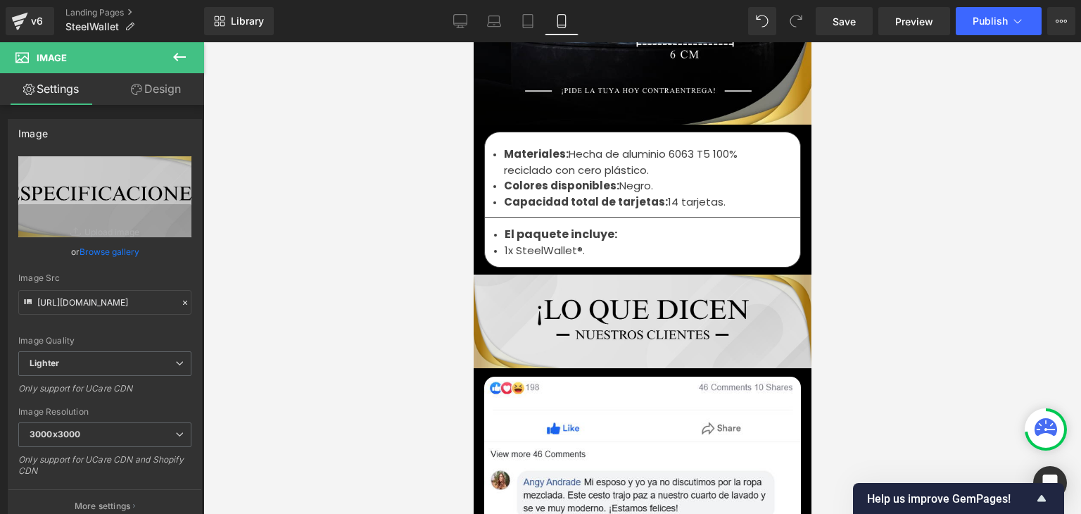
click at [634, 286] on img at bounding box center [642, 321] width 338 height 94
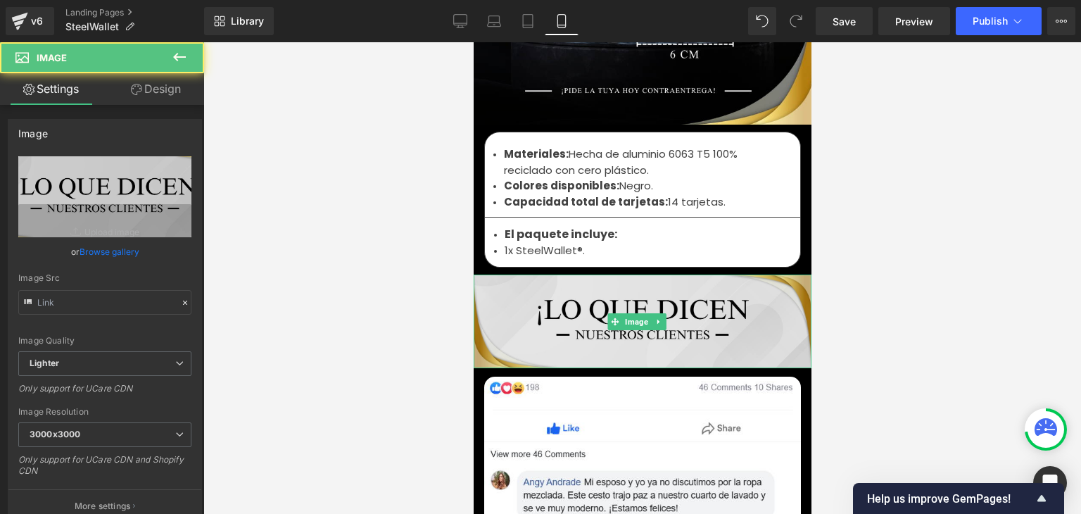
type input "https://ucarecdn.com/4b01662a-a0e3-4d36-86be-a85ce8b6265e/-/format/auto/-/previ…"
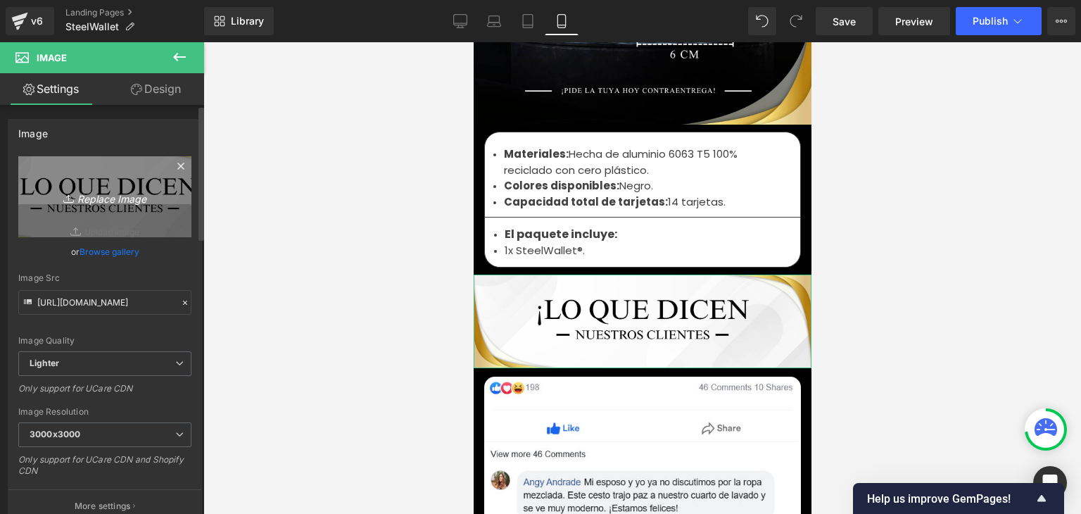
click at [180, 220] on link "Replace Image" at bounding box center [104, 196] width 173 height 81
type input "C:\fakepath\91.webp"
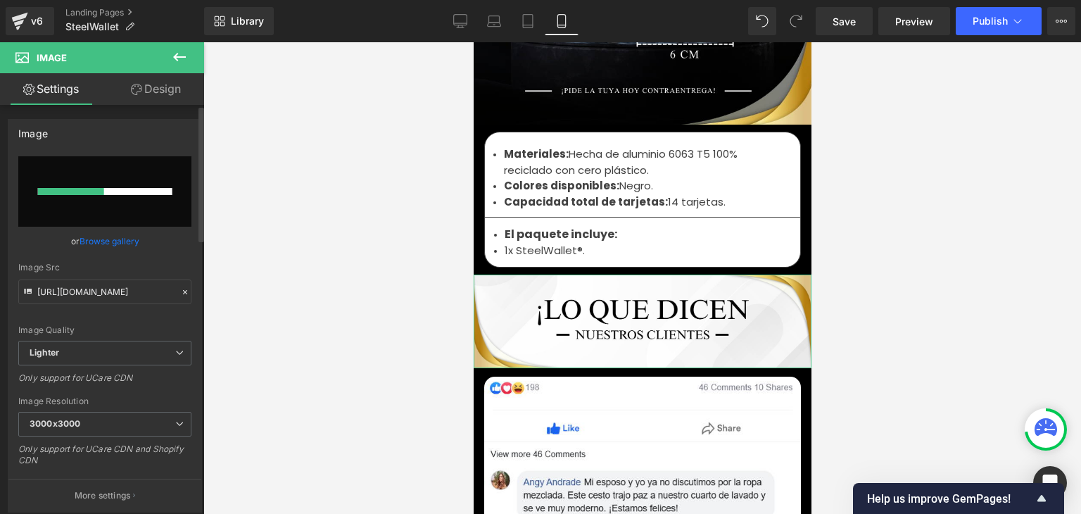
click at [93, 239] on link "Browse gallery" at bounding box center [110, 241] width 60 height 25
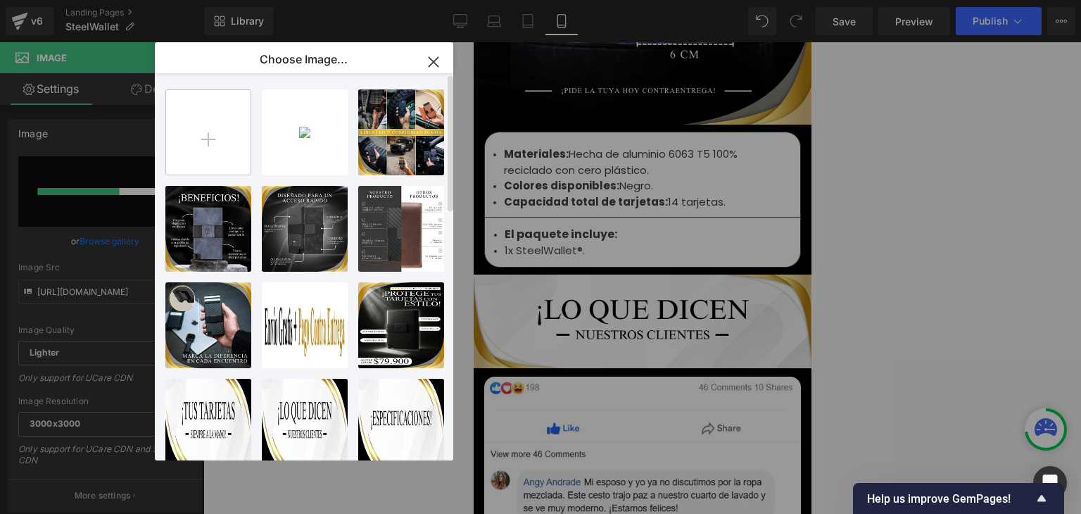
click at [205, 139] on input "file" at bounding box center [208, 132] width 84 height 84
type input "C:\fakepath\91.webp"
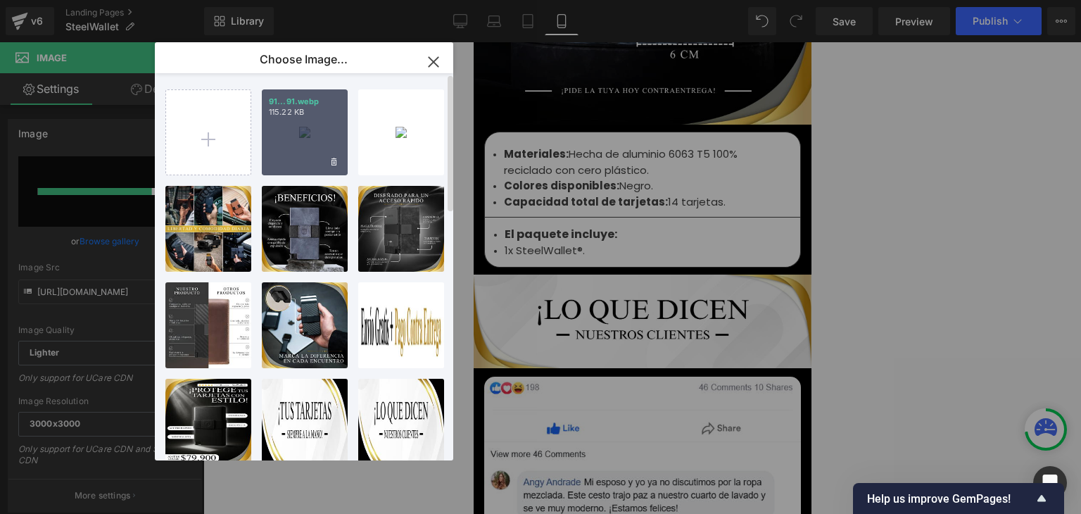
click at [304, 146] on div "91...91.webp 115.22 KB" at bounding box center [305, 132] width 86 height 86
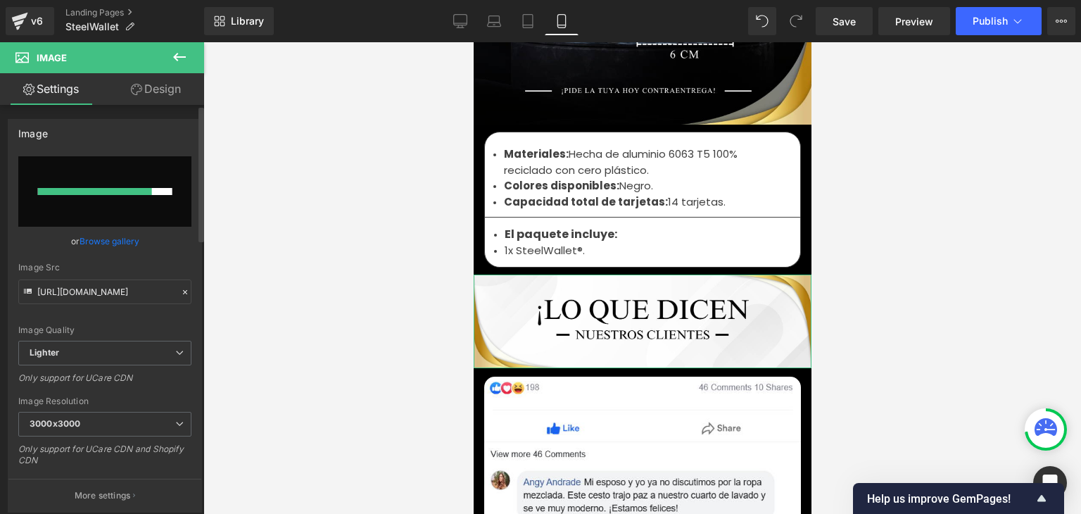
click at [119, 236] on link "Browse gallery" at bounding box center [110, 241] width 60 height 25
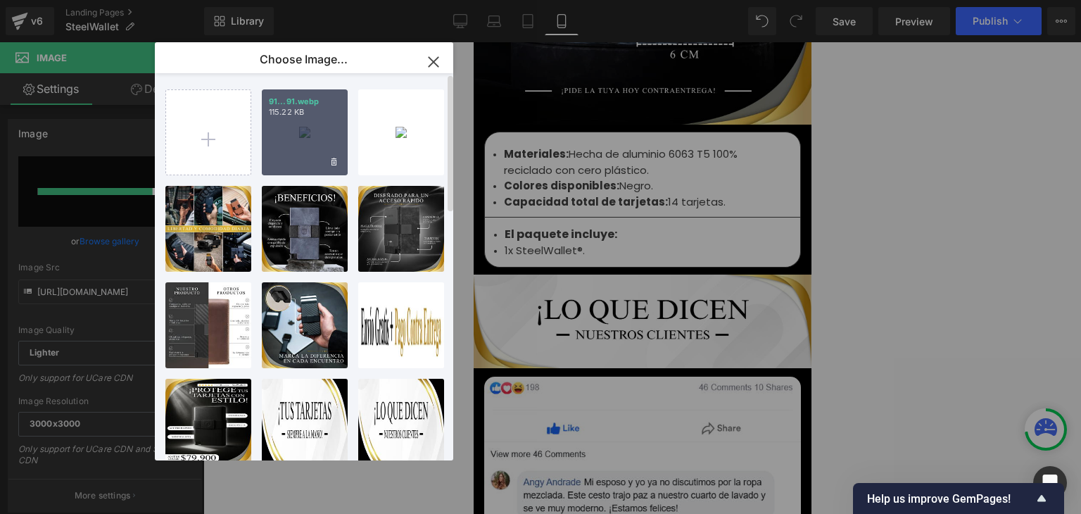
click at [293, 136] on div "91...91.webp 115.22 KB" at bounding box center [305, 132] width 86 height 86
type input "https://ucarecdn.com/2c6a9c63-f3b5-4967-962a-f0595dedb894/-/format/auto/-/previ…"
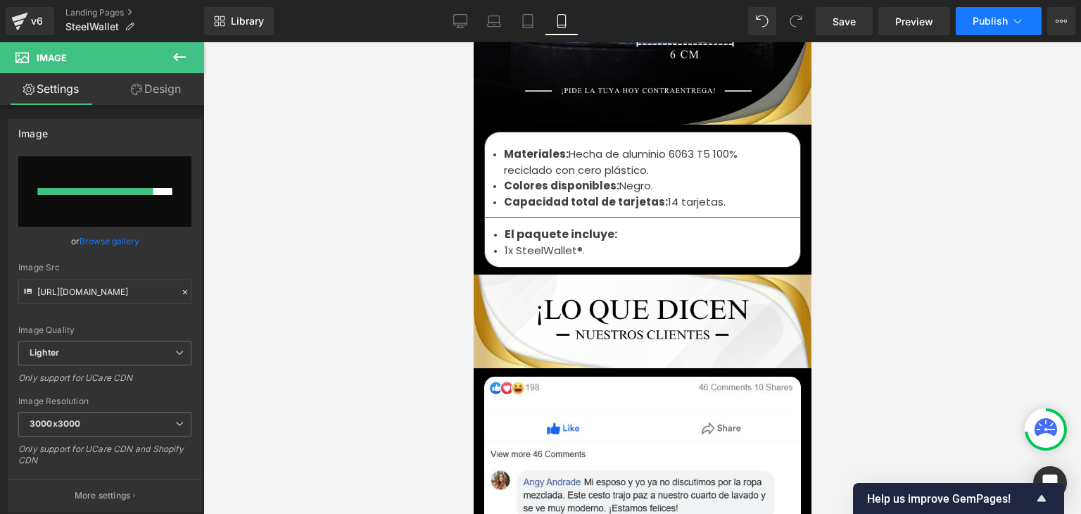
click at [977, 28] on button "Publish" at bounding box center [999, 21] width 86 height 28
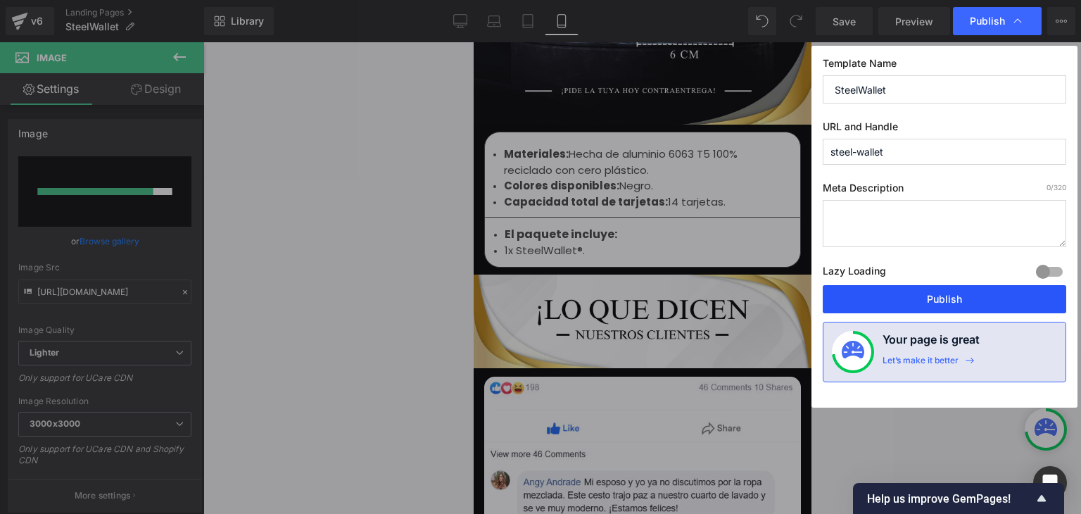
click at [934, 292] on button "Publish" at bounding box center [944, 299] width 243 height 28
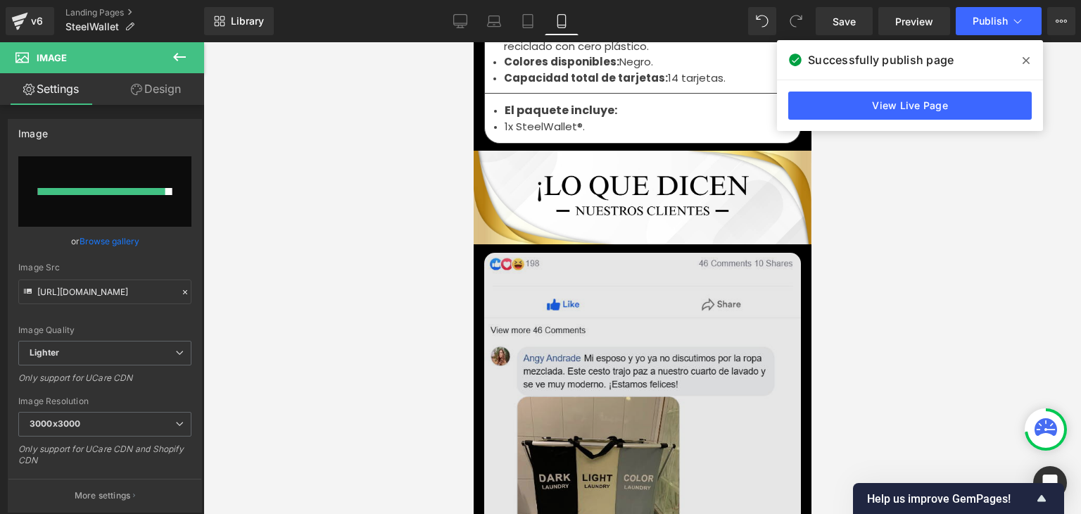
scroll to position [4947, 0]
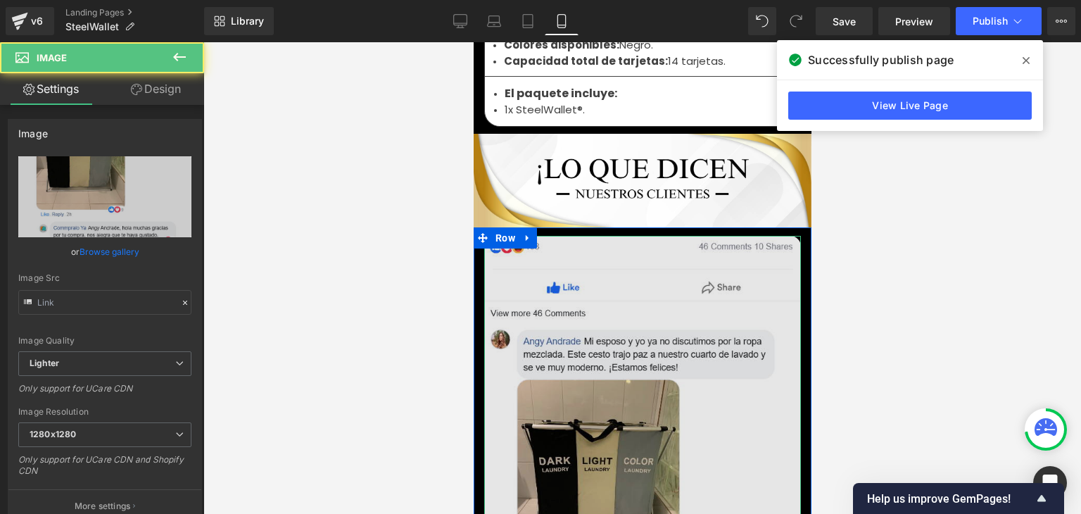
type input "https://ucarecdn.com/59b2b2b0-d15c-49a8-b8ae-1cd27d3f9c28/-/format/auto/-/previ…"
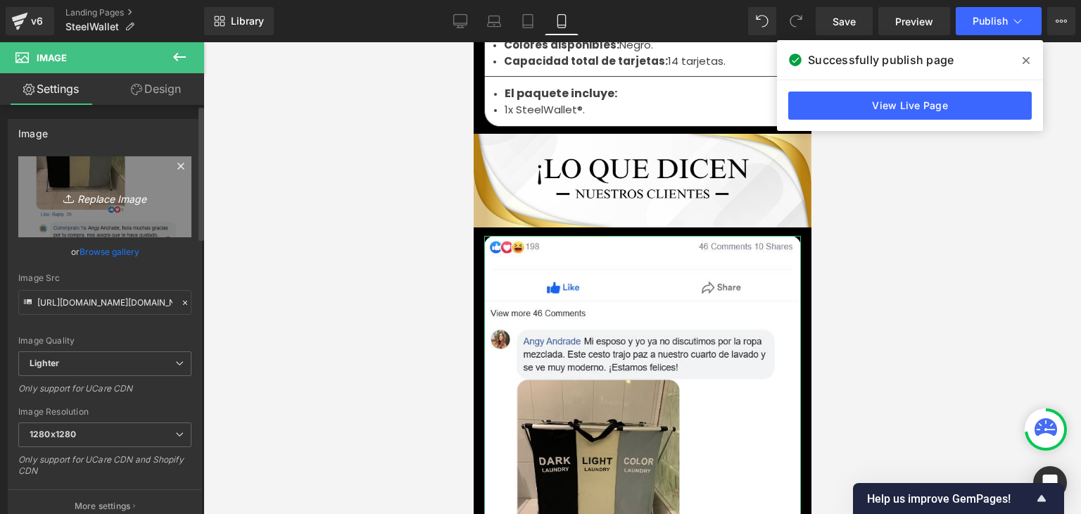
click at [127, 209] on link "Replace Image" at bounding box center [104, 196] width 173 height 81
type input "C:\fakepath\zeoob.com_oe53thiypm_photo.webp"
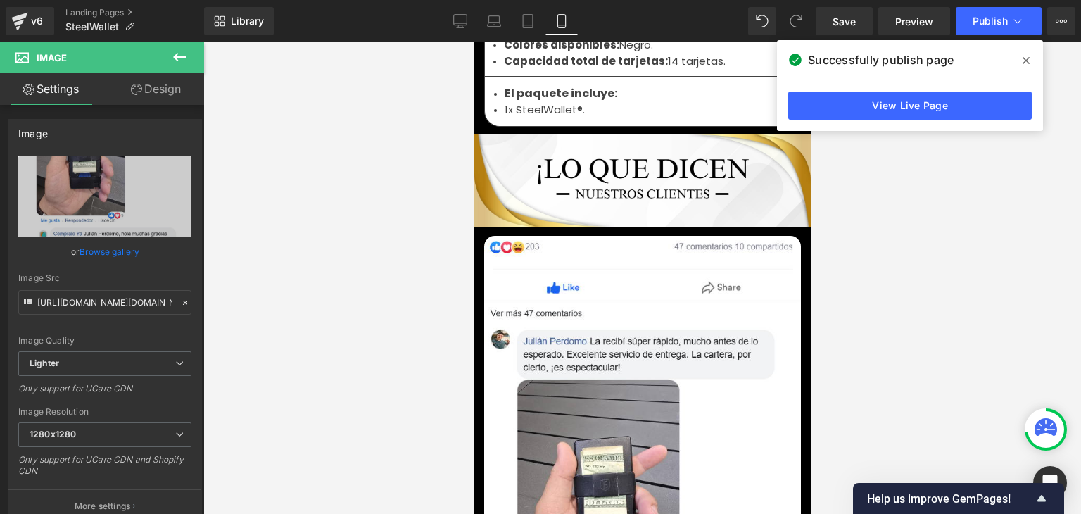
click at [1025, 63] on icon at bounding box center [1025, 60] width 7 height 7
type input "https://ucarecdn.com/b3e70552-9341-47ab-a950-7919c8b92aff/-/format/auto/-/previ…"
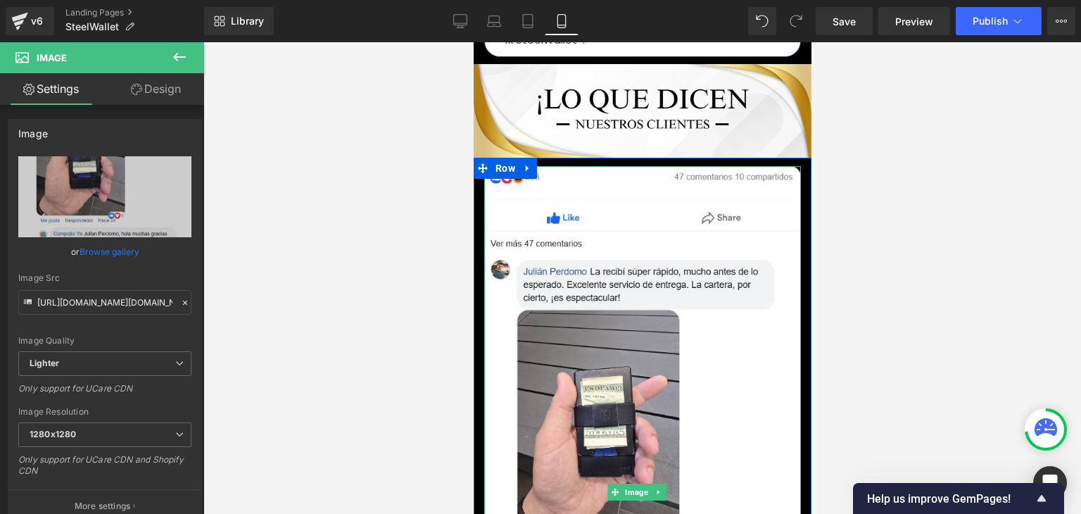
scroll to position [5017, 0]
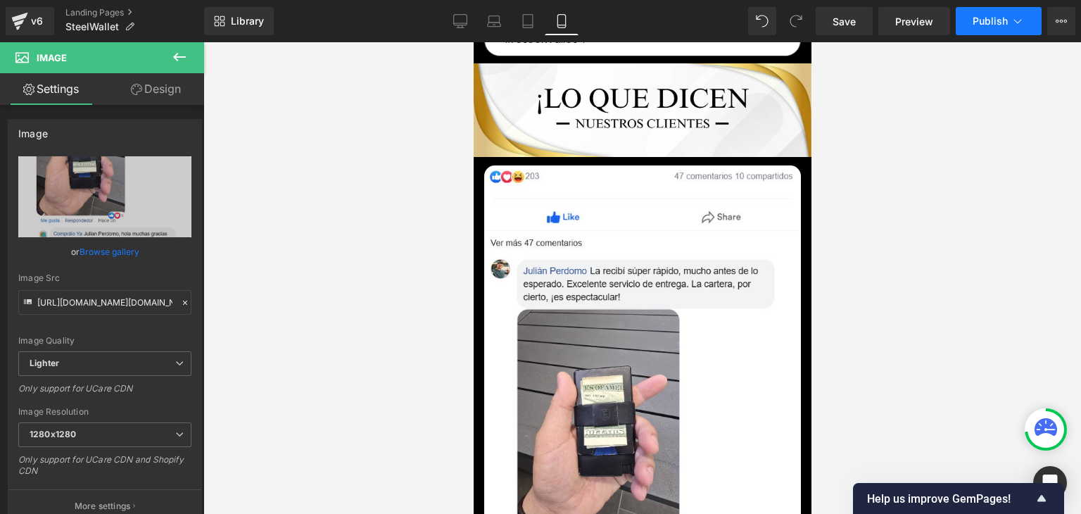
click at [994, 15] on span "Publish" at bounding box center [989, 20] width 35 height 11
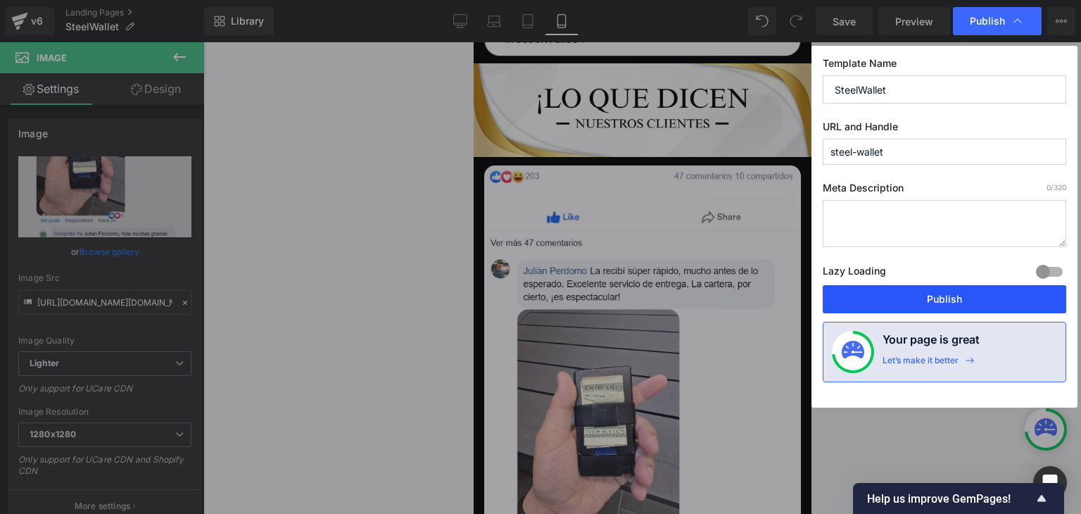
click at [937, 297] on button "Publish" at bounding box center [944, 299] width 243 height 28
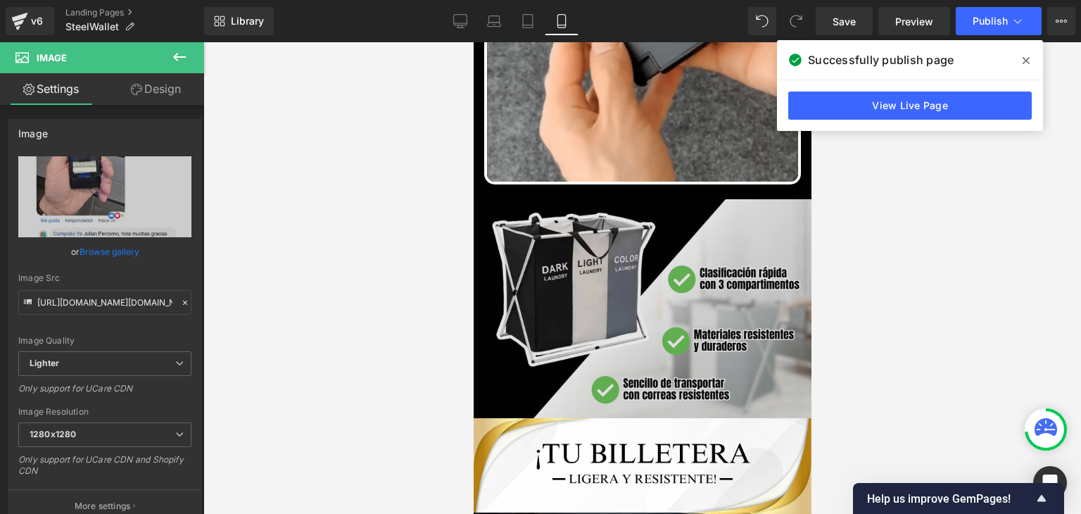
scroll to position [1006, 0]
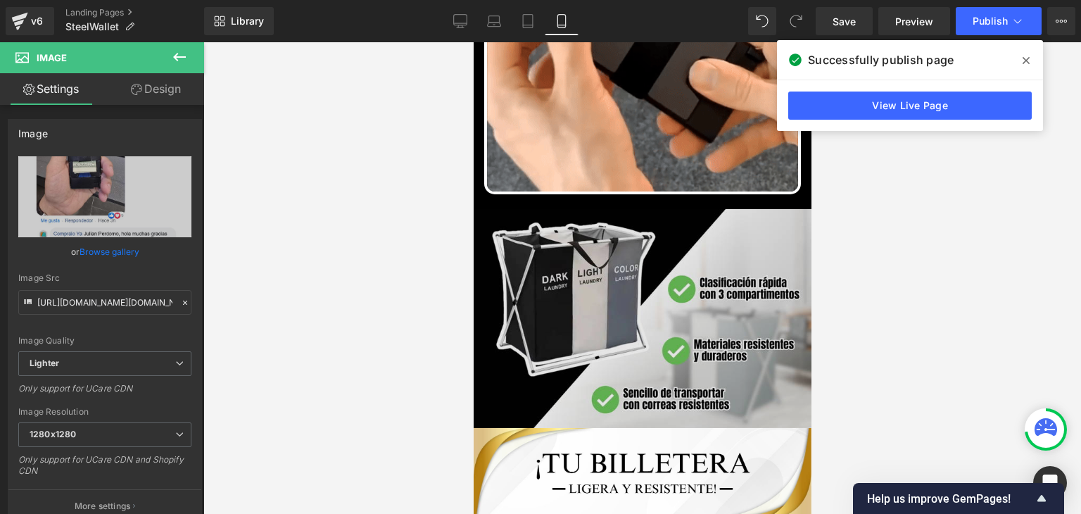
click at [640, 266] on img at bounding box center [642, 318] width 338 height 219
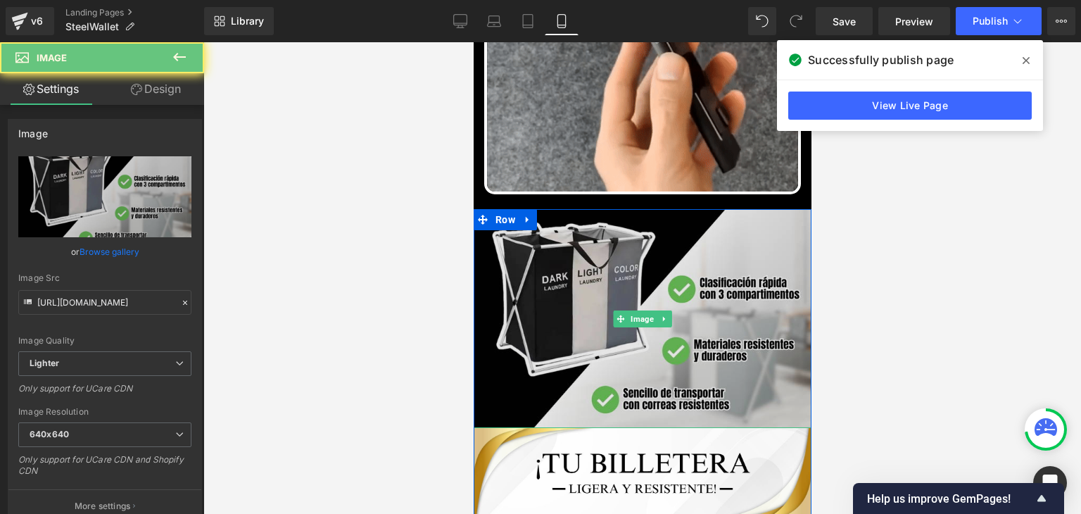
click at [643, 244] on img at bounding box center [642, 318] width 338 height 219
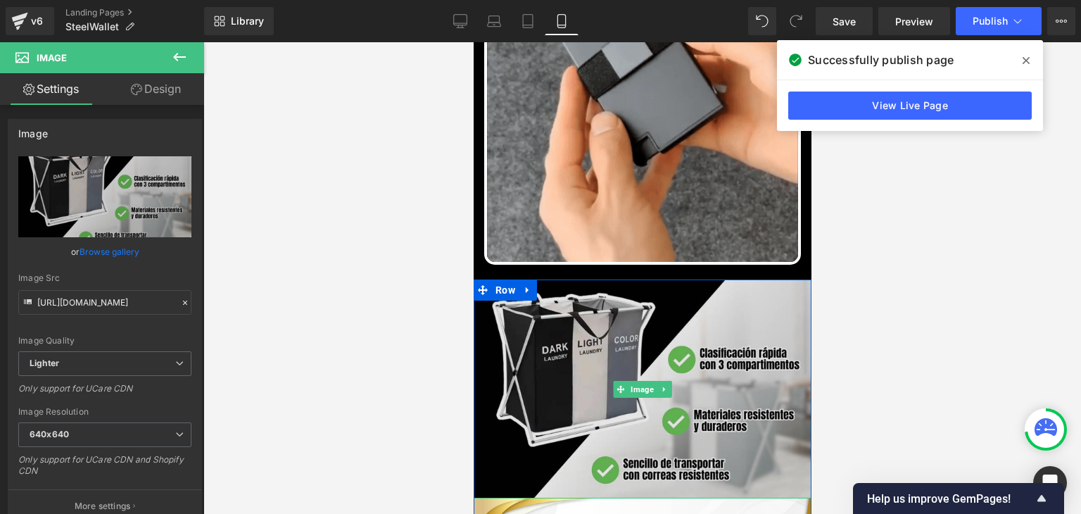
scroll to position [1077, 0]
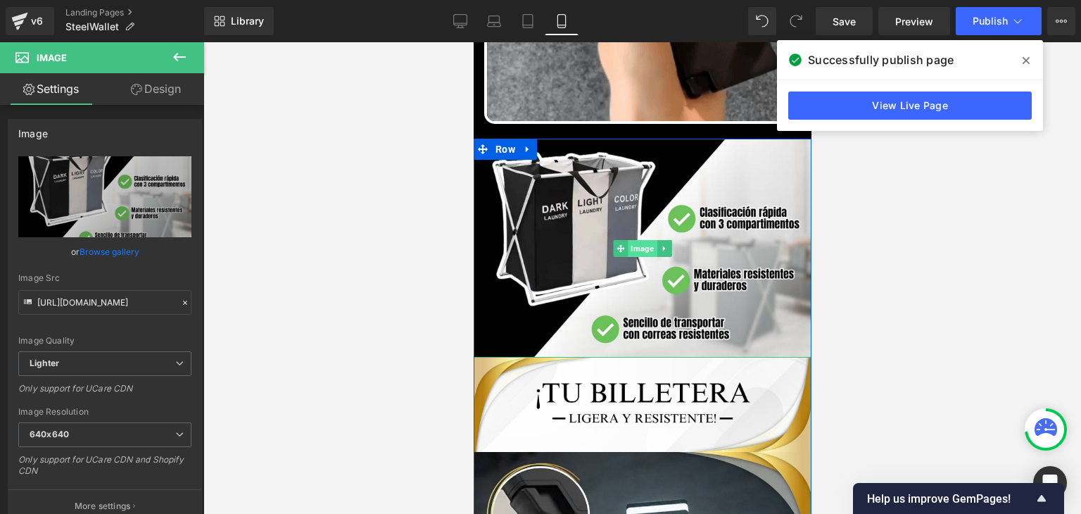
click at [637, 240] on span "Image" at bounding box center [641, 248] width 29 height 17
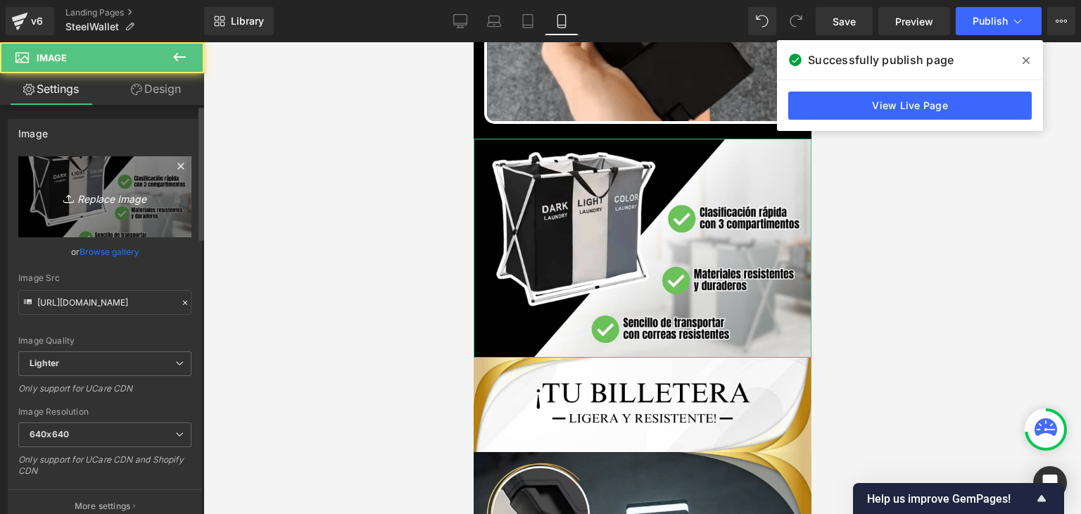
click at [159, 212] on link "Replace Image" at bounding box center [104, 196] width 173 height 81
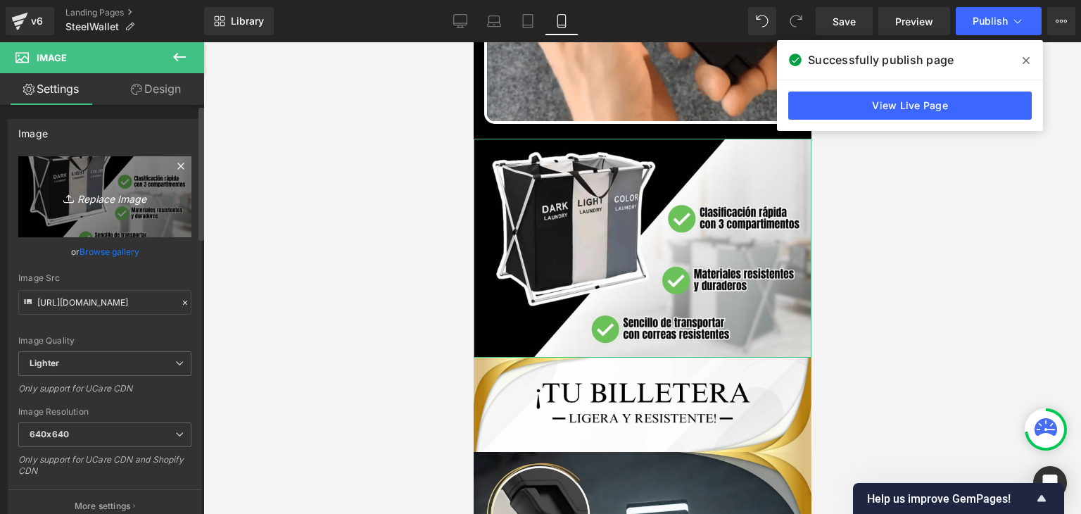
type input "C:\fakepath\BENEFICIOS.webp"
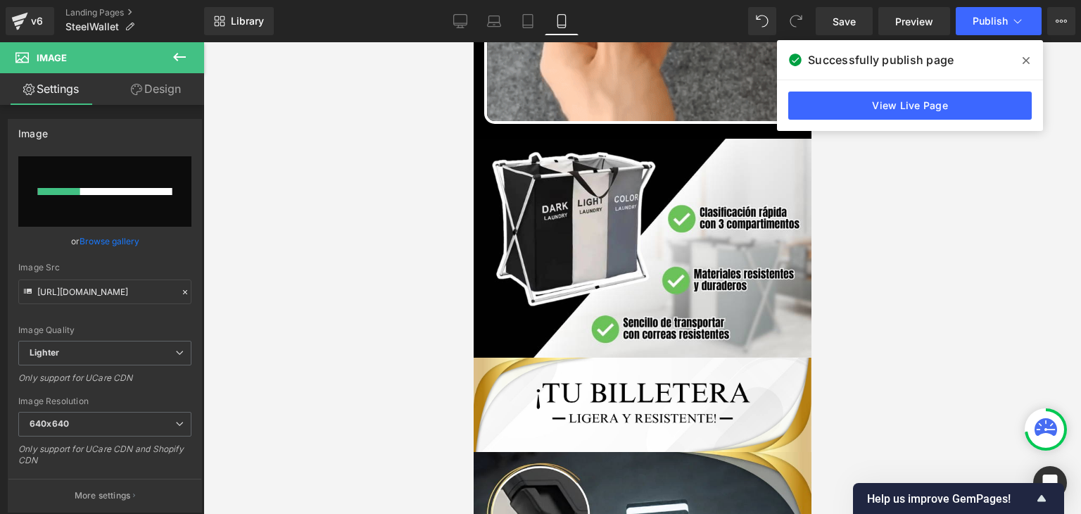
drag, startPoint x: 1024, startPoint y: 61, endPoint x: 246, endPoint y: 161, distance: 784.7
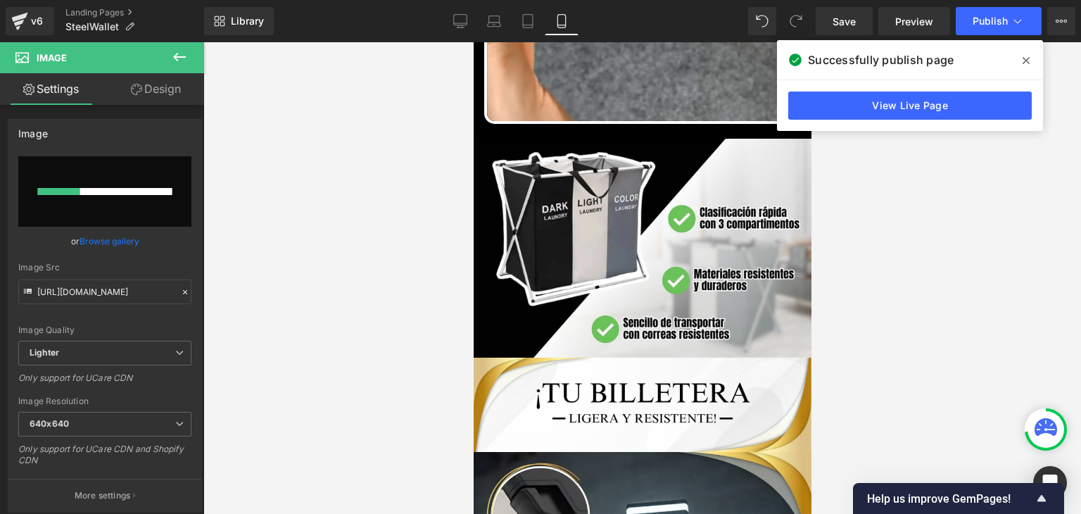
click at [1024, 61] on icon at bounding box center [1025, 60] width 7 height 11
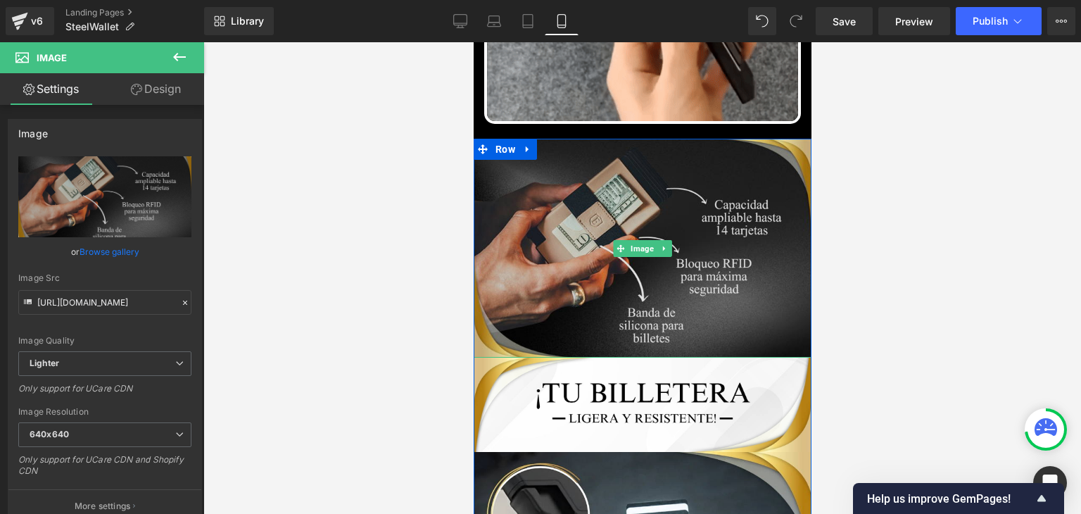
type input "https://ucarecdn.com/7321cd9f-3710-49ac-80d1-9de23e91c414/-/format/auto/-/previ…"
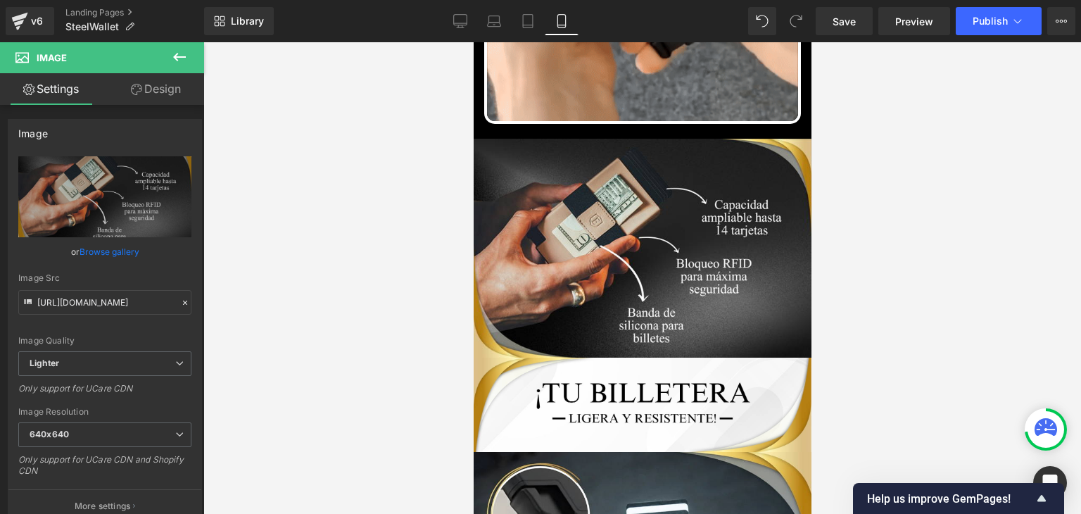
click at [1019, 6] on div "Library Mobile Desktop Laptop Tablet Mobile Save Preview Publish Scheduled View…" at bounding box center [642, 21] width 877 height 42
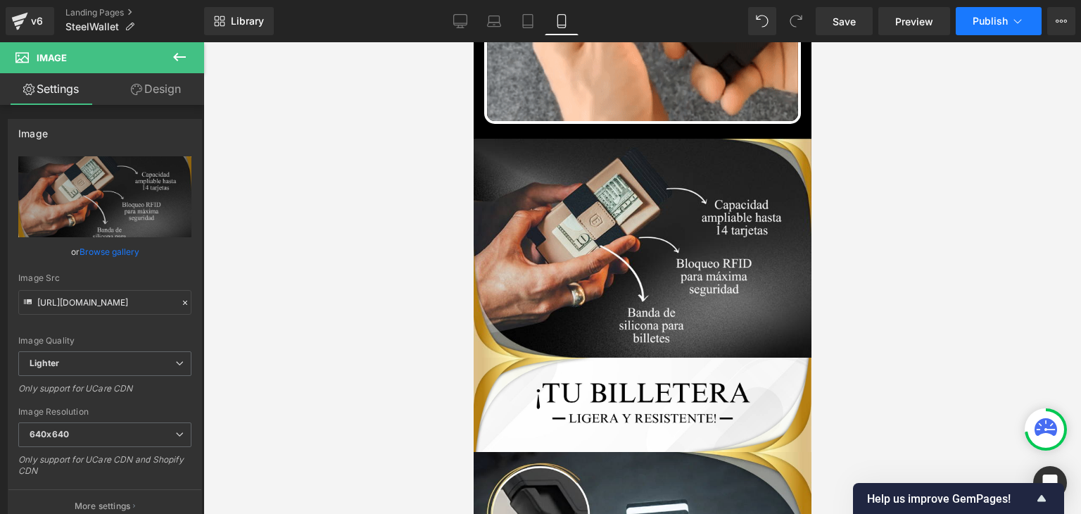
click at [984, 25] on span "Publish" at bounding box center [989, 20] width 35 height 11
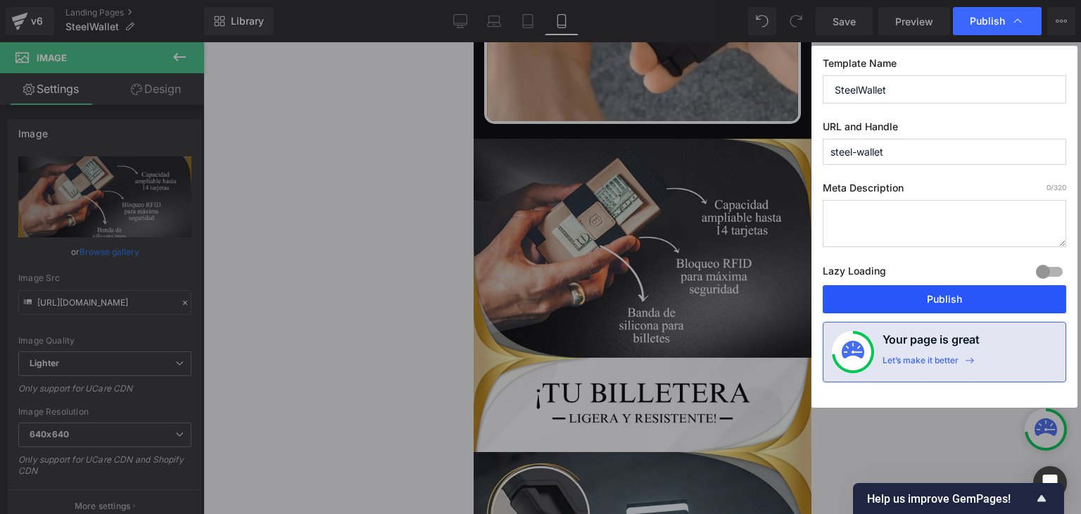
click at [927, 297] on button "Publish" at bounding box center [944, 299] width 243 height 28
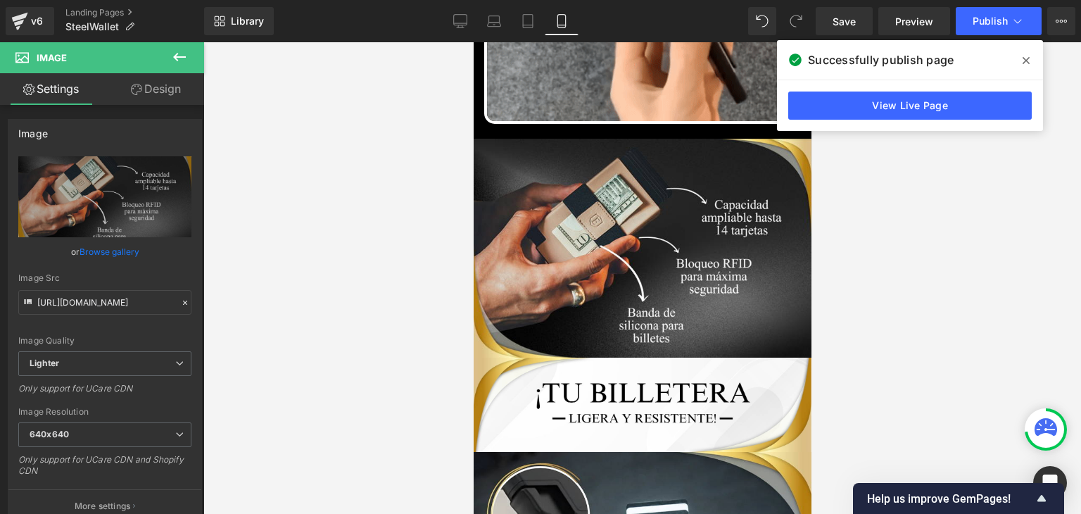
click at [1023, 61] on icon at bounding box center [1025, 60] width 7 height 11
